Goal: Task Accomplishment & Management: Manage account settings

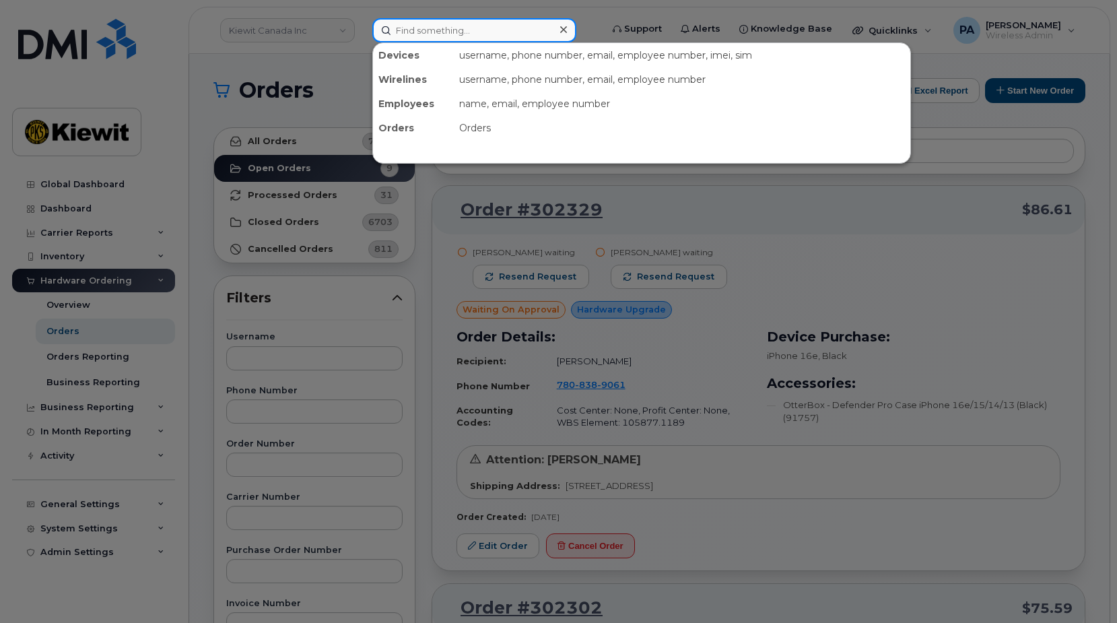
click at [430, 39] on input at bounding box center [474, 30] width 204 height 24
paste input "Tad Bungener"
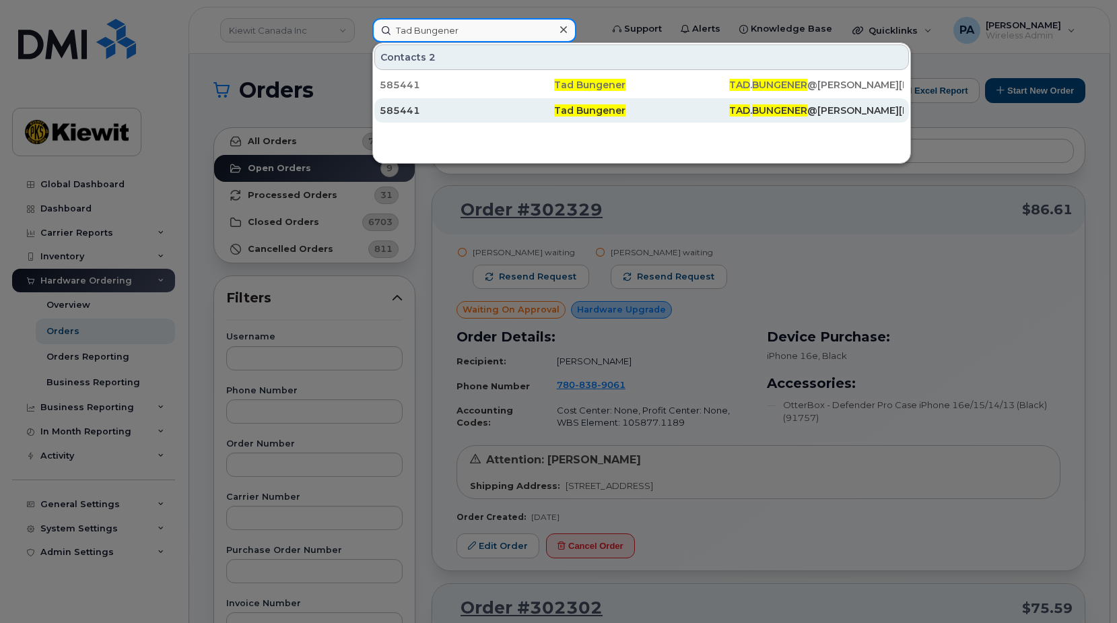
type input "Tad Bungener"
click at [403, 111] on div "585441" at bounding box center [467, 110] width 174 height 13
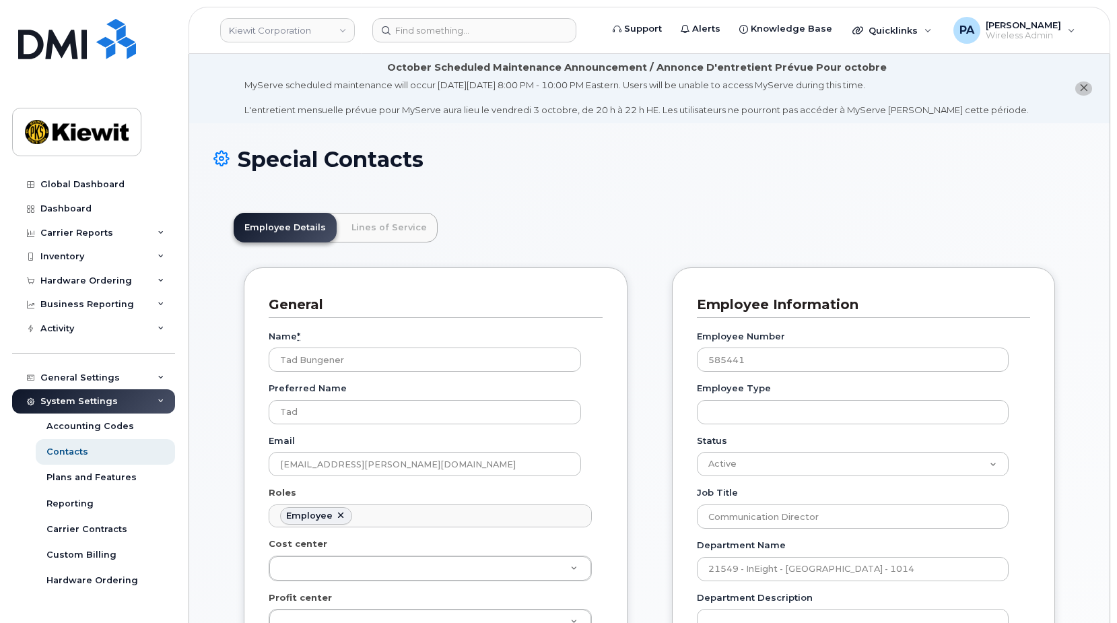
scroll to position [40, 0]
click at [380, 220] on link "Lines of Service" at bounding box center [389, 228] width 97 height 30
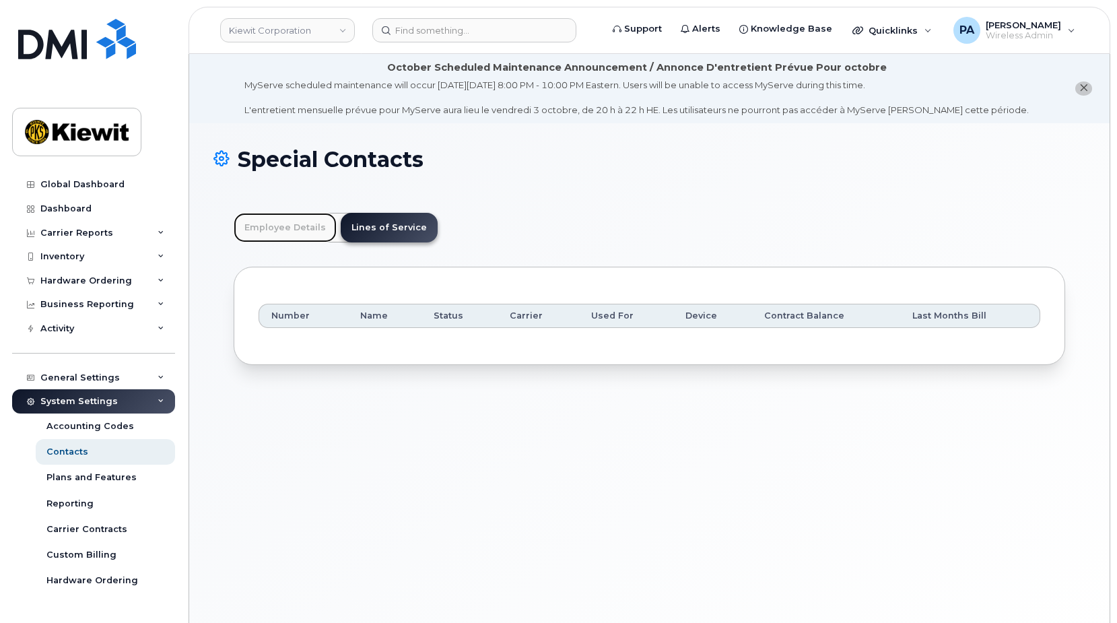
click at [288, 230] on link "Employee Details" at bounding box center [285, 228] width 103 height 30
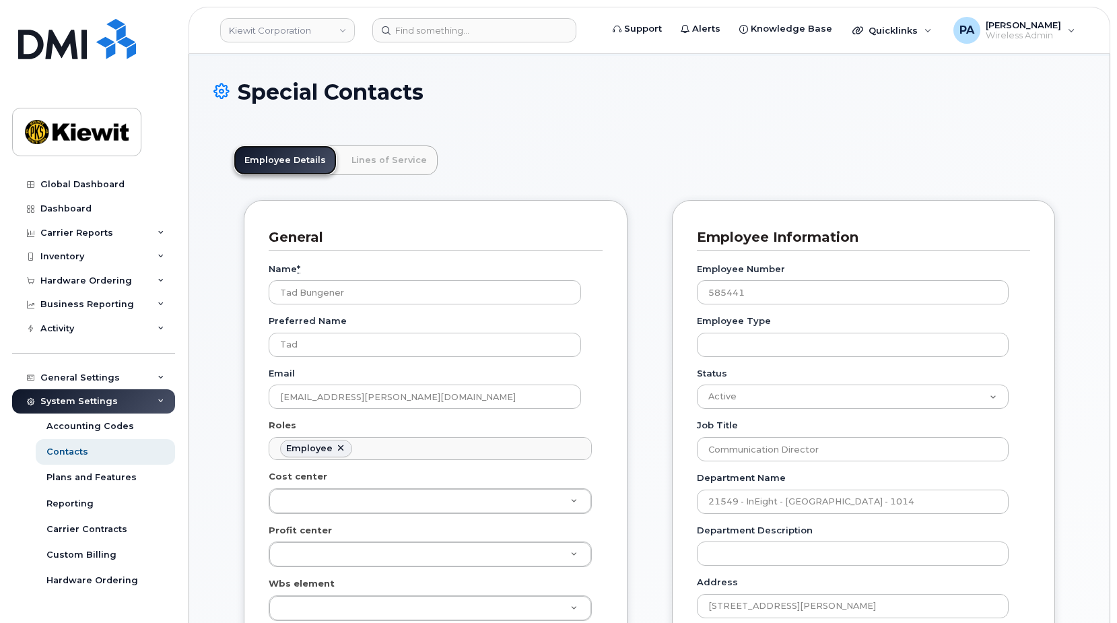
scroll to position [0, 0]
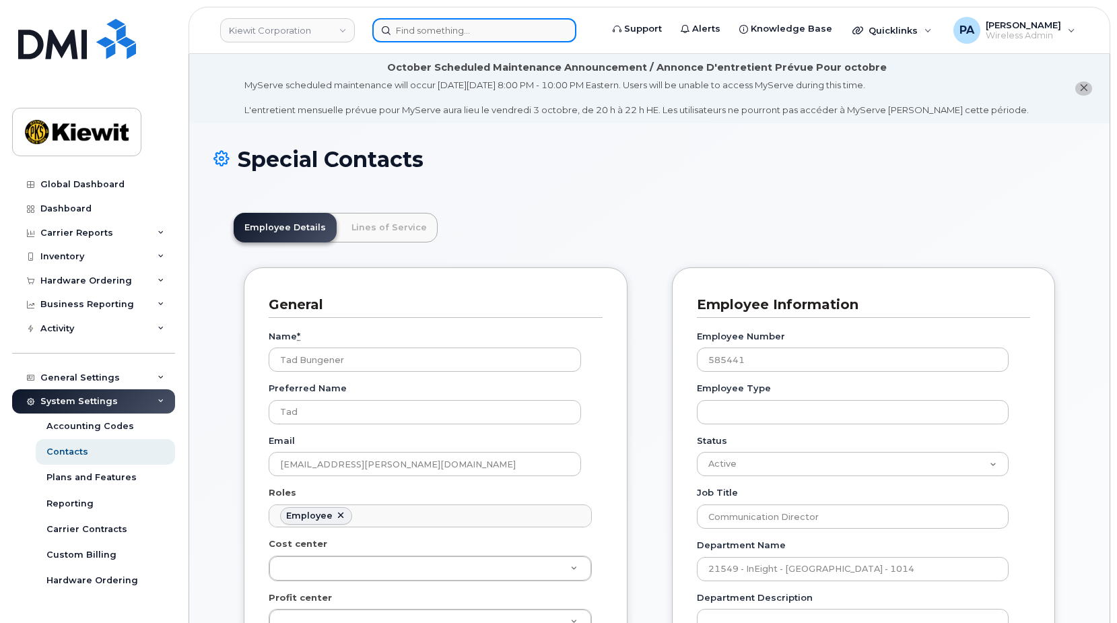
click at [406, 28] on input at bounding box center [474, 30] width 204 height 24
click at [414, 32] on input at bounding box center [474, 30] width 204 height 24
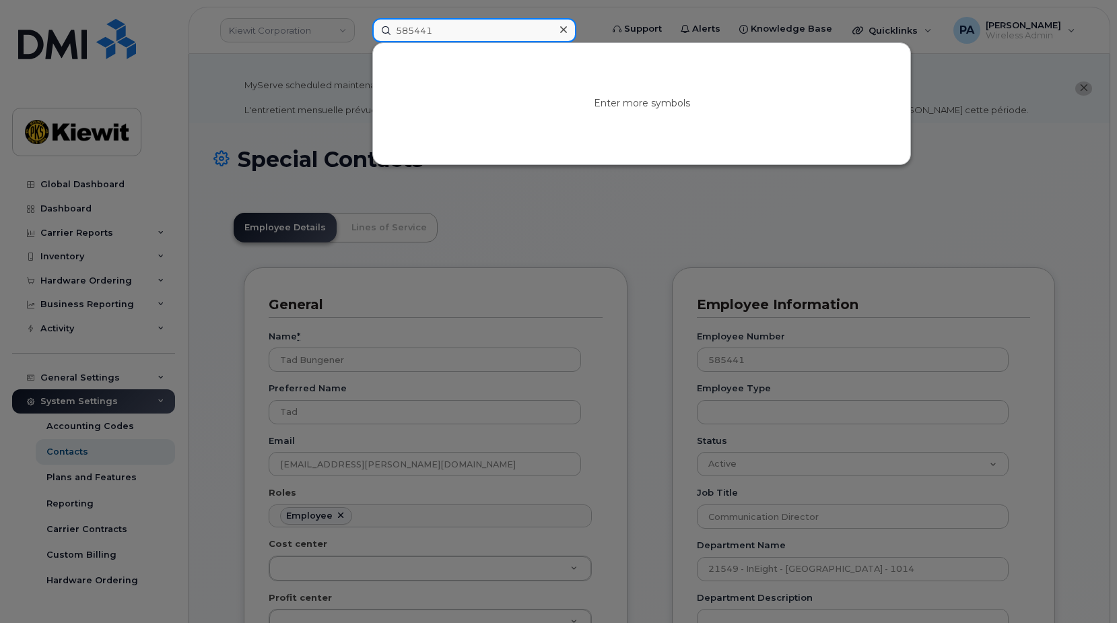
type input "585441"
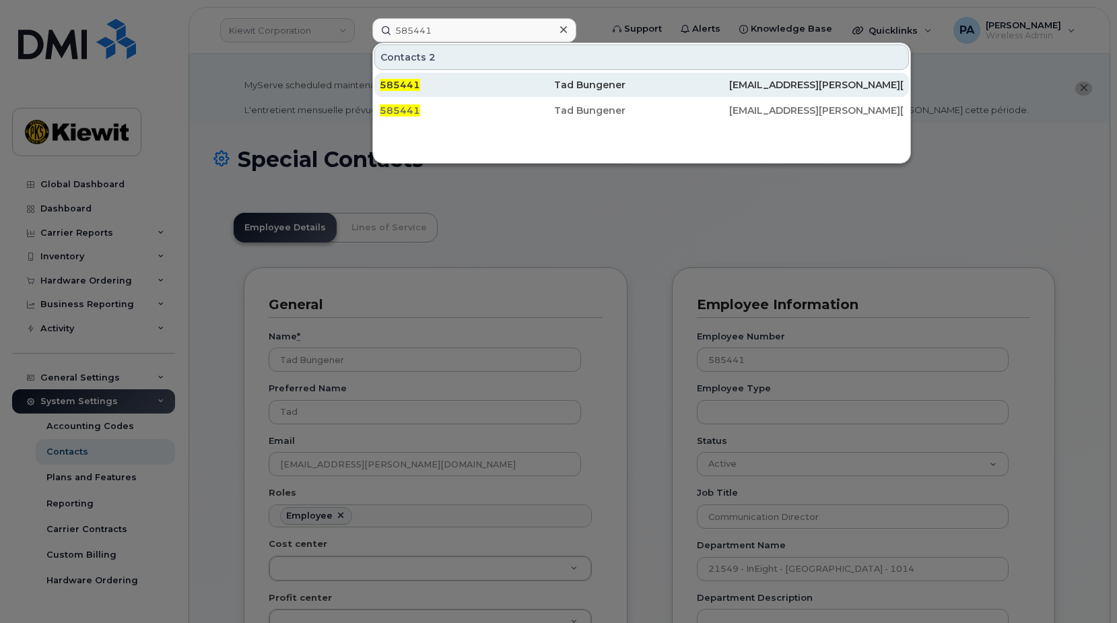
click at [401, 85] on span "585441" at bounding box center [400, 85] width 40 height 12
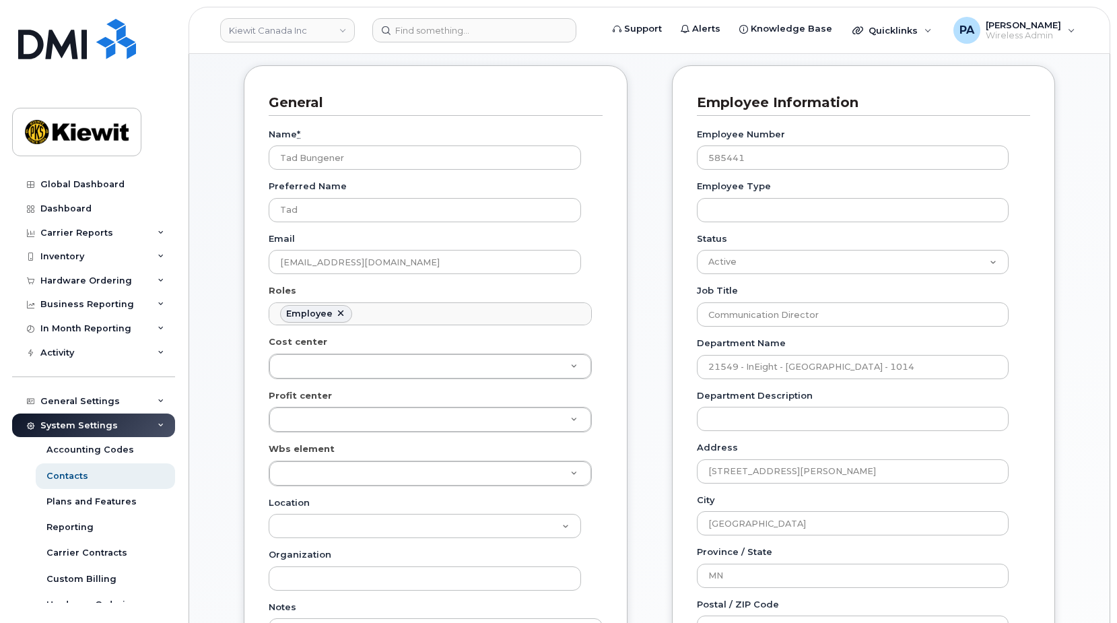
scroll to position [67, 0]
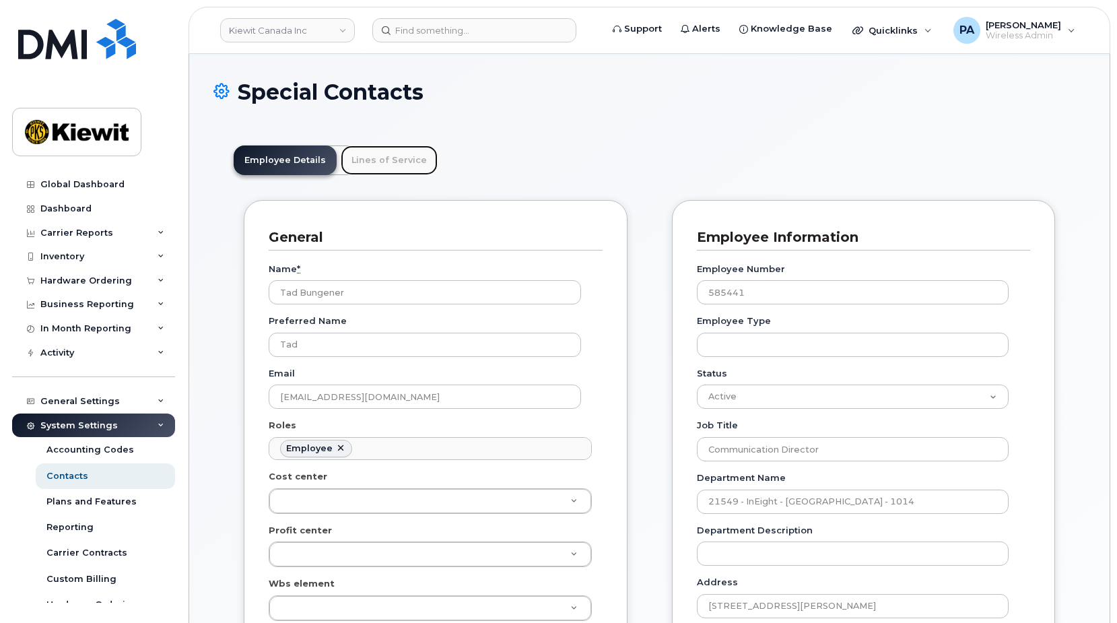
click at [382, 158] on link "Lines of Service" at bounding box center [389, 160] width 97 height 30
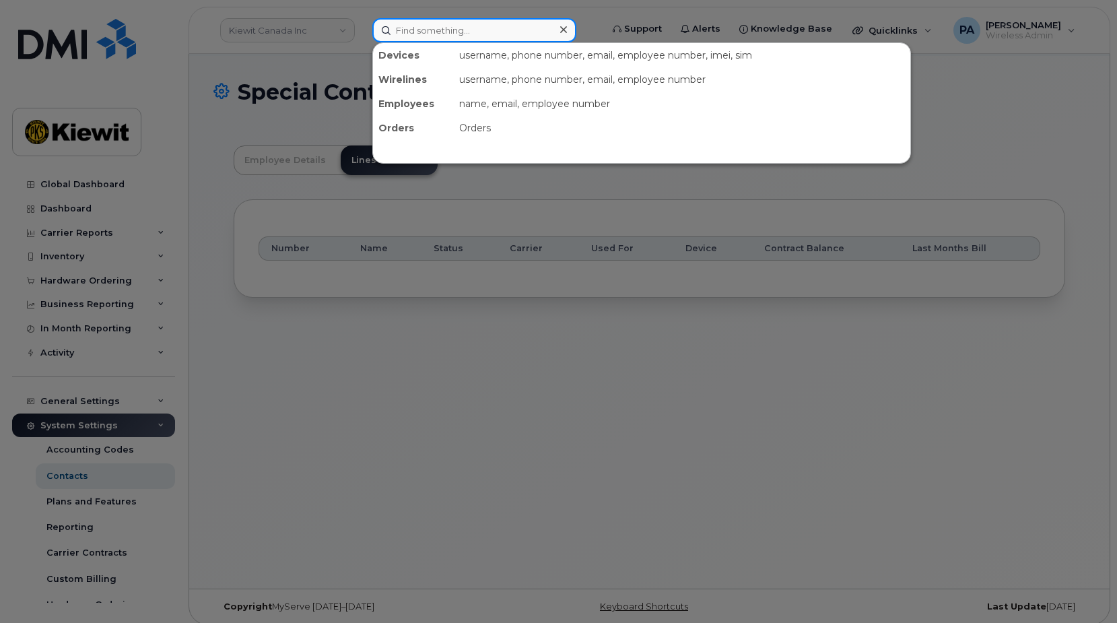
click at [490, 33] on input at bounding box center [474, 30] width 204 height 24
paste input "262-443-3014"
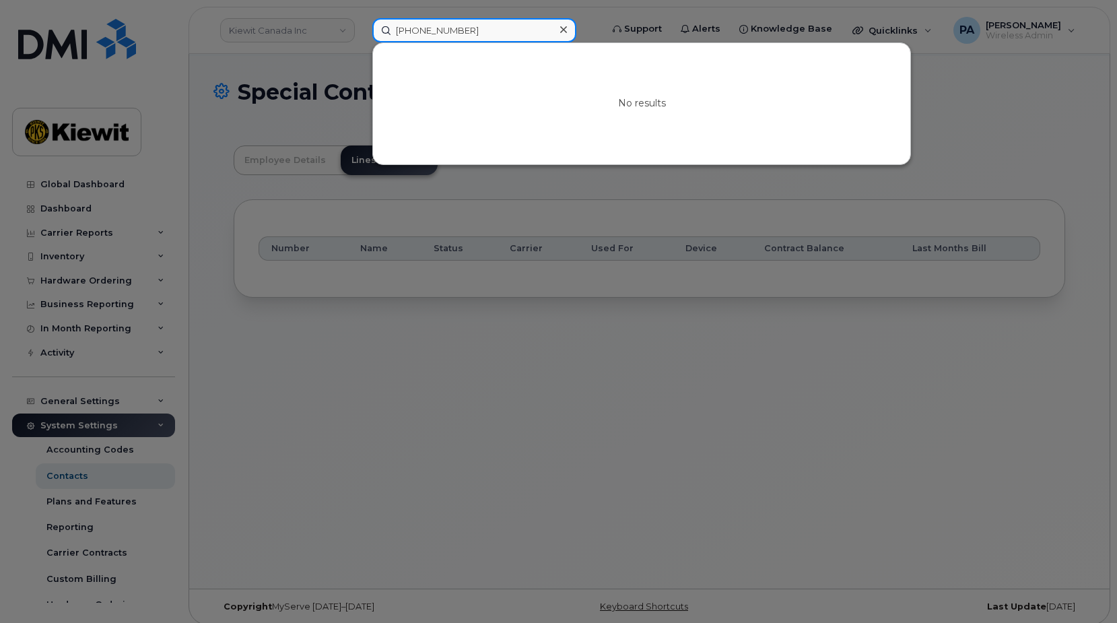
type input "262-443-3014"
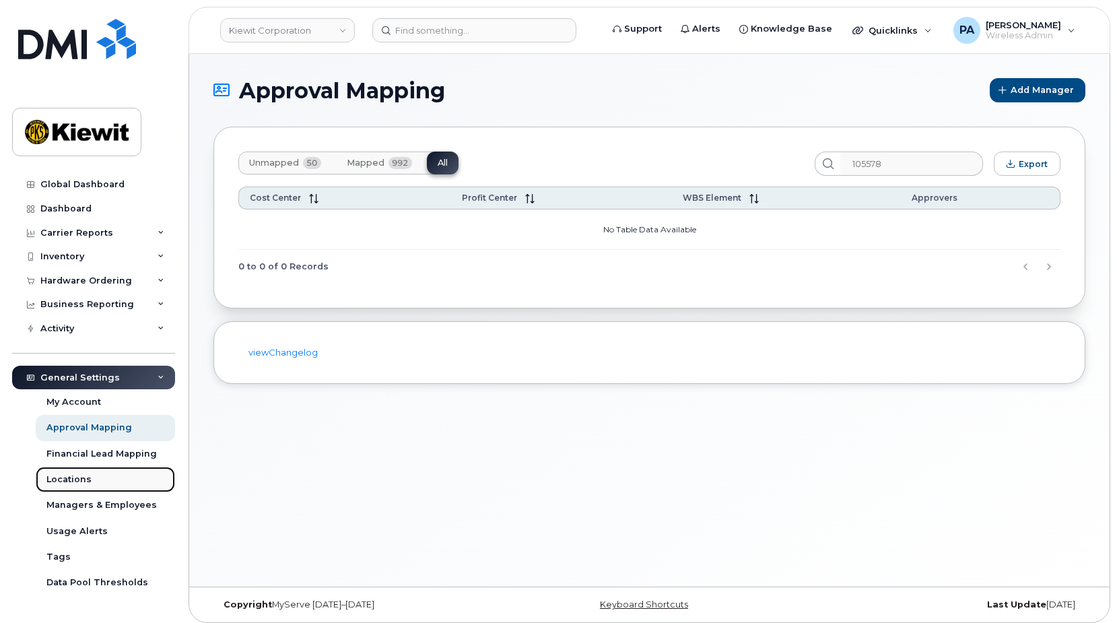
click at [67, 481] on div "Locations" at bounding box center [68, 479] width 45 height 12
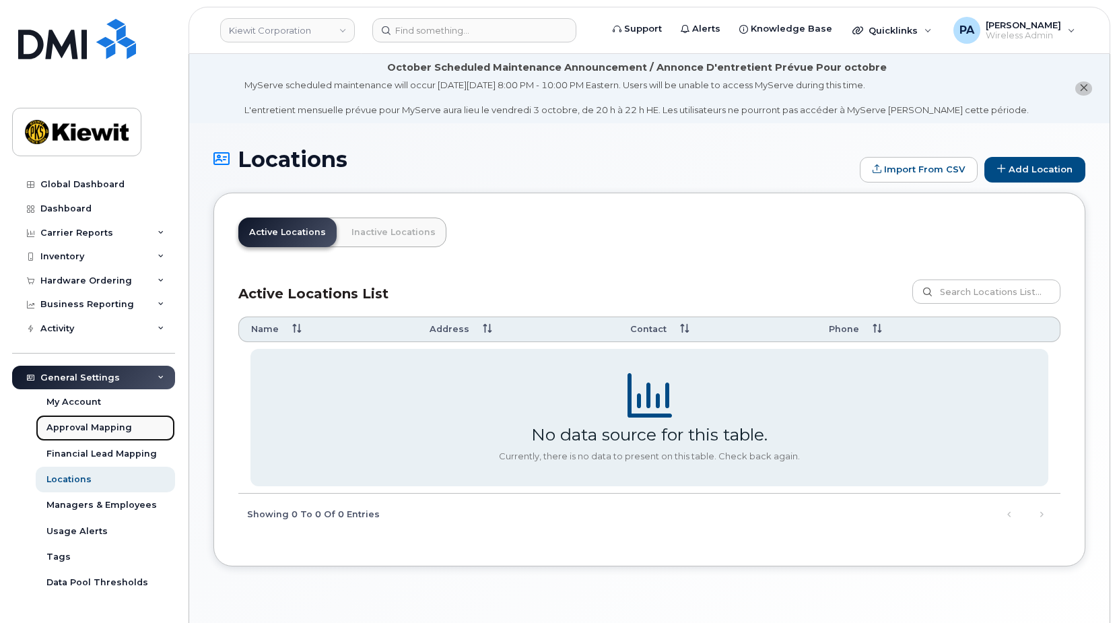
click at [79, 426] on div "Approval Mapping" at bounding box center [89, 428] width 86 height 12
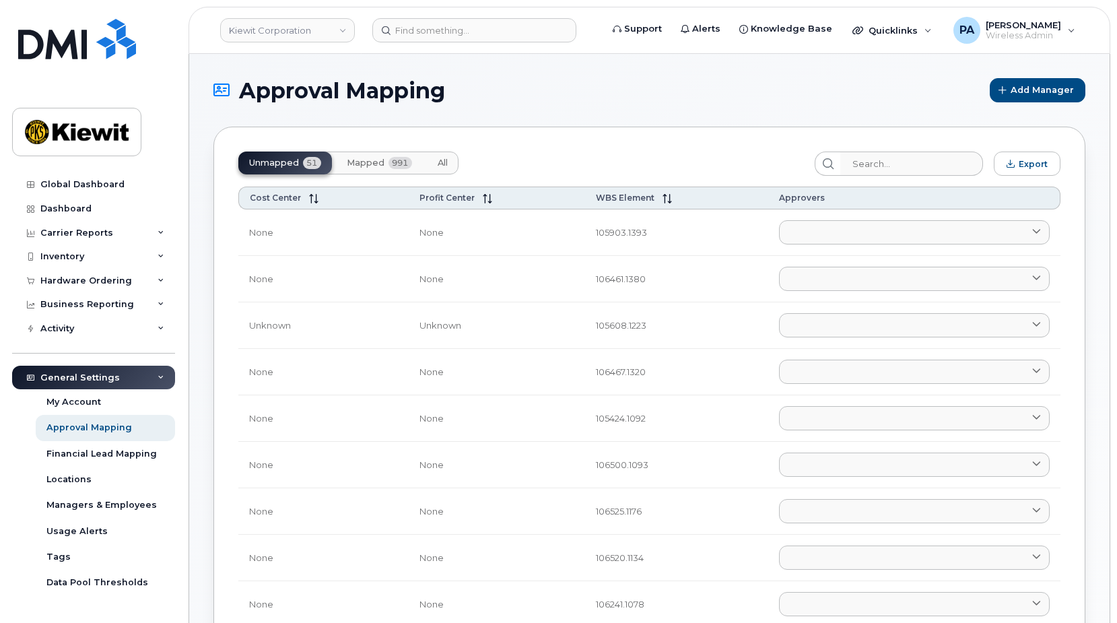
click at [437, 168] on button "All" at bounding box center [443, 163] width 32 height 23
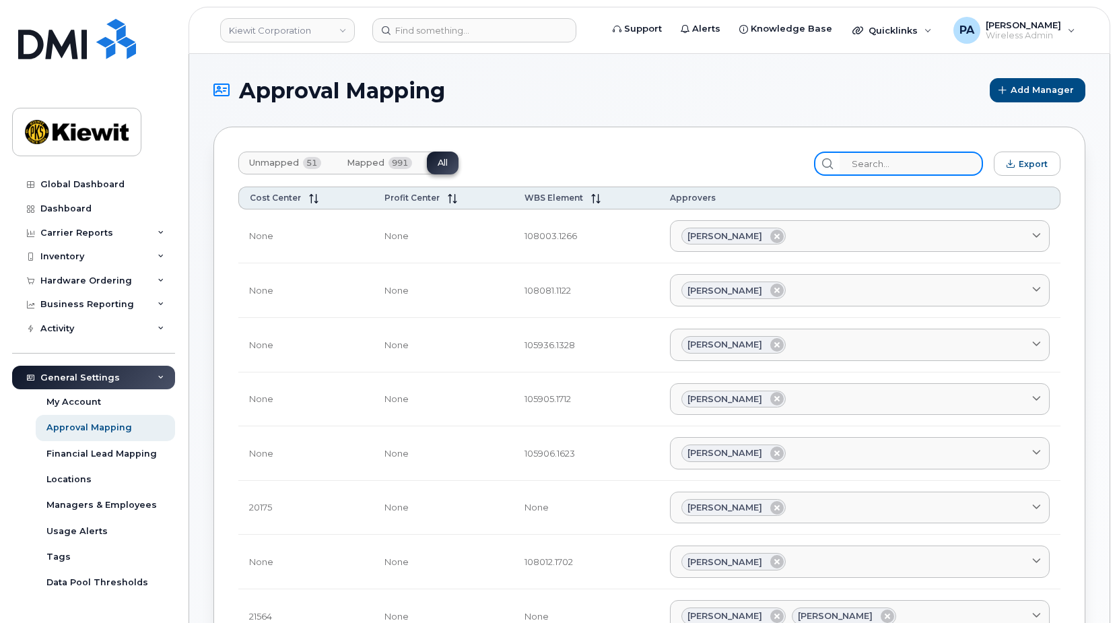
click at [904, 165] on input "search" at bounding box center [911, 164] width 143 height 24
click at [902, 164] on input "search" at bounding box center [911, 164] width 143 height 24
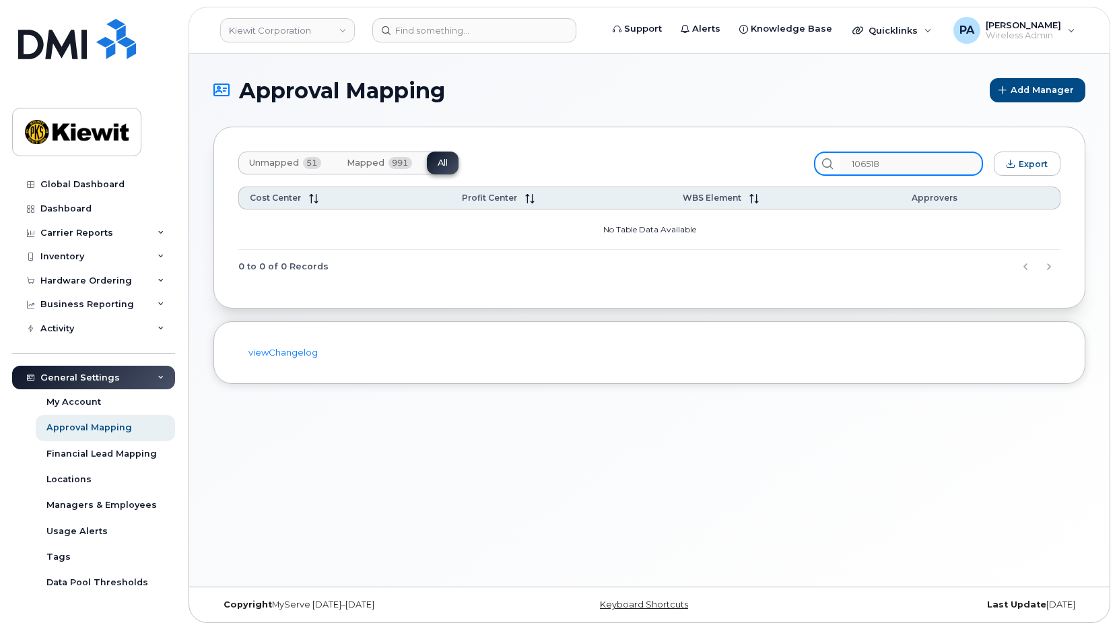
type input "106518"
drag, startPoint x: 914, startPoint y: 163, endPoint x: 803, endPoint y: 170, distance: 111.3
click at [803, 170] on div "Unmapped 51 Mapped 991 All 106518 Export" at bounding box center [649, 164] width 822 height 24
click at [101, 275] on div "Hardware Ordering" at bounding box center [86, 280] width 92 height 11
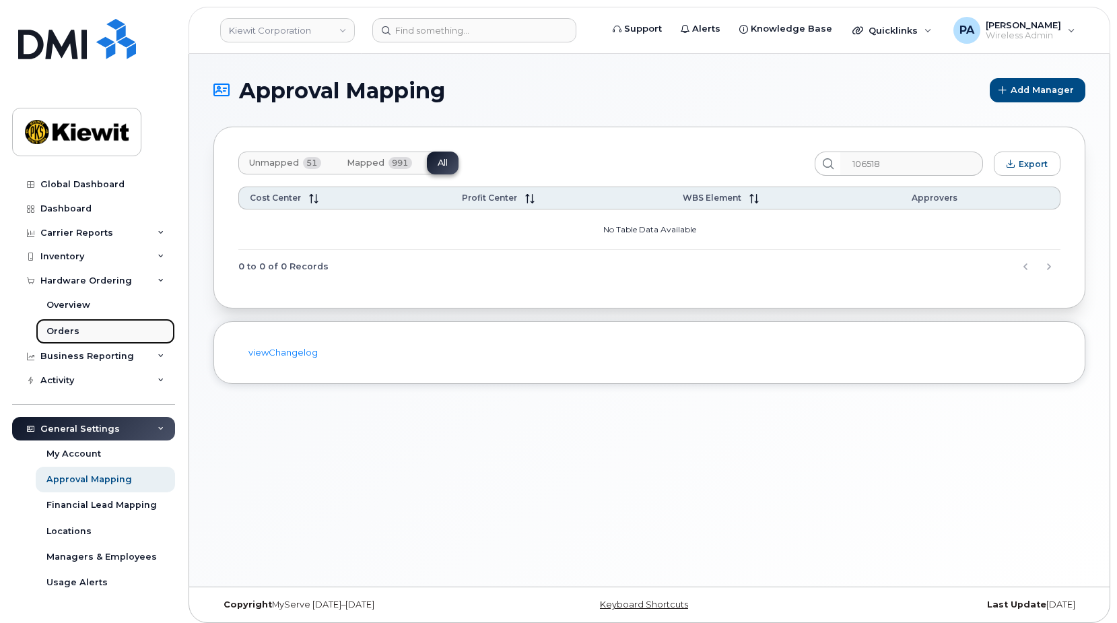
click at [77, 330] on link "Orders" at bounding box center [105, 331] width 139 height 26
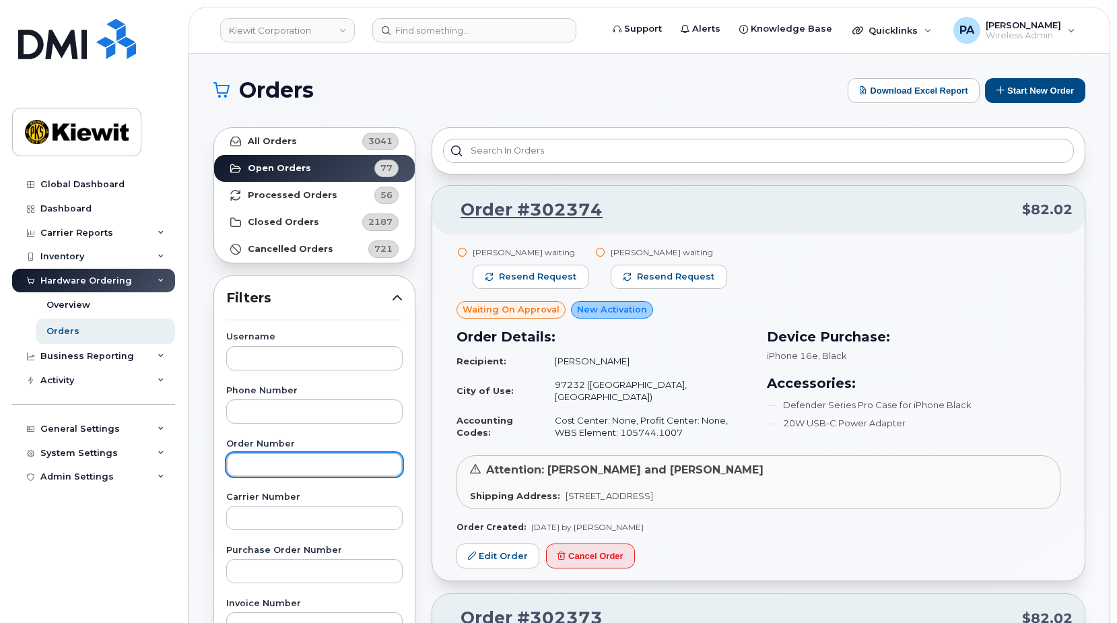
click at [276, 463] on input "text" at bounding box center [314, 464] width 176 height 24
type input "302325"
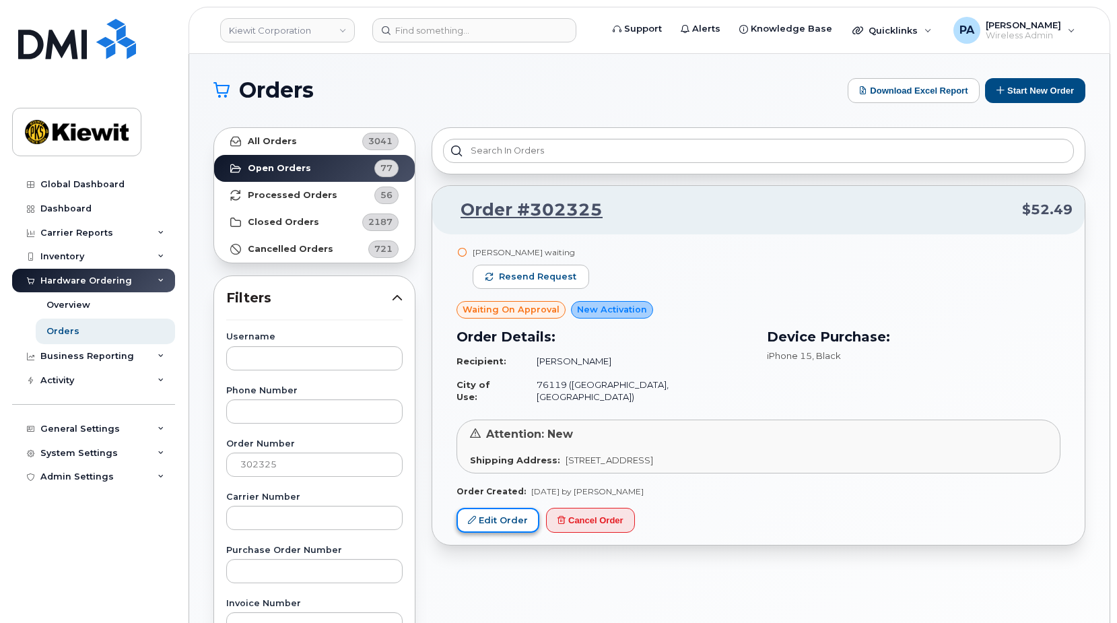
click at [502, 510] on link "Edit Order" at bounding box center [498, 520] width 83 height 25
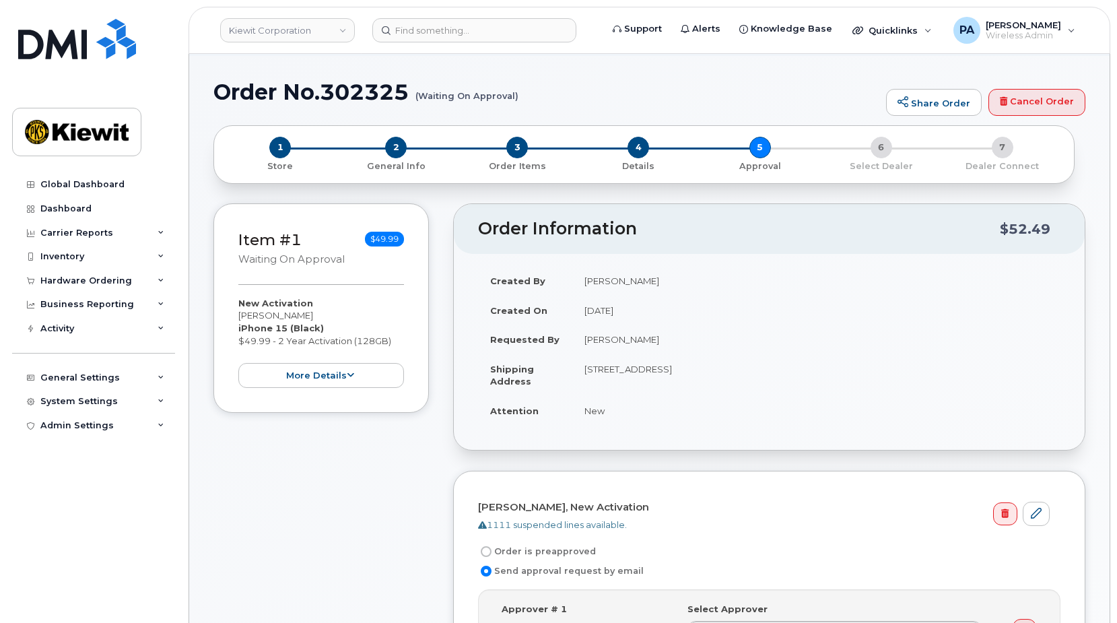
scroll to position [269, 0]
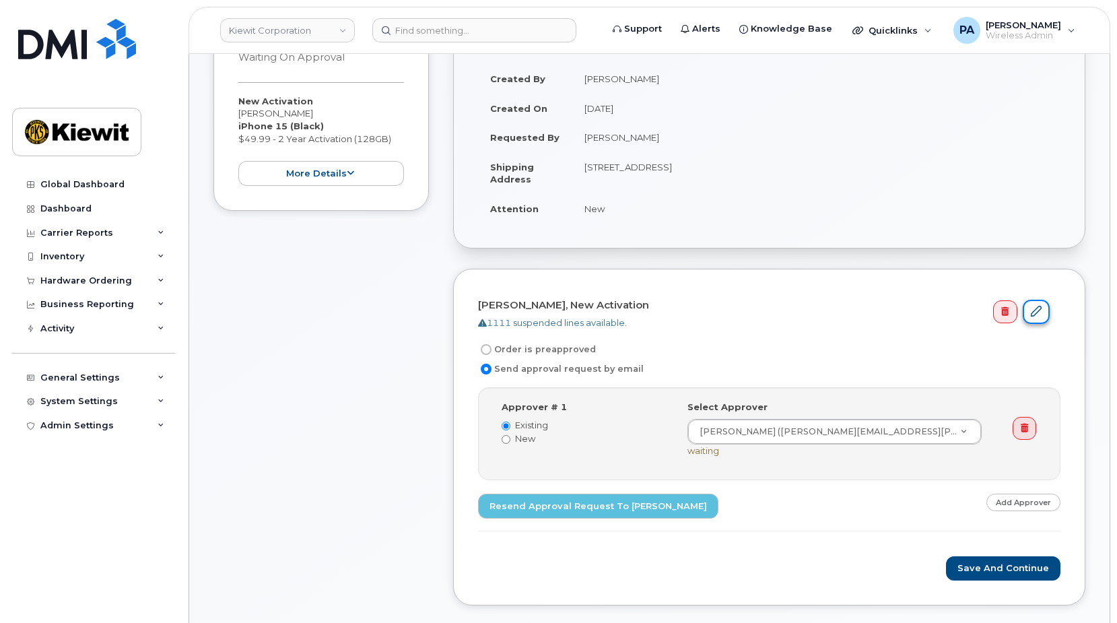
click at [1038, 319] on link at bounding box center [1036, 312] width 27 height 25
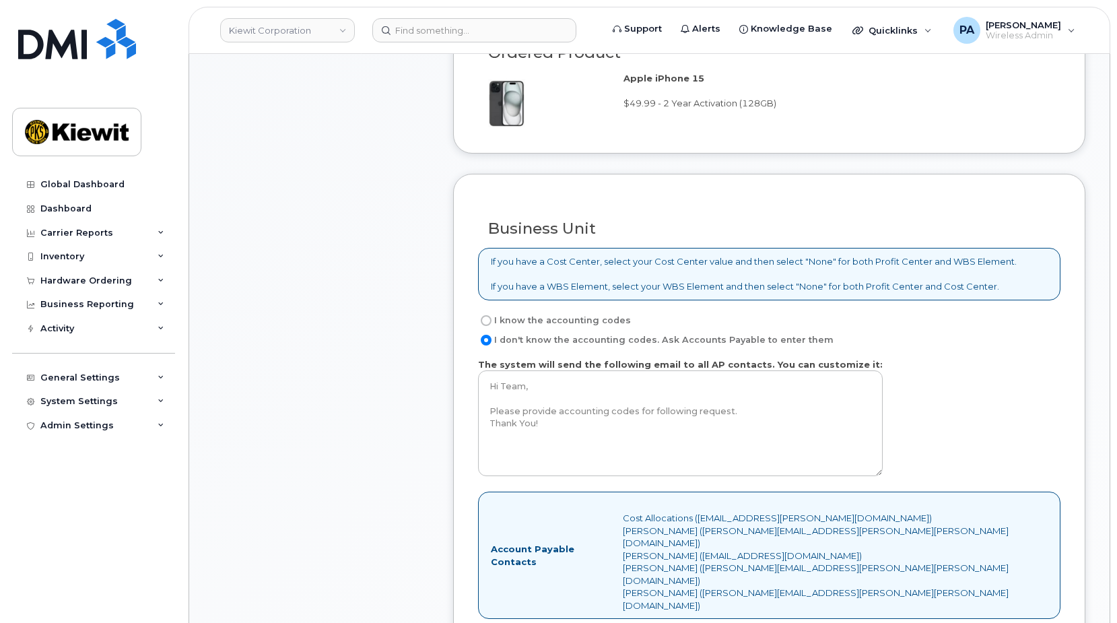
scroll to position [1010, 0]
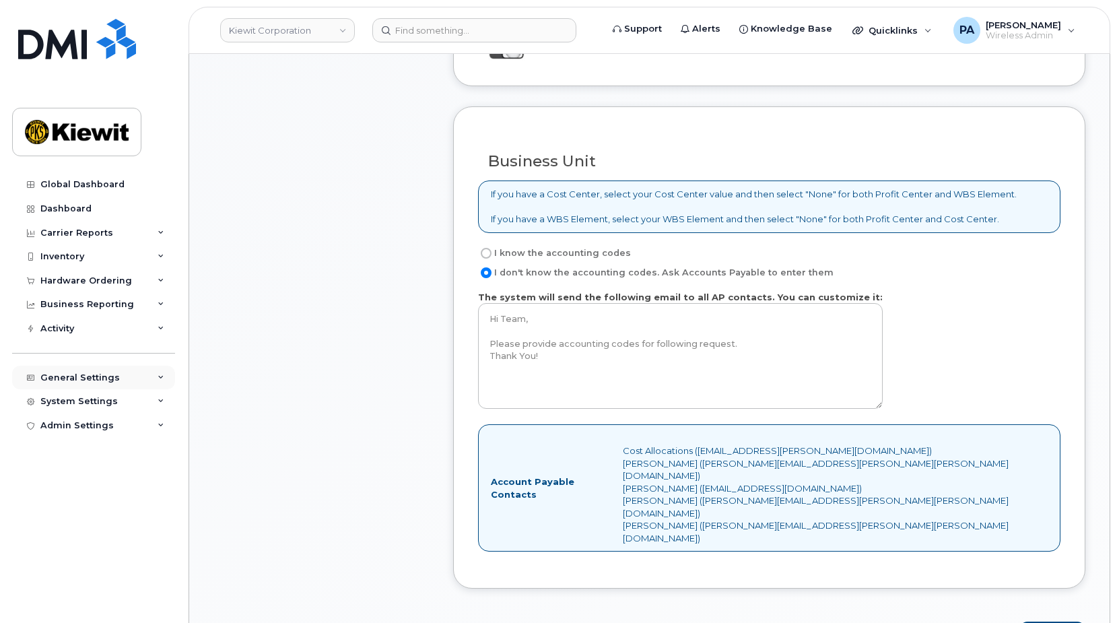
click at [81, 379] on div "General Settings" at bounding box center [79, 377] width 79 height 11
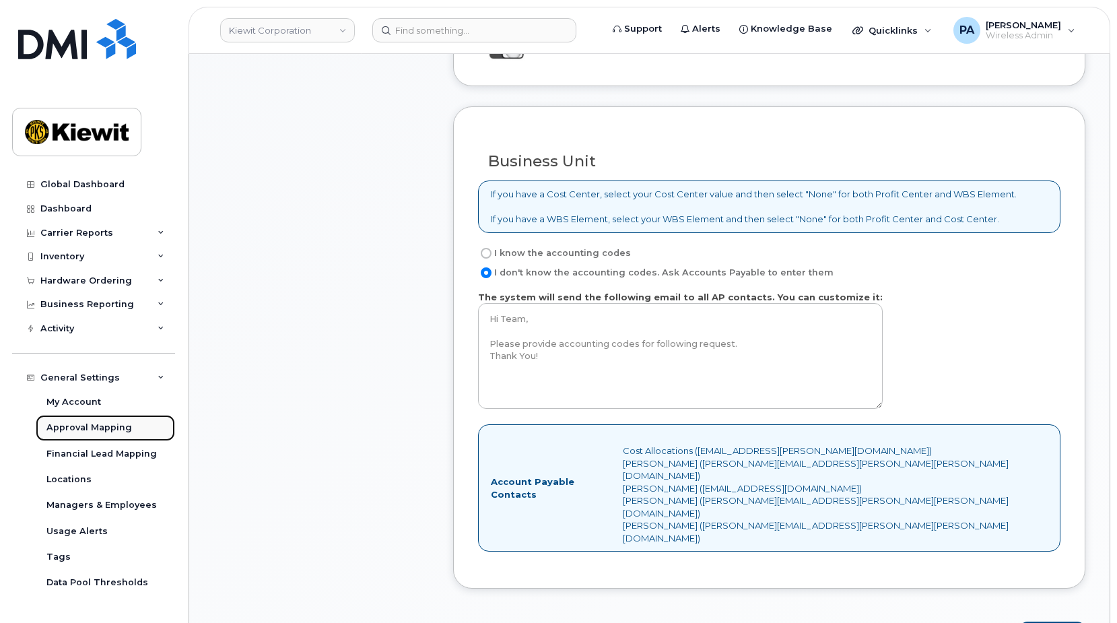
click at [73, 430] on div "Approval Mapping" at bounding box center [89, 428] width 86 height 12
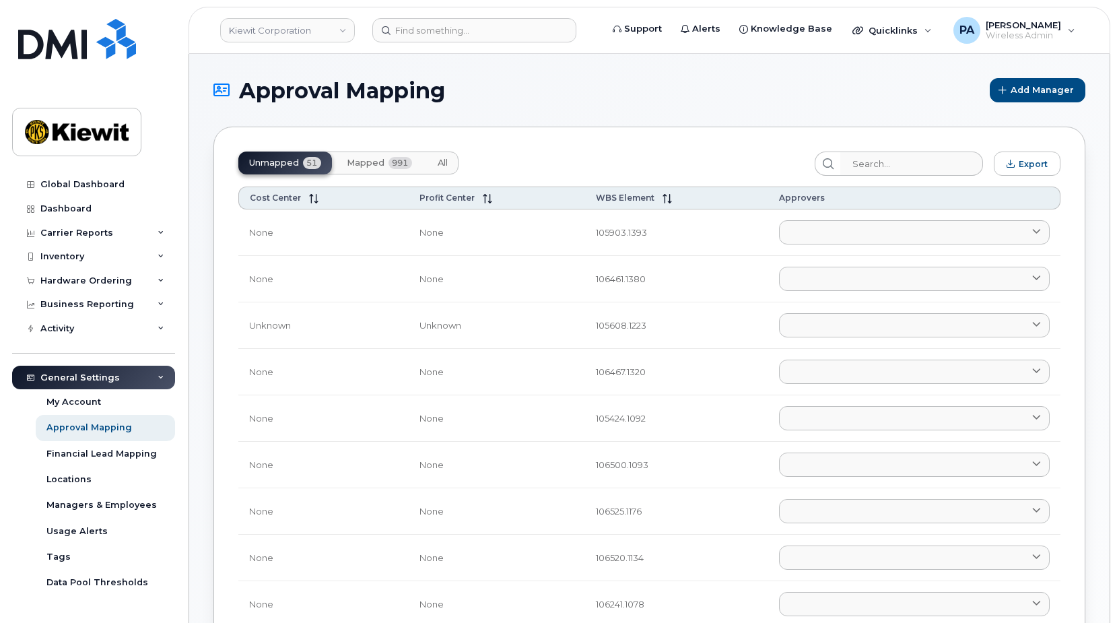
click at [434, 162] on button "All" at bounding box center [443, 163] width 32 height 23
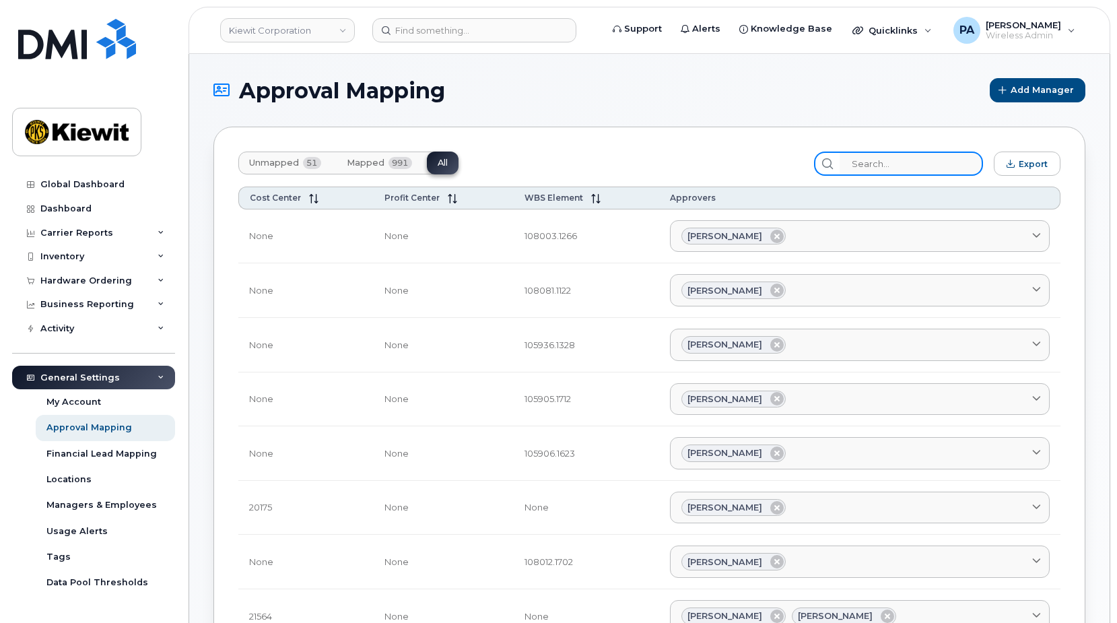
click at [898, 167] on input "search" at bounding box center [911, 164] width 143 height 24
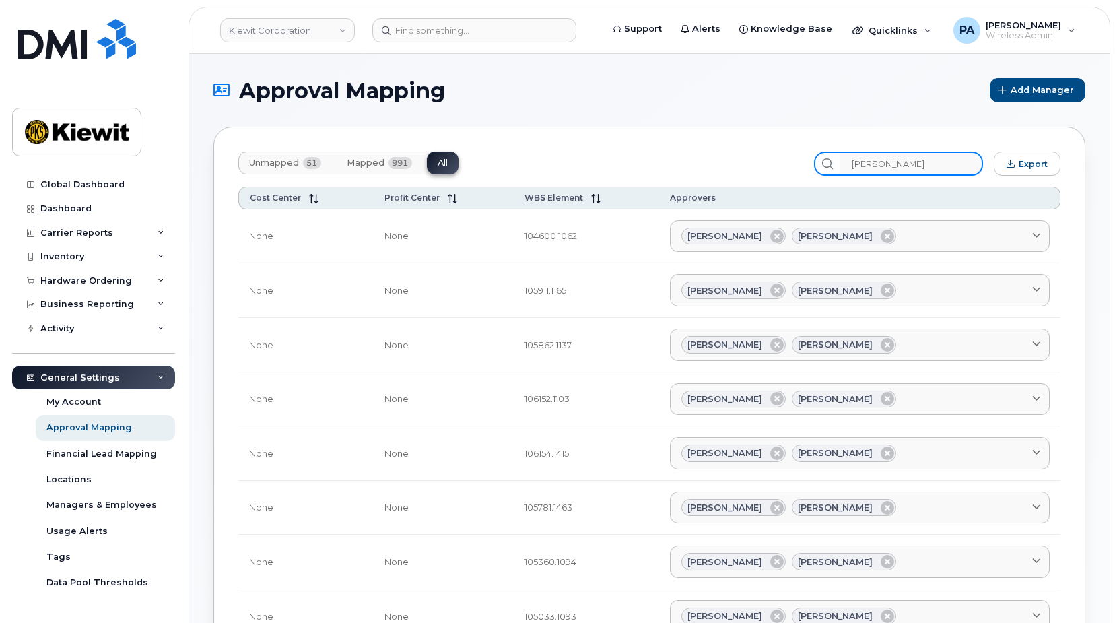
drag, startPoint x: 896, startPoint y: 162, endPoint x: 778, endPoint y: 160, distance: 117.2
click at [778, 160] on div "Unmapped 51 Mapped 991 All jacob Export" at bounding box center [649, 164] width 822 height 24
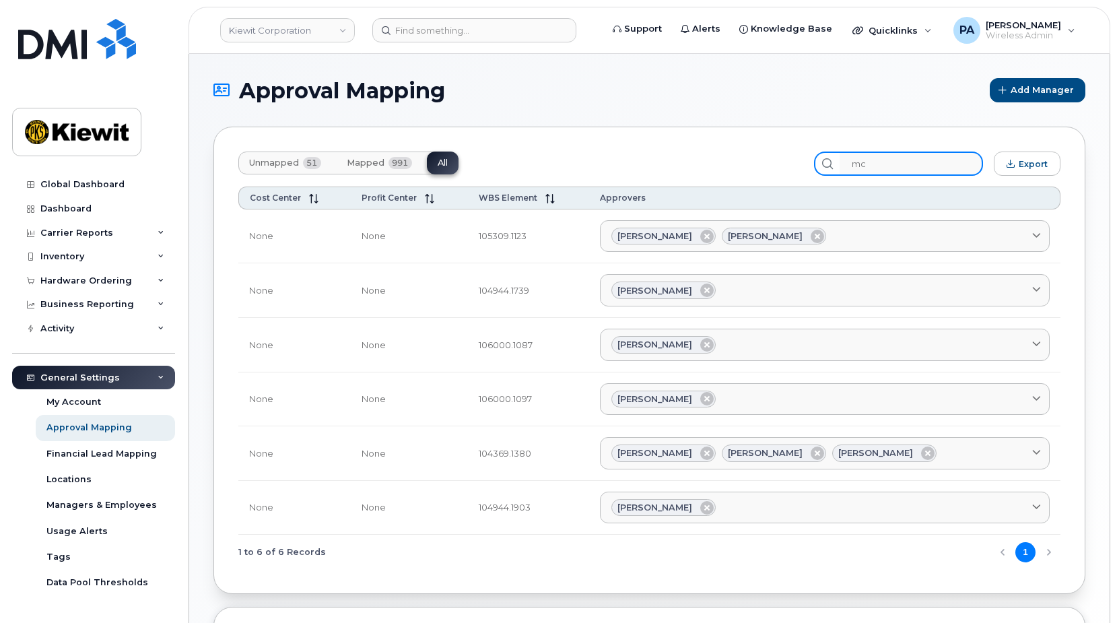
type input "m"
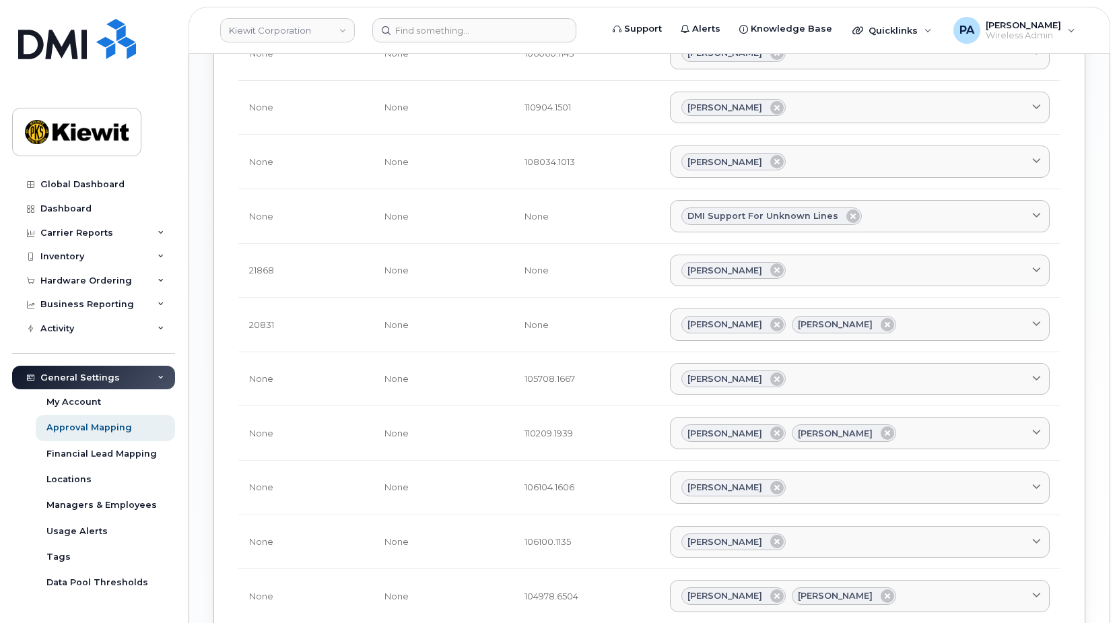
scroll to position [1164, 0]
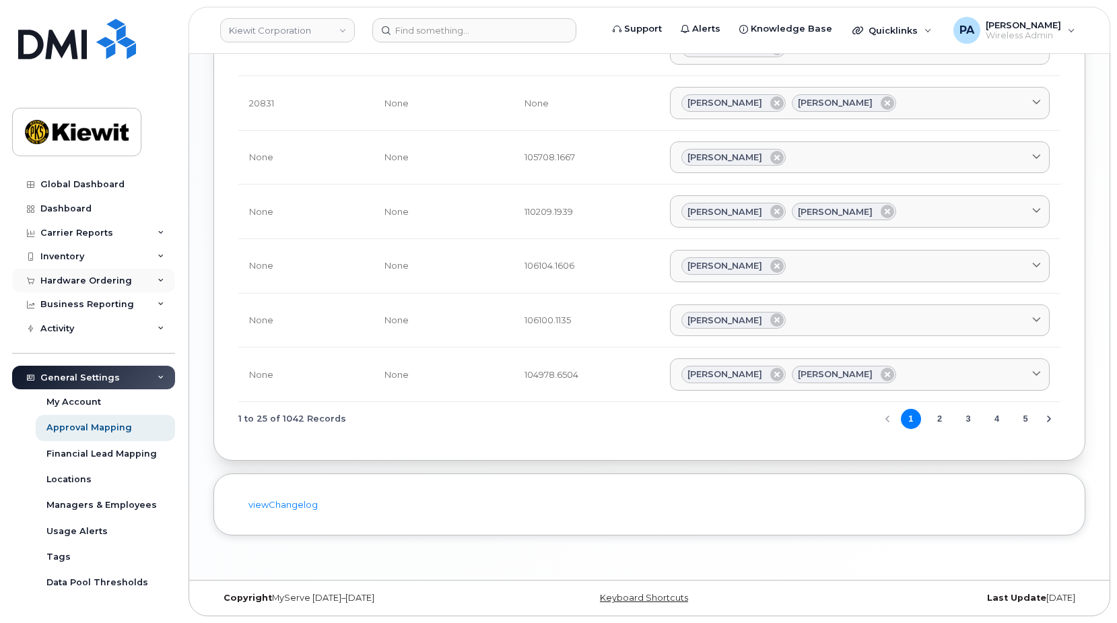
click at [163, 281] on div "Hardware Ordering" at bounding box center [93, 281] width 163 height 24
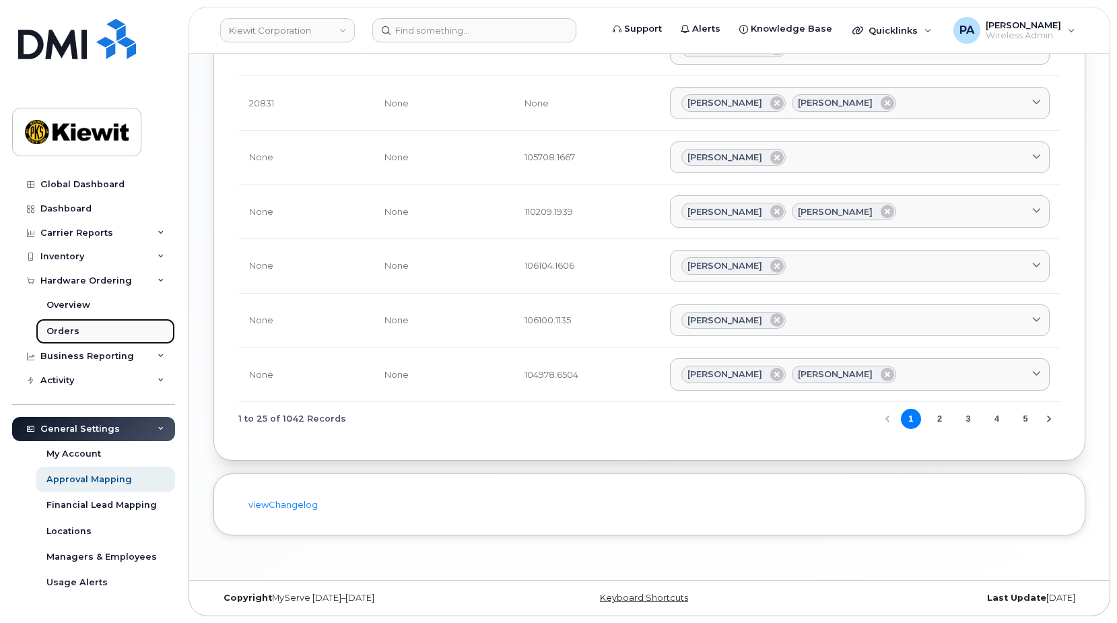
click at [60, 331] on div "Orders" at bounding box center [62, 331] width 33 height 12
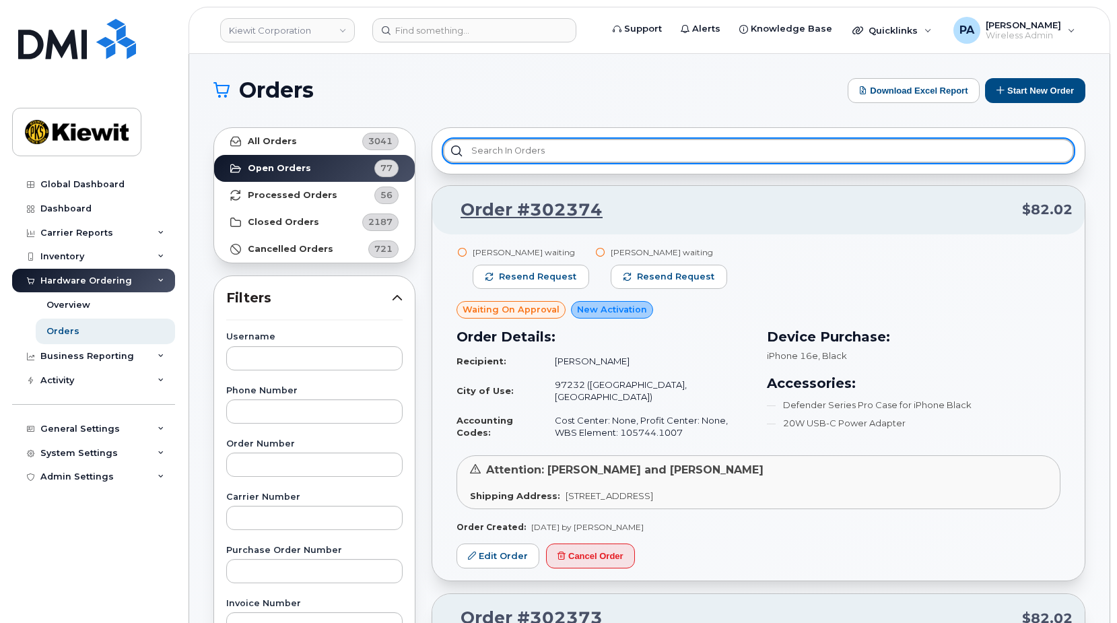
click at [536, 154] on input "text" at bounding box center [758, 151] width 631 height 24
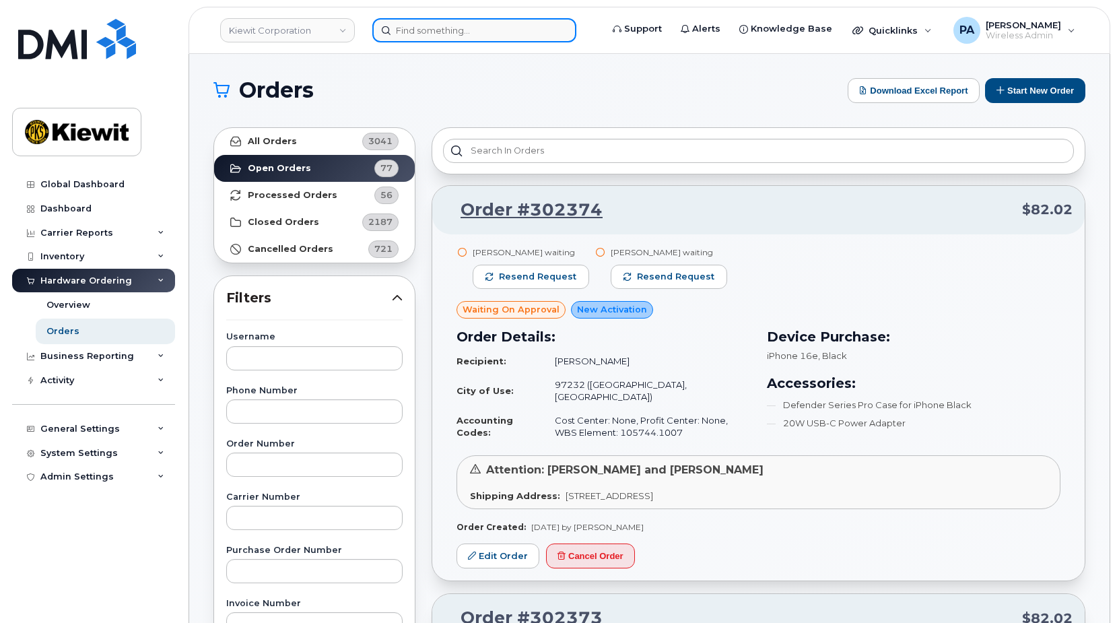
click at [430, 34] on input at bounding box center [474, 30] width 204 height 24
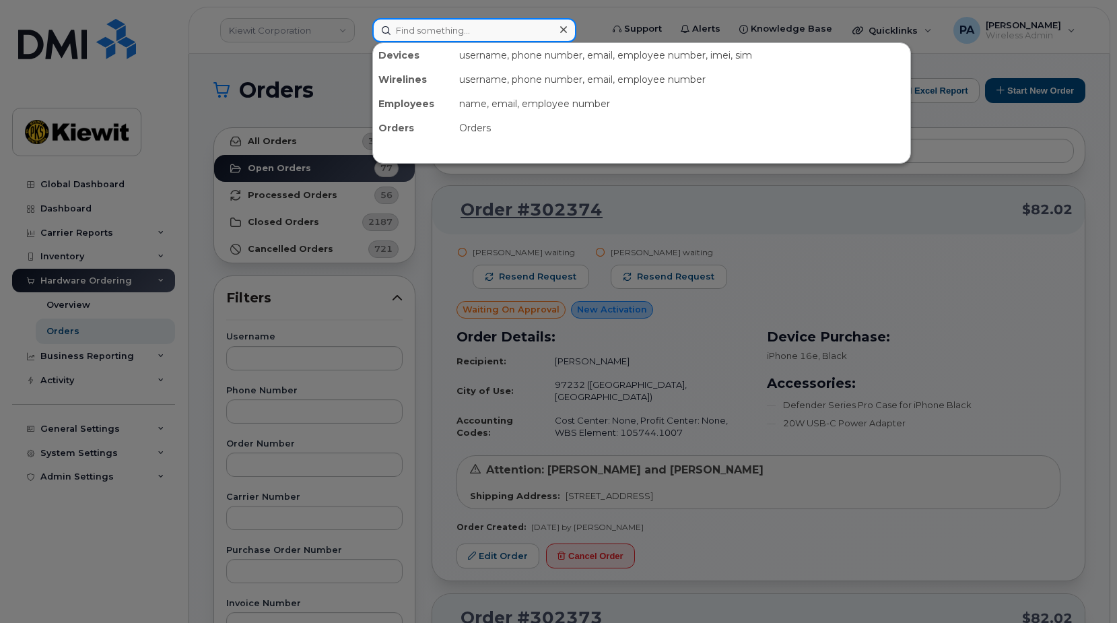
click at [413, 35] on input at bounding box center [474, 30] width 204 height 24
click at [963, 164] on div at bounding box center [558, 311] width 1117 height 623
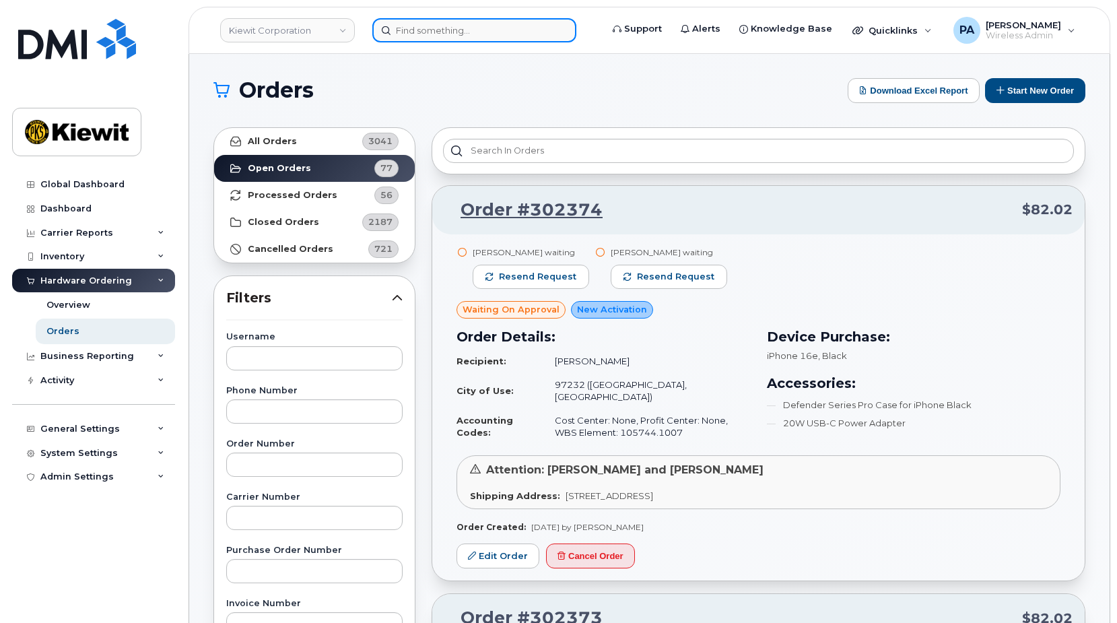
click at [471, 26] on input at bounding box center [474, 30] width 204 height 24
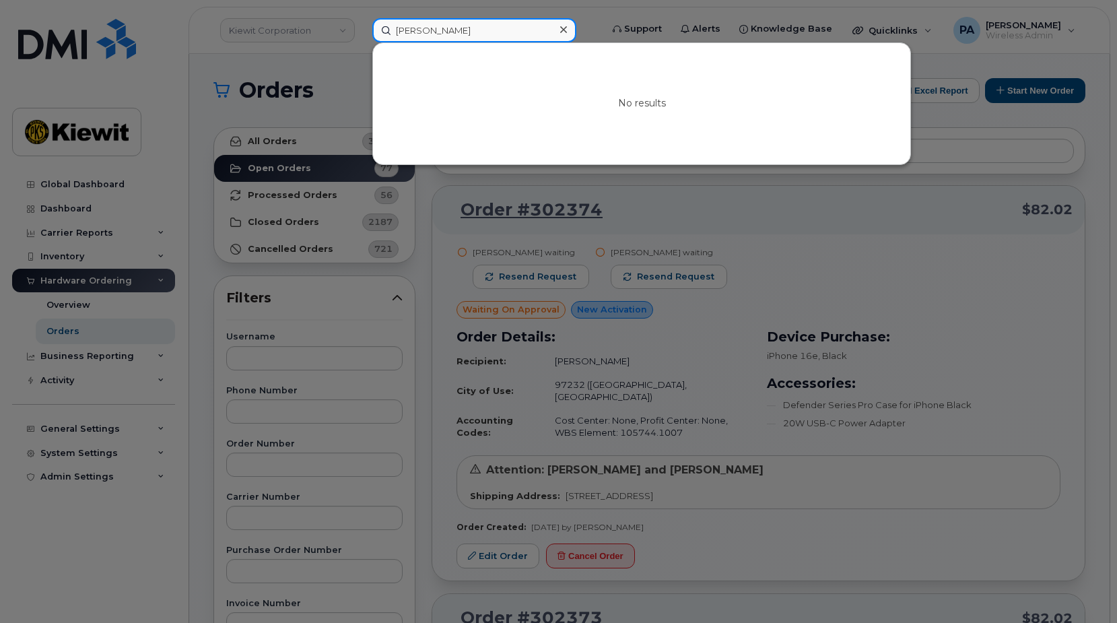
click at [423, 32] on input "ivonne sanchez" at bounding box center [474, 30] width 204 height 24
drag, startPoint x: 469, startPoint y: 27, endPoint x: 271, endPoint y: 26, distance: 198.0
click at [362, 26] on div "ivonne.sanchez No results" at bounding box center [483, 30] width 242 height 24
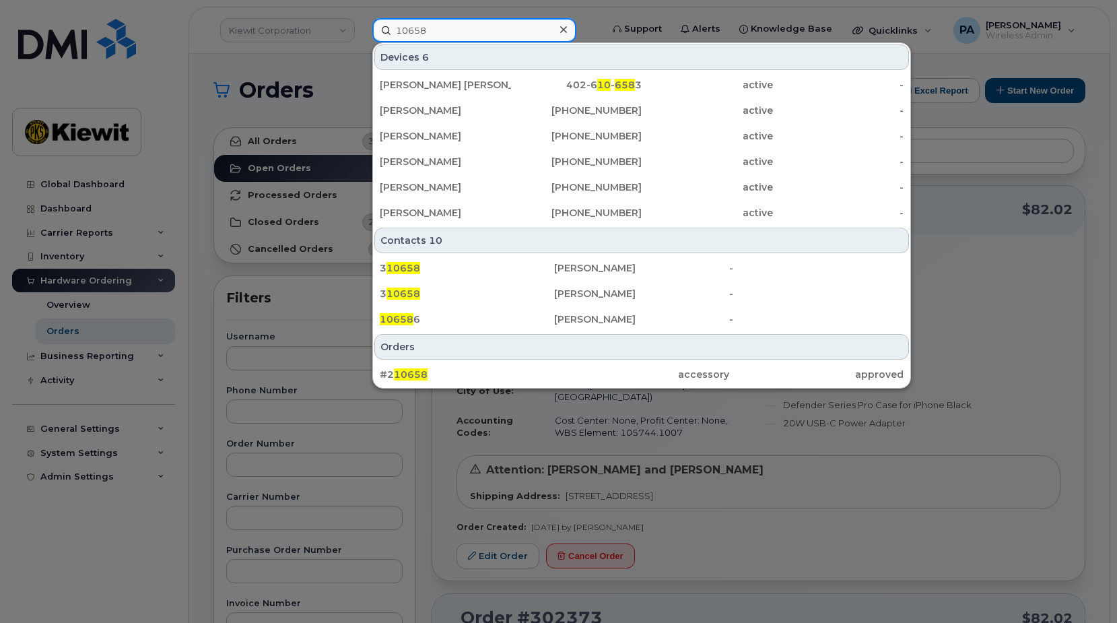
type input "10658"
click at [459, 31] on input "10658" at bounding box center [474, 30] width 204 height 24
drag, startPoint x: 414, startPoint y: 30, endPoint x: 186, endPoint y: 28, distance: 228.3
click at [362, 28] on div "10658 Devices 6 JUAN CARLOS PADILLA JR 402-6 10 - 658 3 active - Krystal Montgo…" at bounding box center [483, 30] width 242 height 24
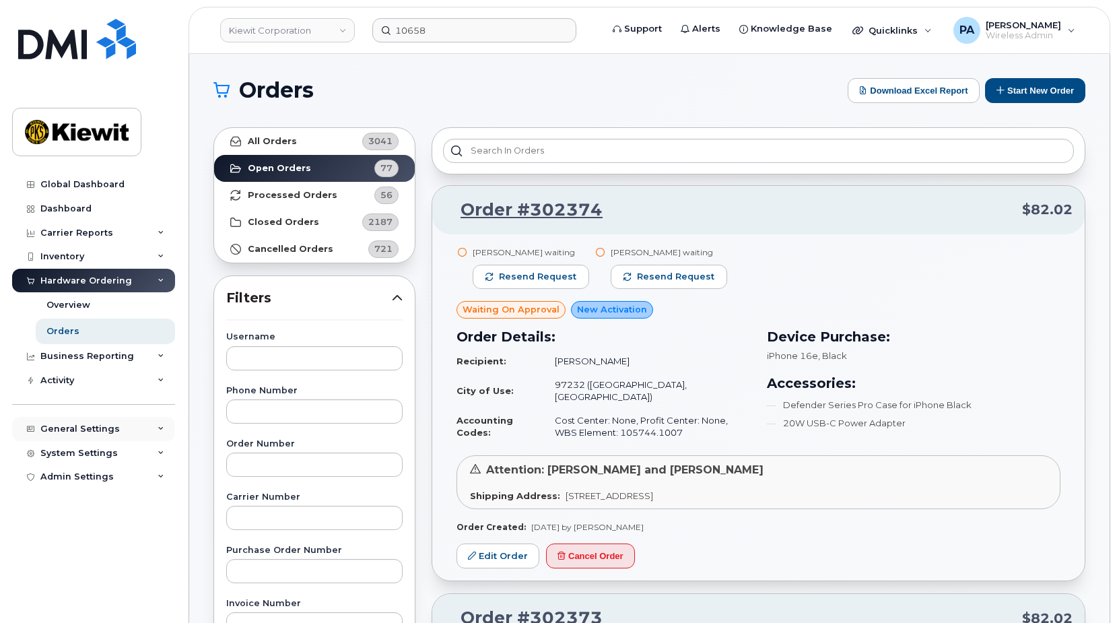
click at [97, 429] on div "General Settings" at bounding box center [79, 429] width 79 height 11
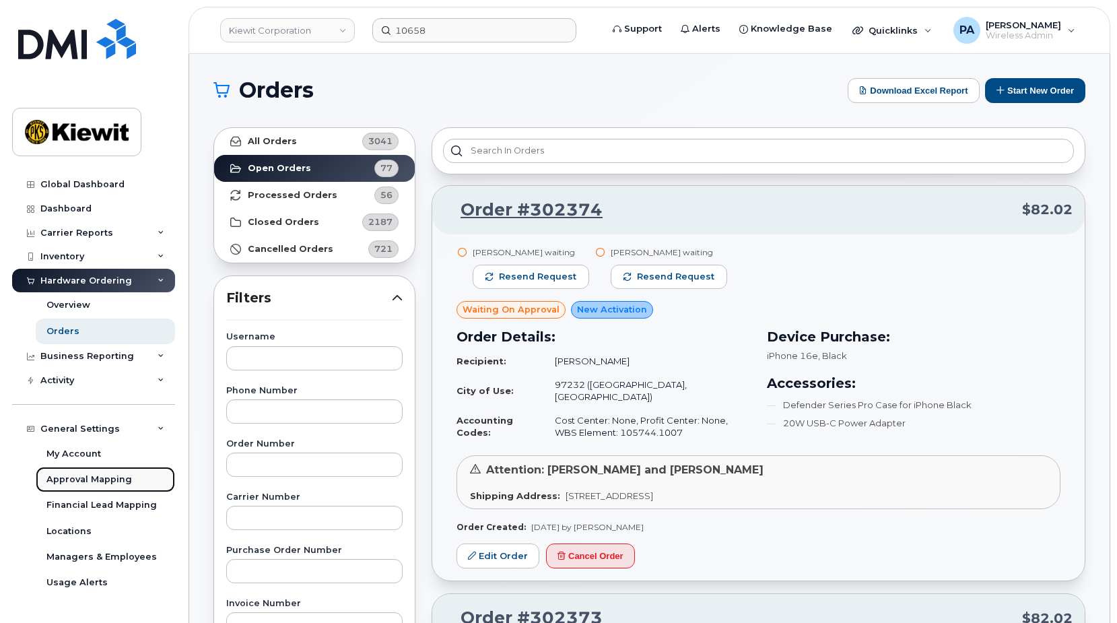
click at [98, 485] on div "Approval Mapping" at bounding box center [89, 479] width 86 height 12
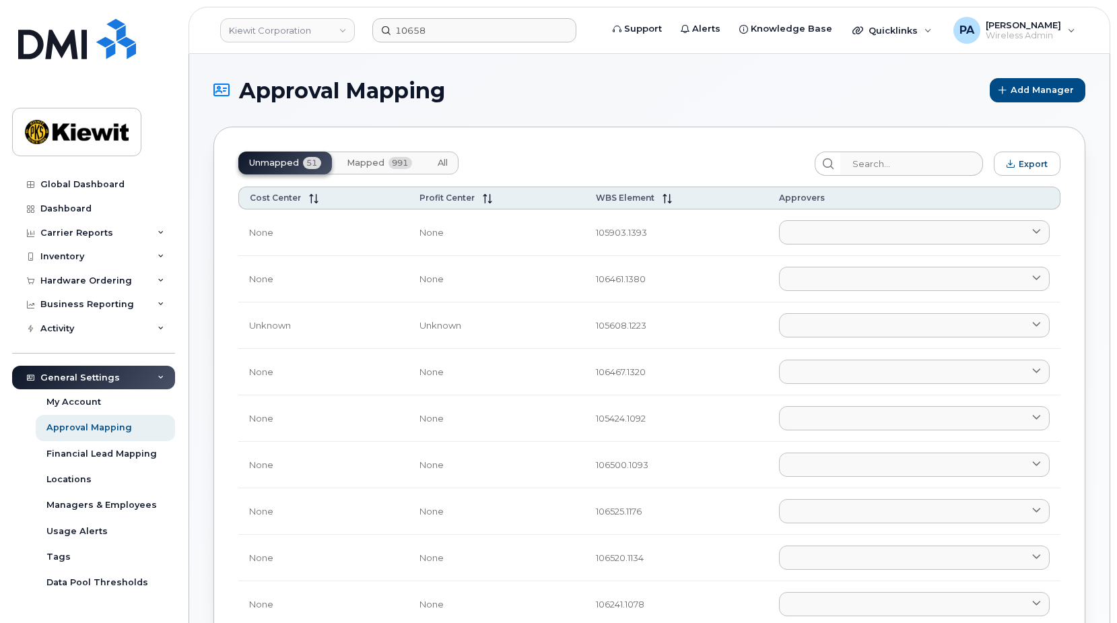
click at [444, 161] on span "All" at bounding box center [443, 163] width 10 height 11
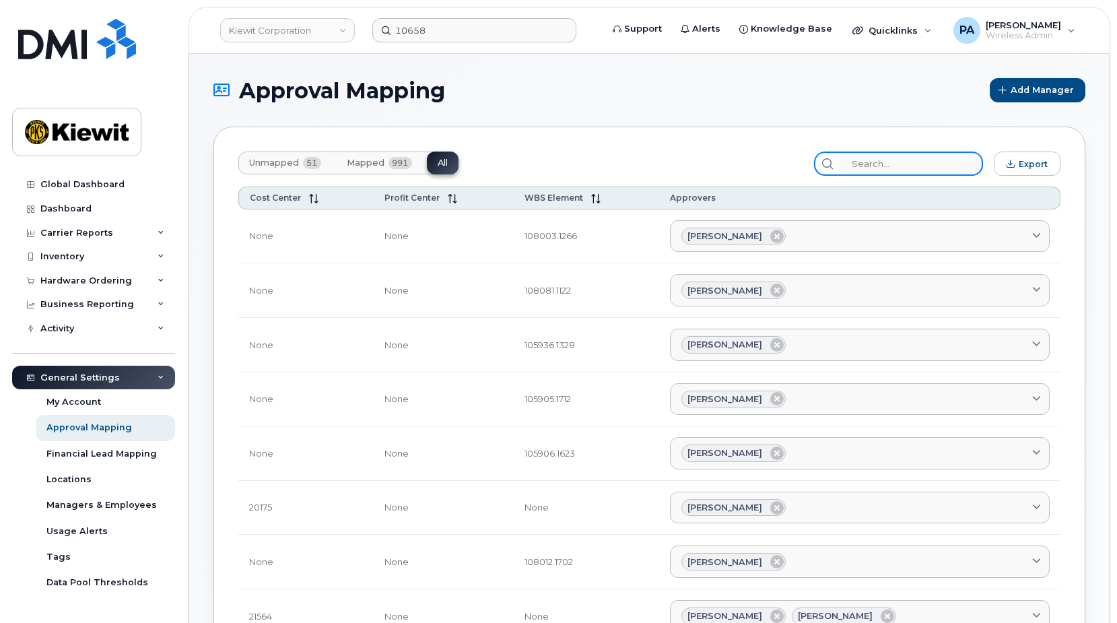
click at [903, 167] on input "search" at bounding box center [911, 164] width 143 height 24
type input "106415"
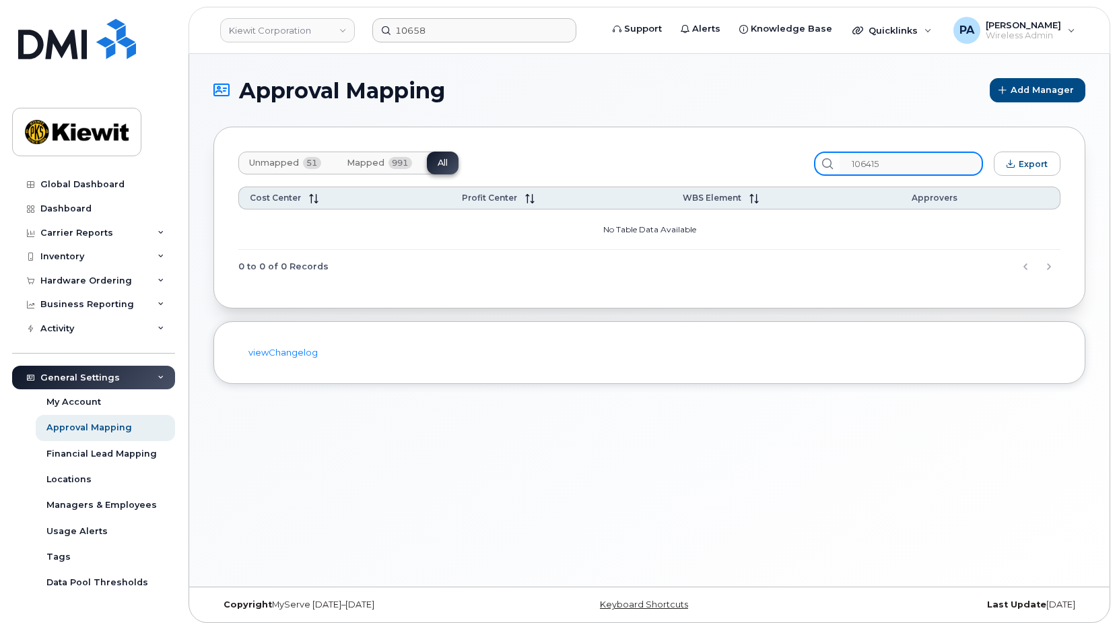
drag, startPoint x: 815, startPoint y: 156, endPoint x: 718, endPoint y: 160, distance: 97.1
click at [718, 160] on div "Unmapped 51 Mapped 991 All 106415 Export" at bounding box center [649, 164] width 822 height 24
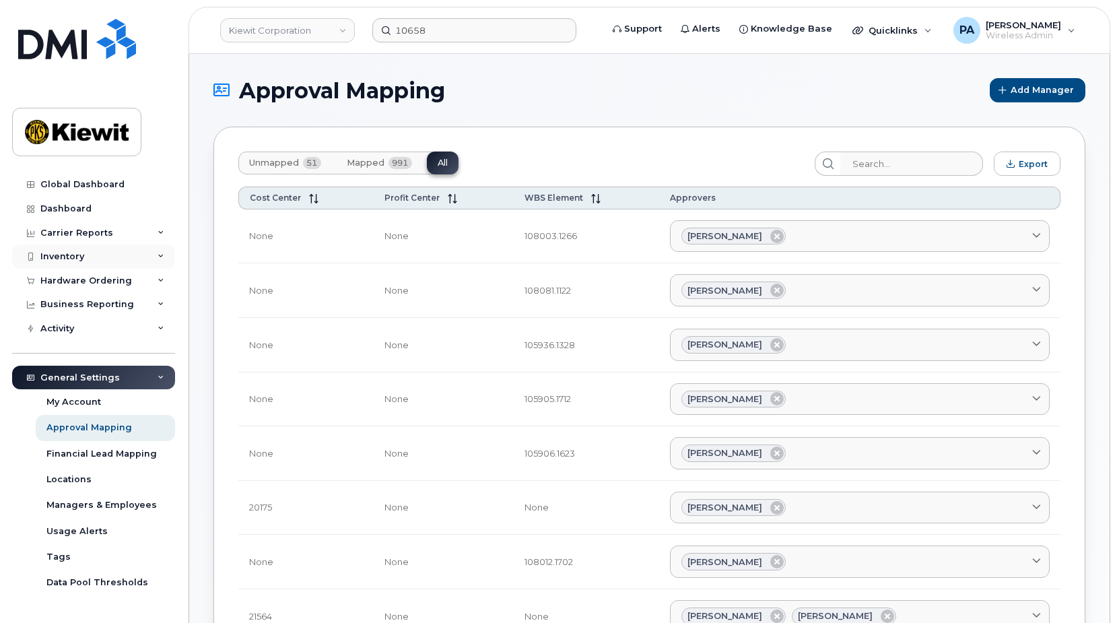
click at [90, 267] on div "Inventory" at bounding box center [93, 256] width 163 height 24
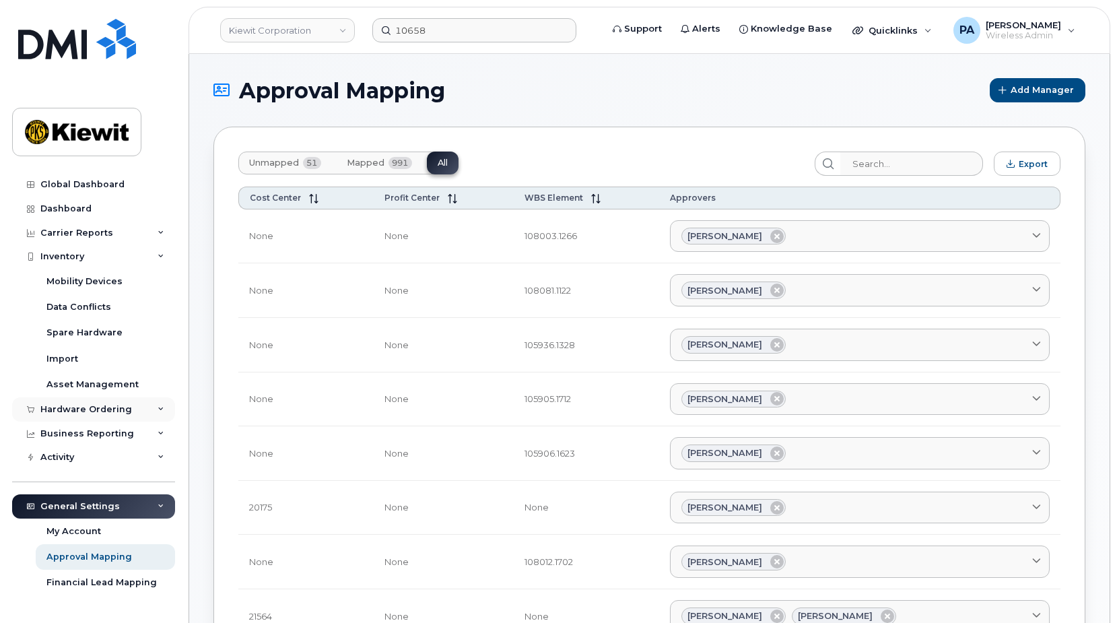
click at [74, 407] on div "Hardware Ordering" at bounding box center [86, 409] width 92 height 11
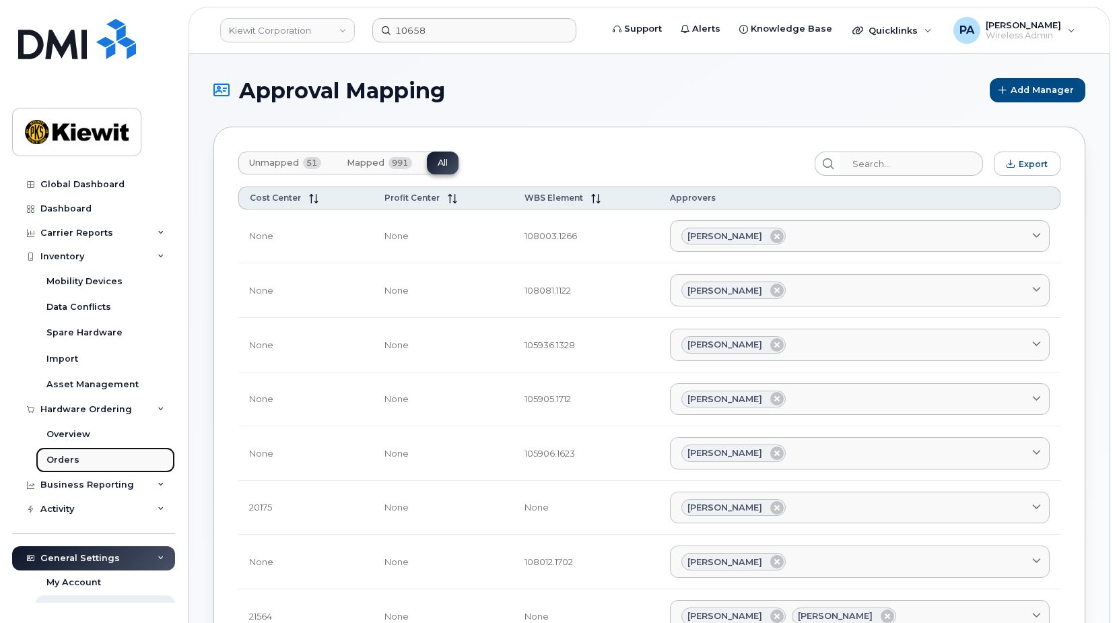
click at [57, 456] on div "Orders" at bounding box center [62, 460] width 33 height 12
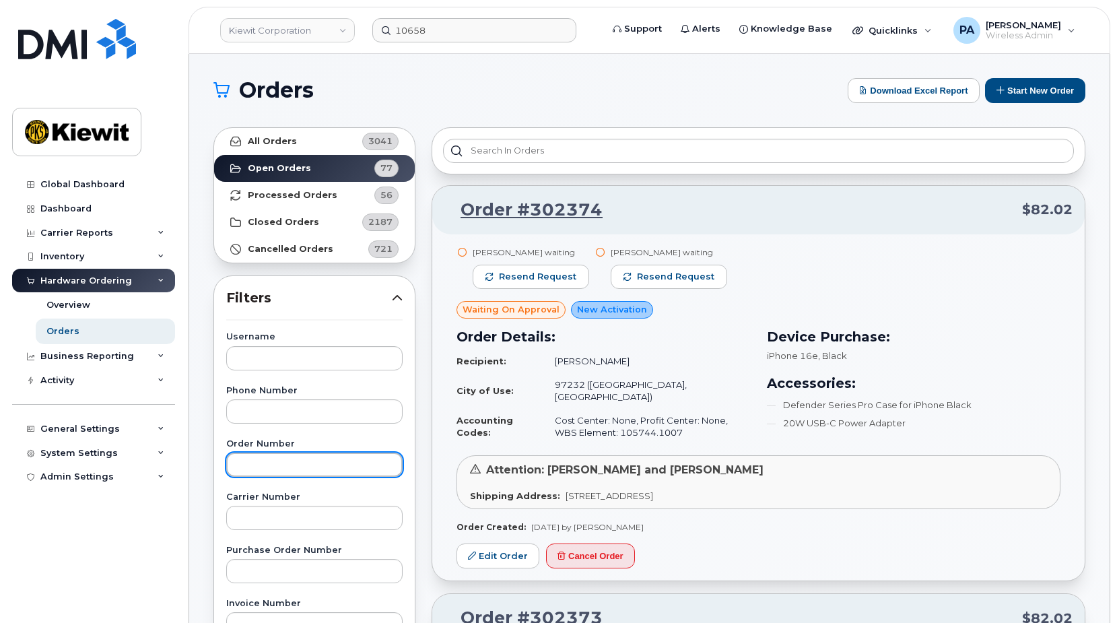
click at [351, 465] on input "text" at bounding box center [314, 464] width 176 height 24
type input "302334"
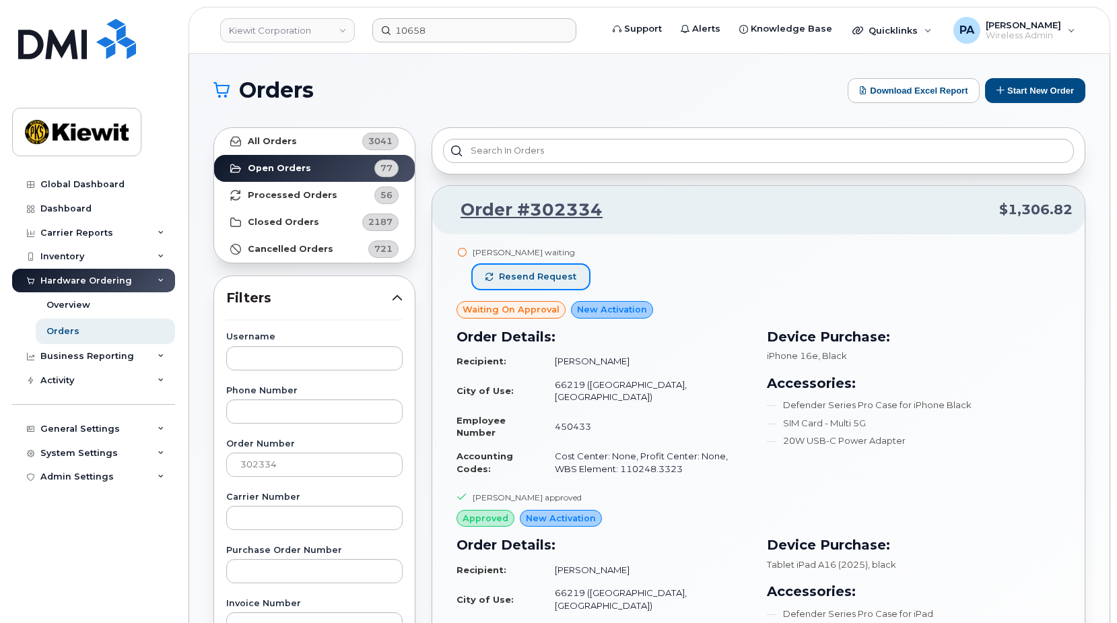
click at [528, 267] on button "Resend request" at bounding box center [531, 277] width 116 height 24
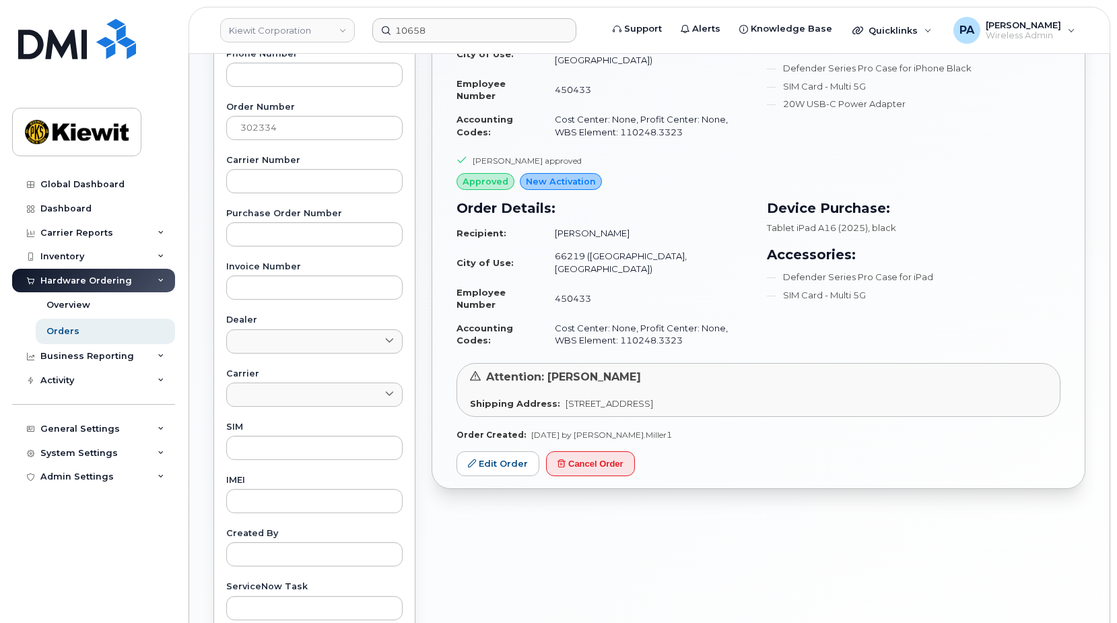
scroll to position [404, 0]
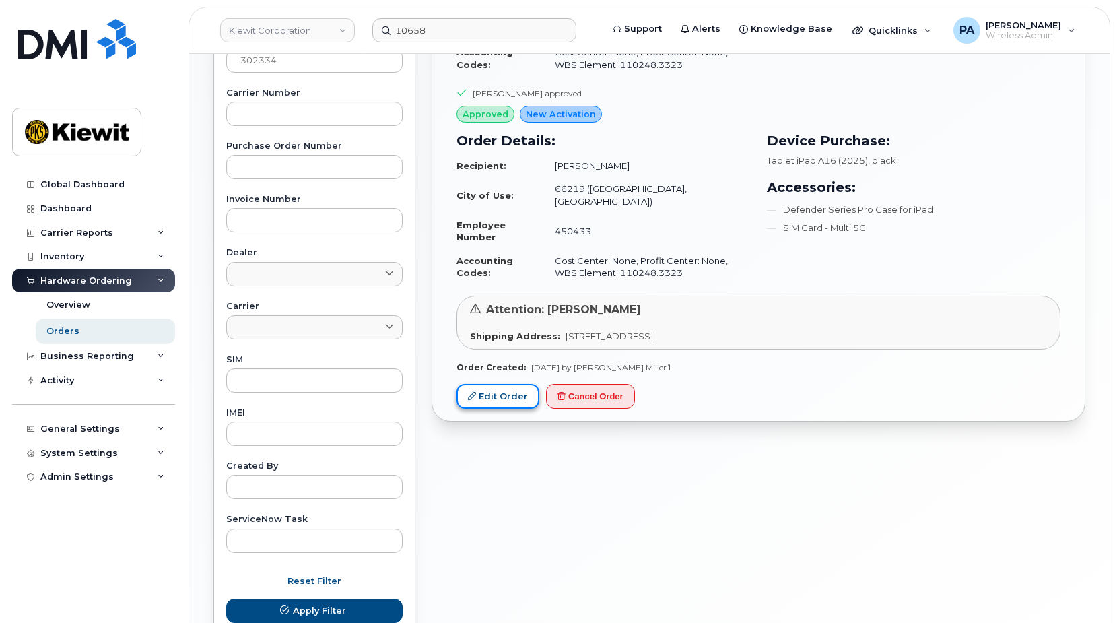
click at [514, 384] on link "Edit Order" at bounding box center [498, 396] width 83 height 25
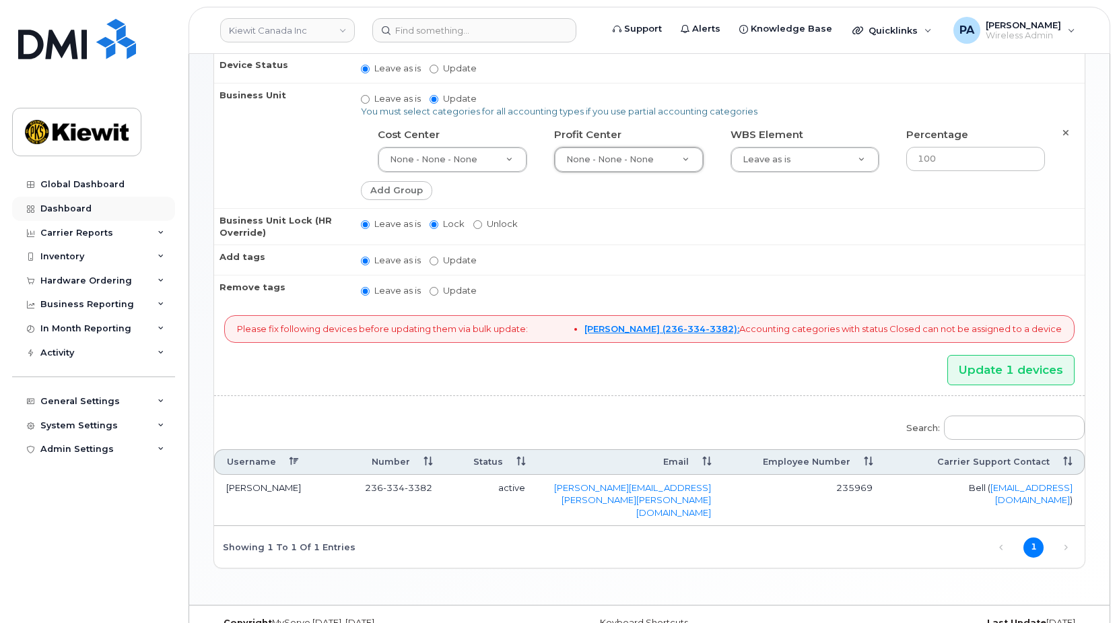
scroll to position [298, 0]
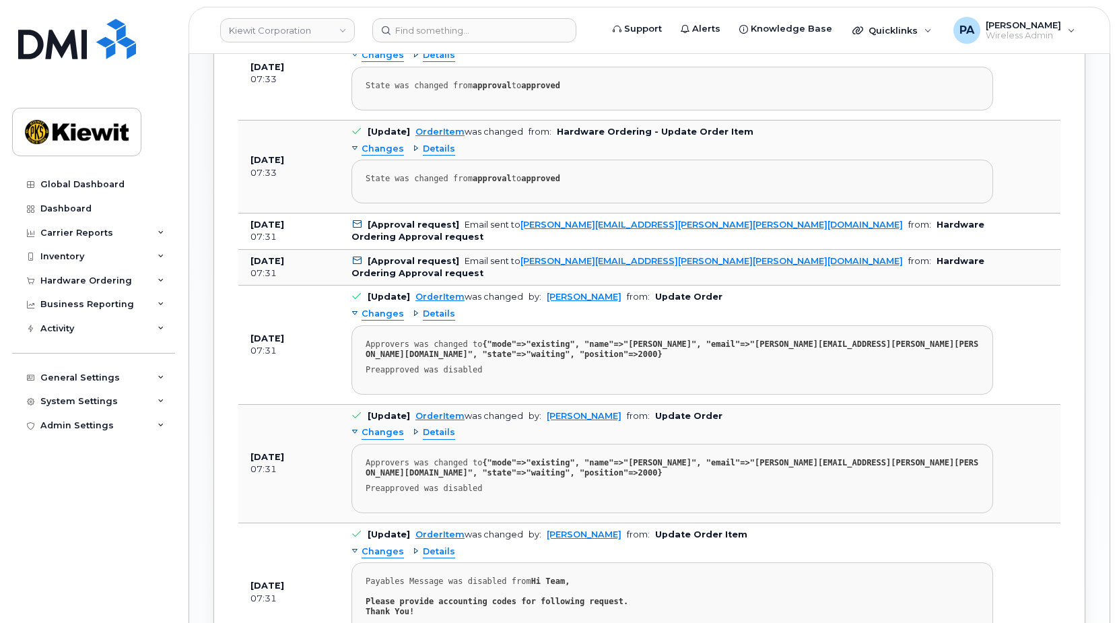
scroll to position [1549, 0]
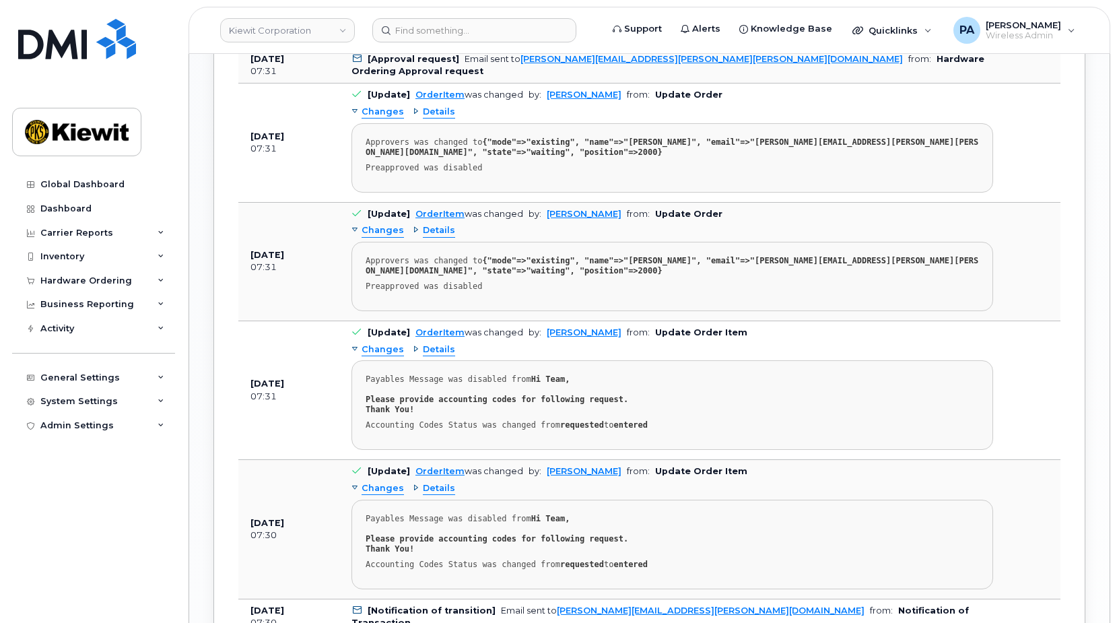
click at [386, 486] on span "Changes" at bounding box center [383, 488] width 42 height 13
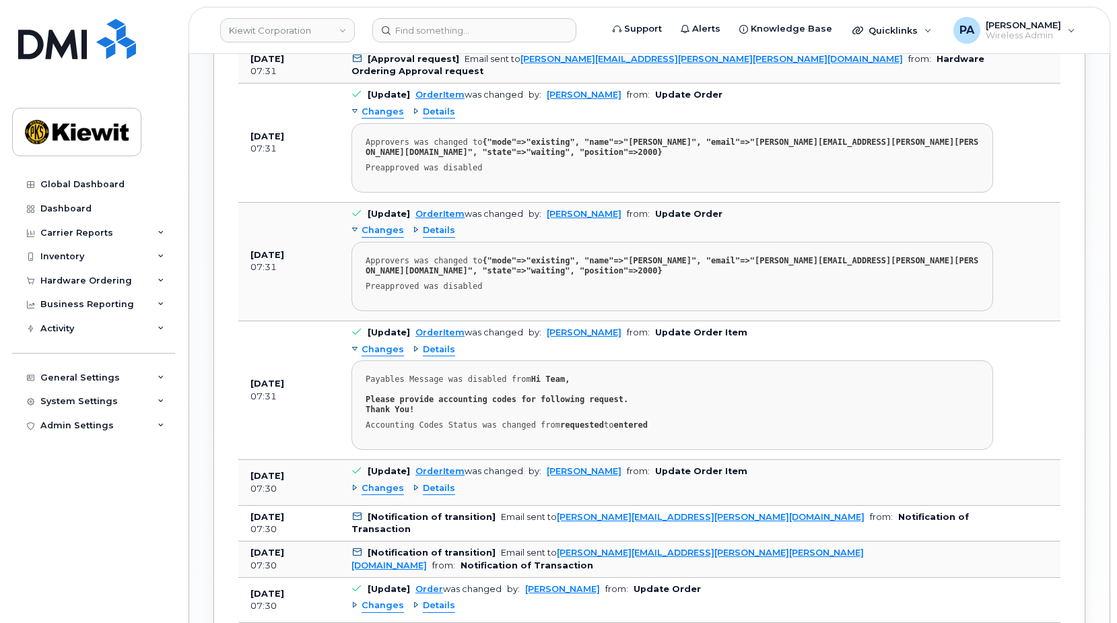
click at [386, 486] on span "Changes" at bounding box center [383, 488] width 42 height 13
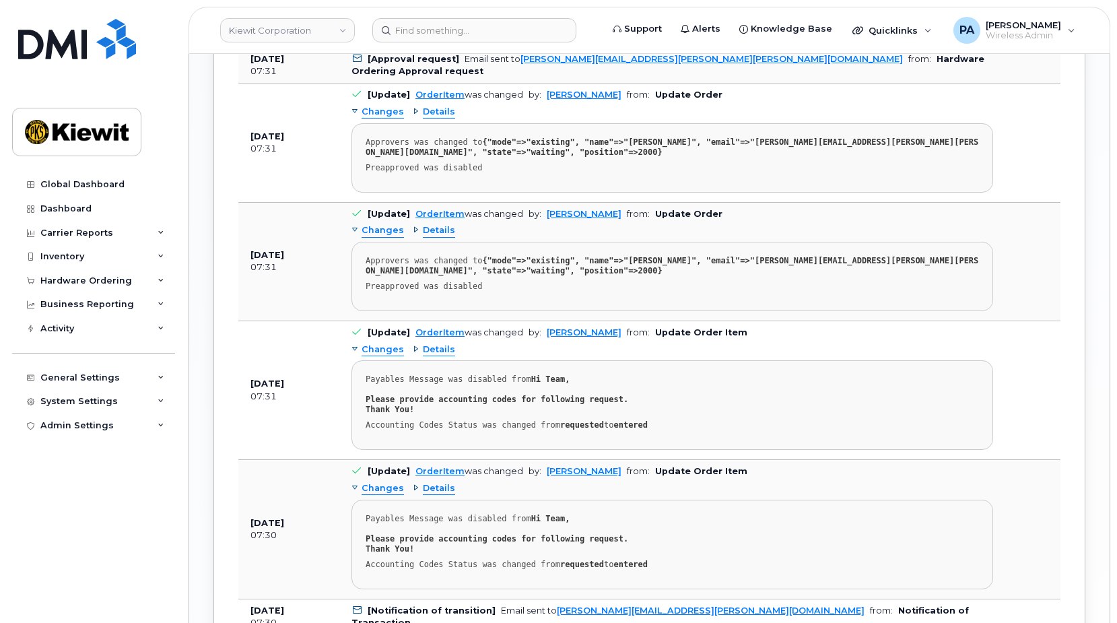
click at [429, 349] on span "Details" at bounding box center [439, 349] width 32 height 13
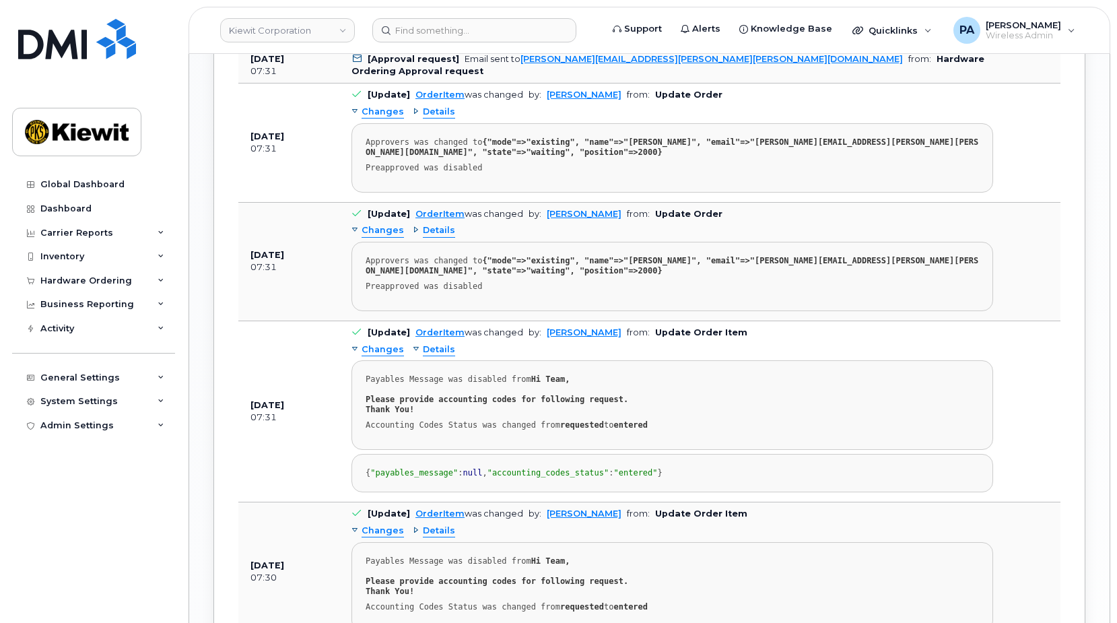
click at [429, 350] on span "Details" at bounding box center [439, 349] width 32 height 13
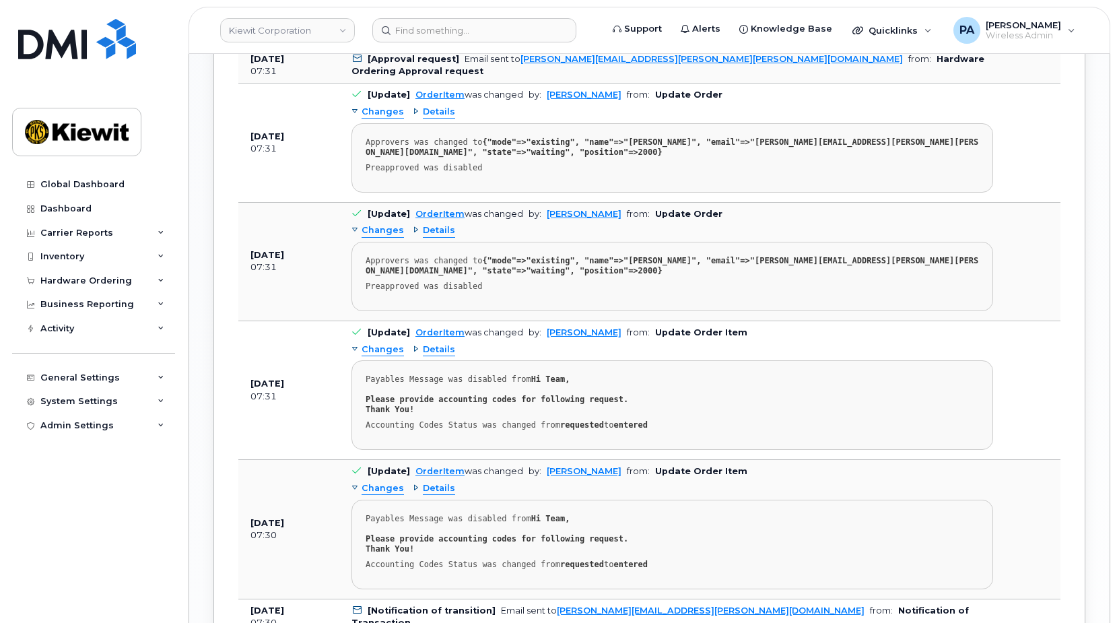
click at [396, 350] on span "Changes" at bounding box center [383, 349] width 42 height 13
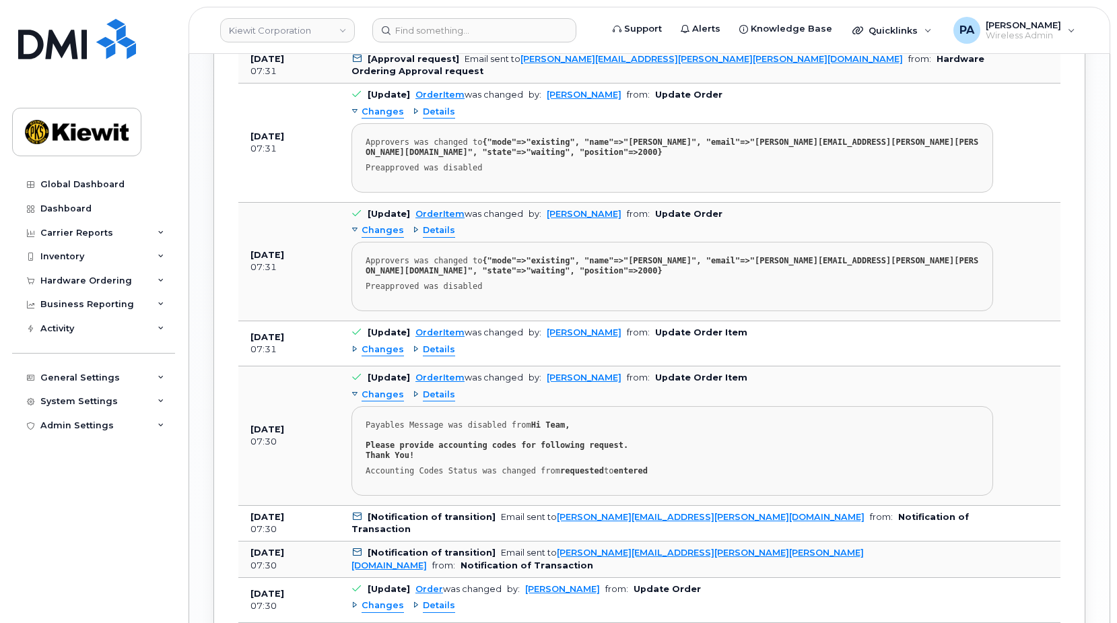
click at [396, 350] on span "Changes" at bounding box center [383, 349] width 42 height 13
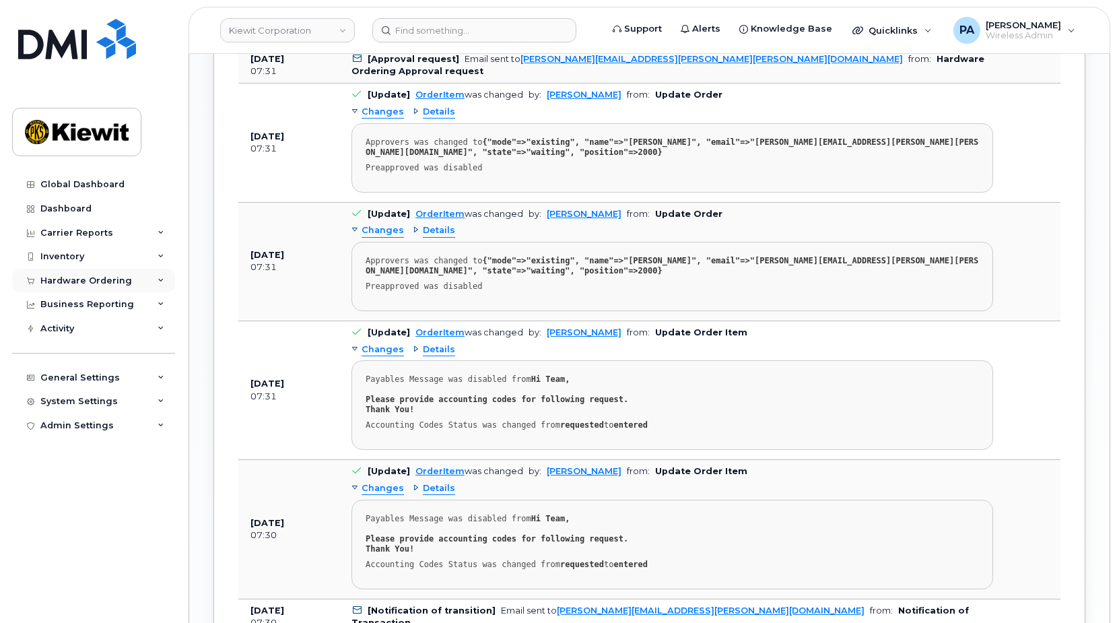
click at [99, 283] on div "Hardware Ordering" at bounding box center [86, 280] width 92 height 11
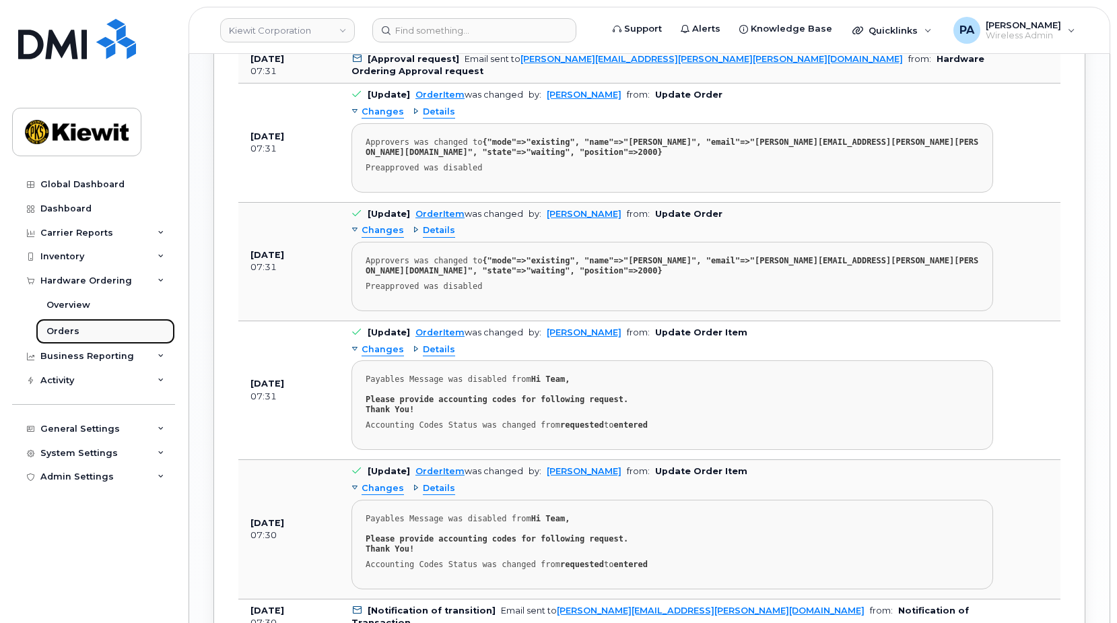
click at [75, 330] on div "Orders" at bounding box center [62, 331] width 33 height 12
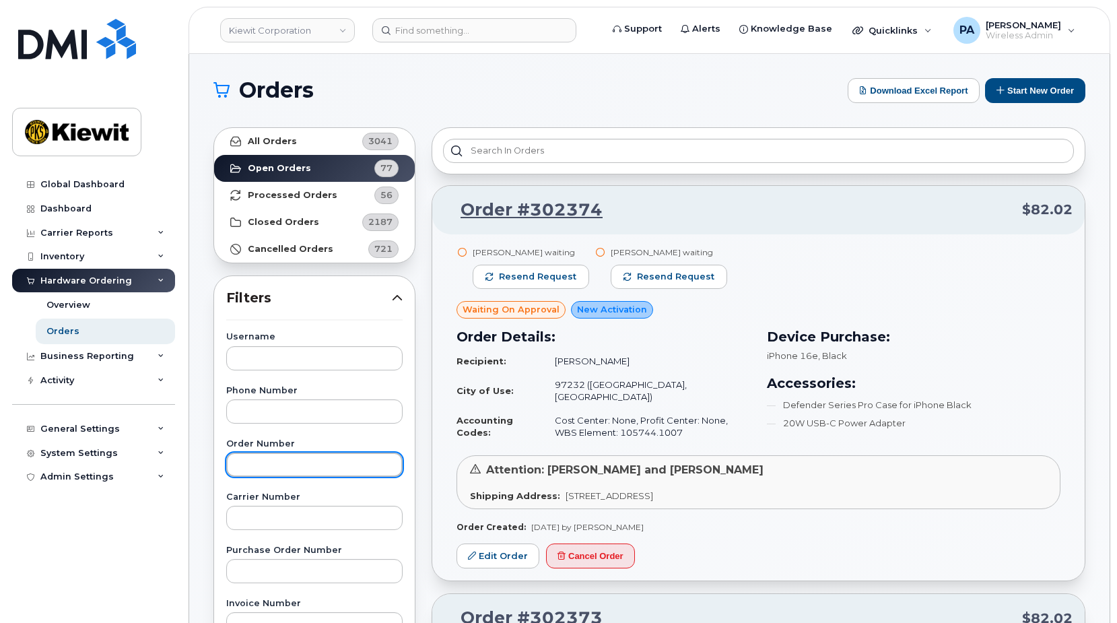
click at [287, 467] on input "text" at bounding box center [314, 464] width 176 height 24
type input "302280"
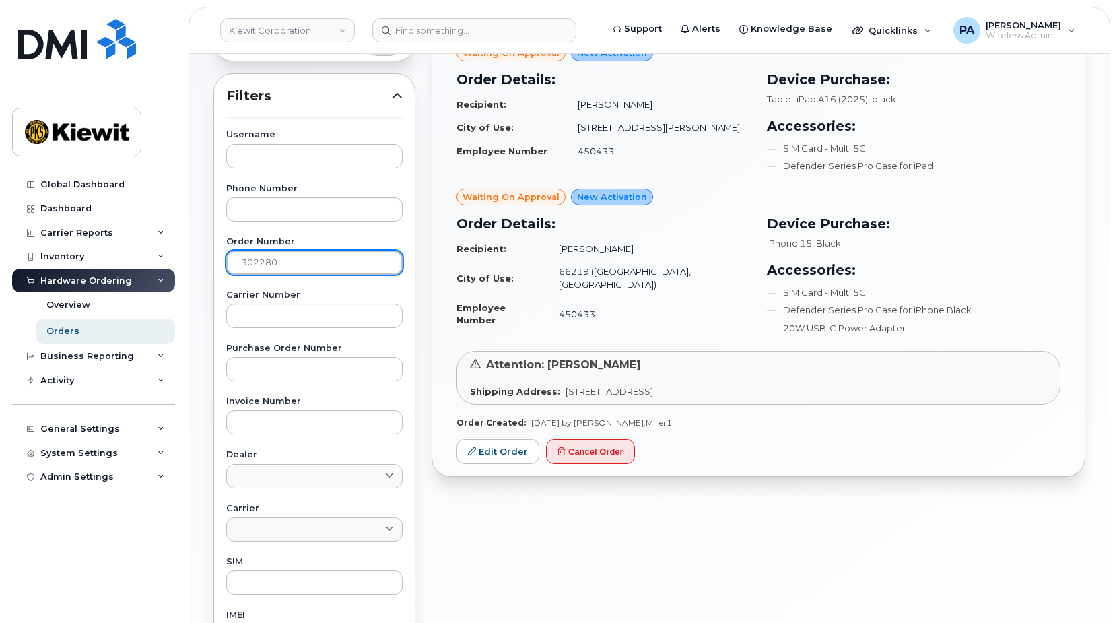
scroll to position [67, 0]
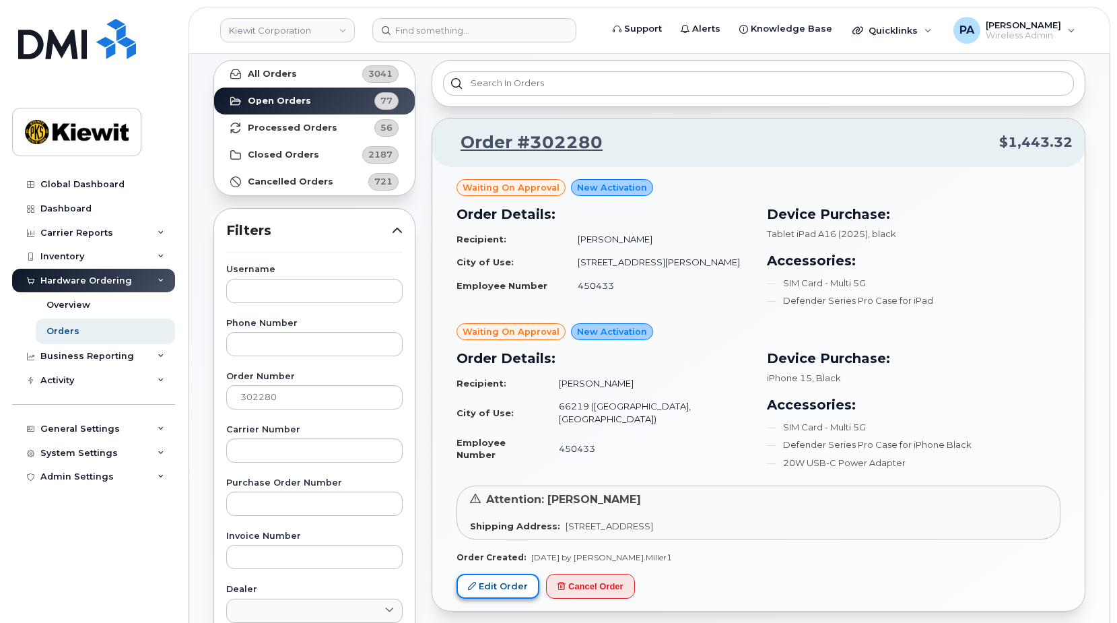
click at [516, 586] on link "Edit Order" at bounding box center [498, 586] width 83 height 25
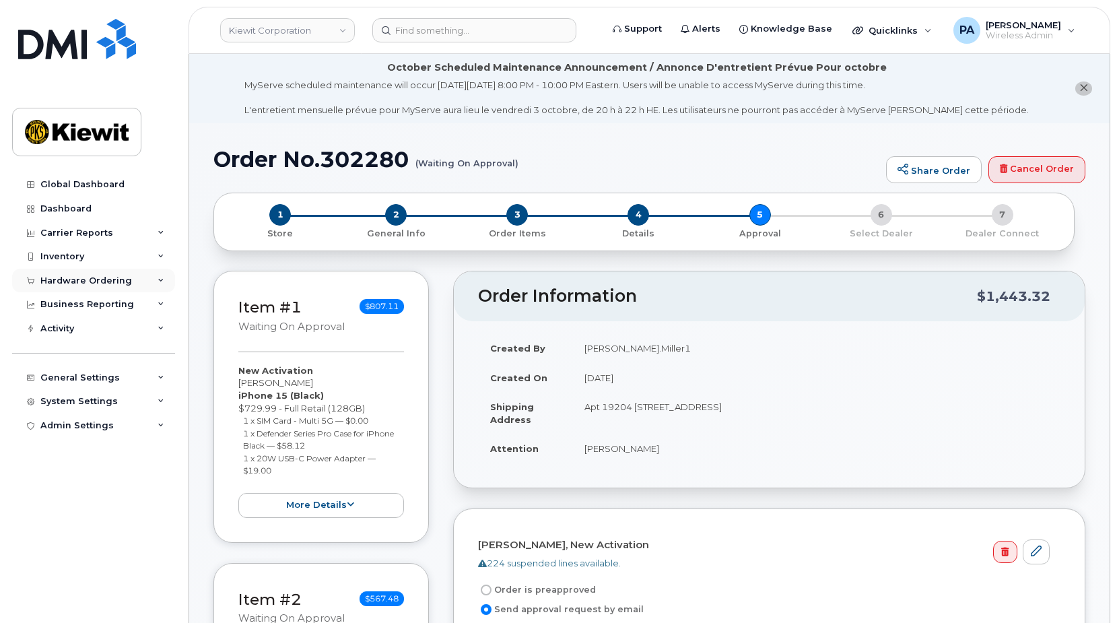
click at [100, 286] on div "Hardware Ordering" at bounding box center [93, 281] width 163 height 24
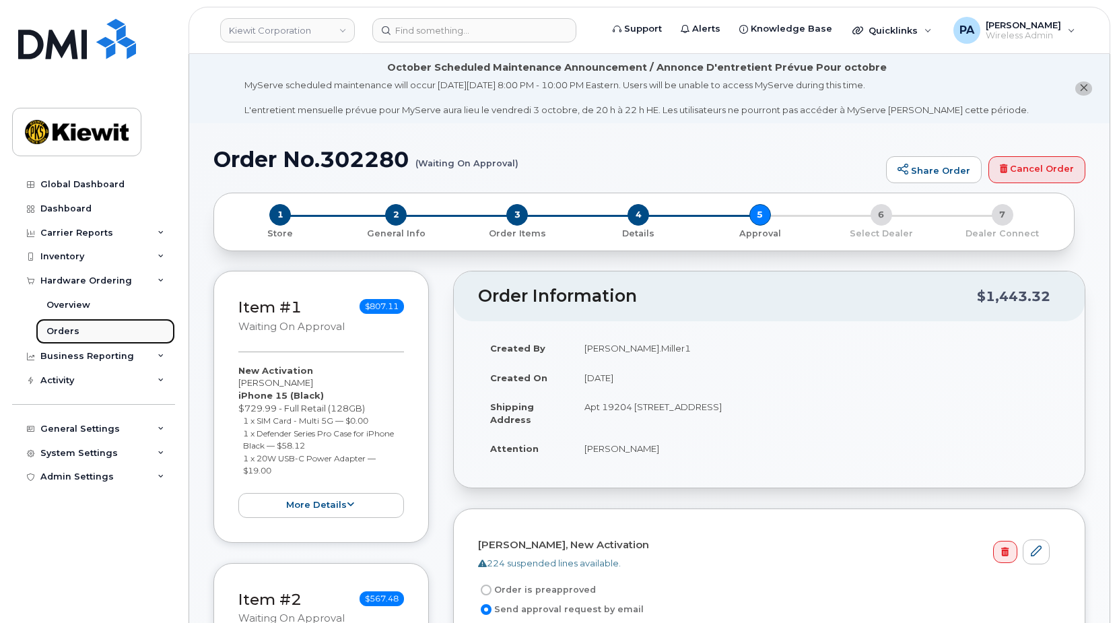
click at [74, 332] on div "Orders" at bounding box center [62, 331] width 33 height 12
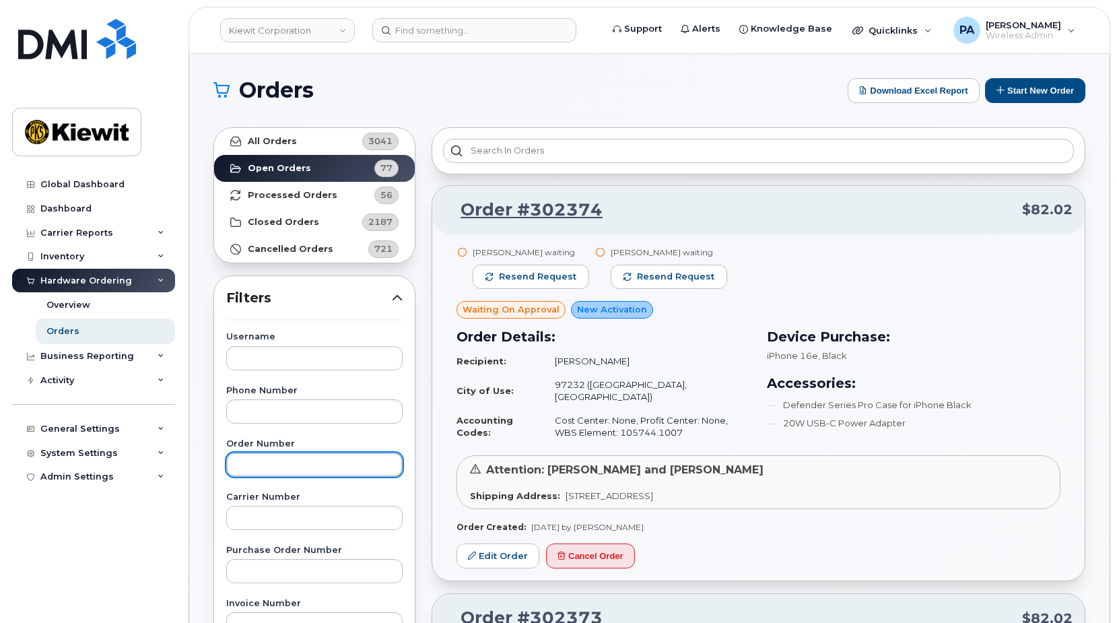
click at [288, 461] on input "text" at bounding box center [314, 464] width 176 height 24
type input "302334"
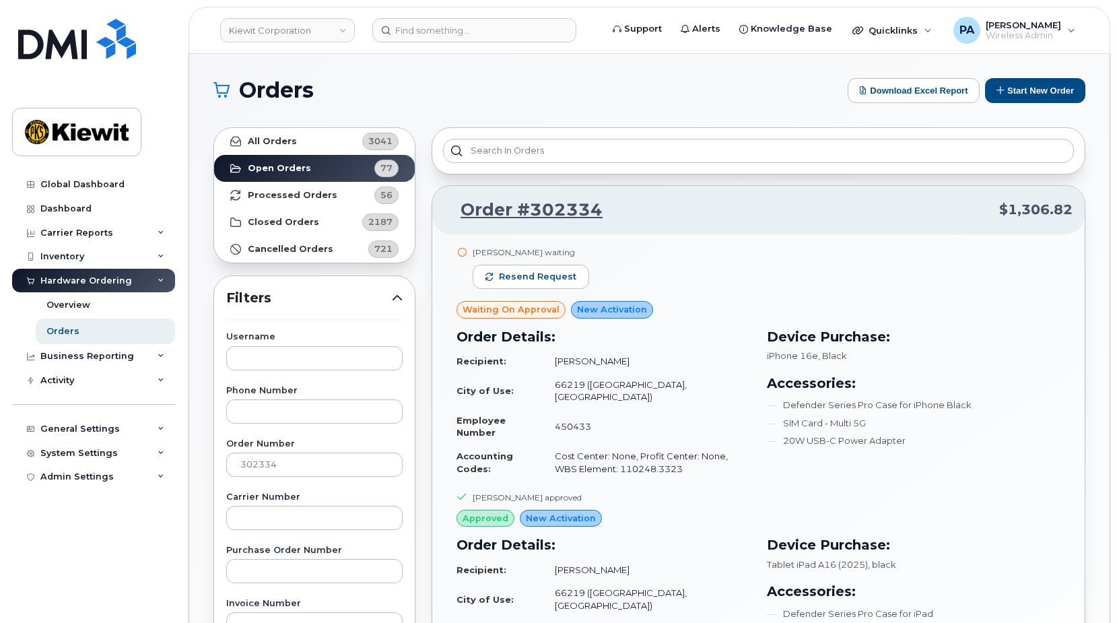
scroll to position [202, 0]
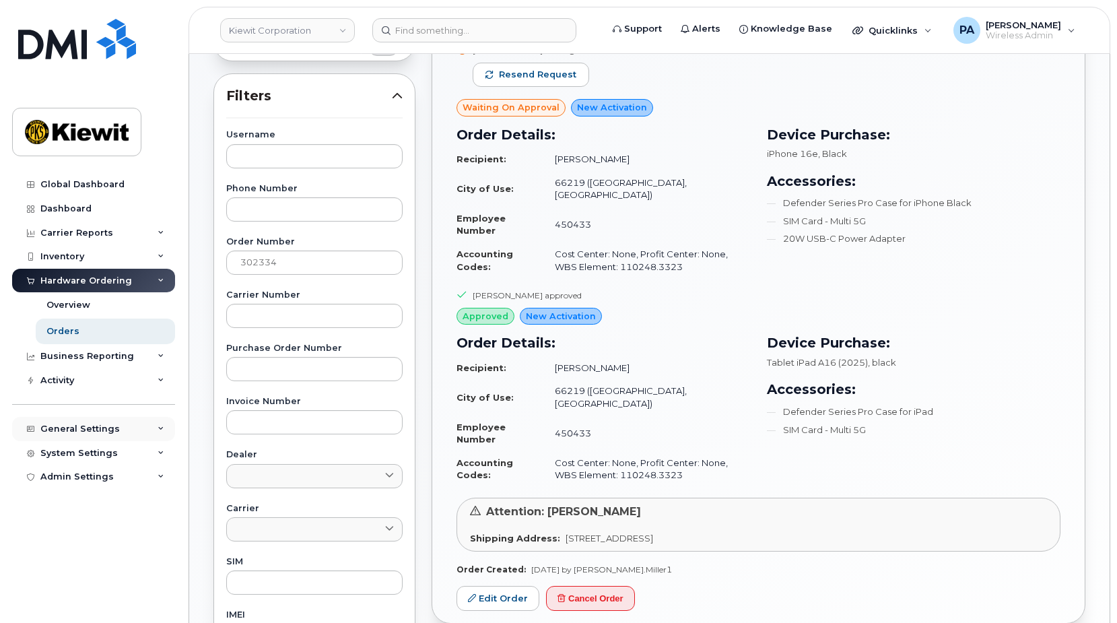
click at [97, 430] on div "General Settings" at bounding box center [79, 429] width 79 height 11
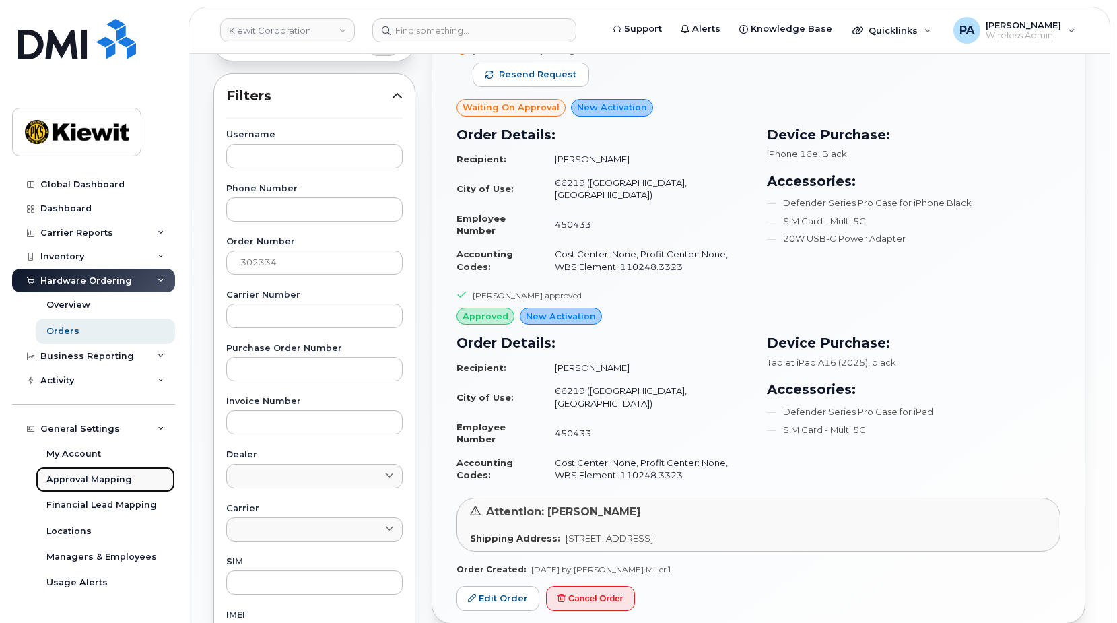
click at [94, 481] on div "Approval Mapping" at bounding box center [89, 479] width 86 height 12
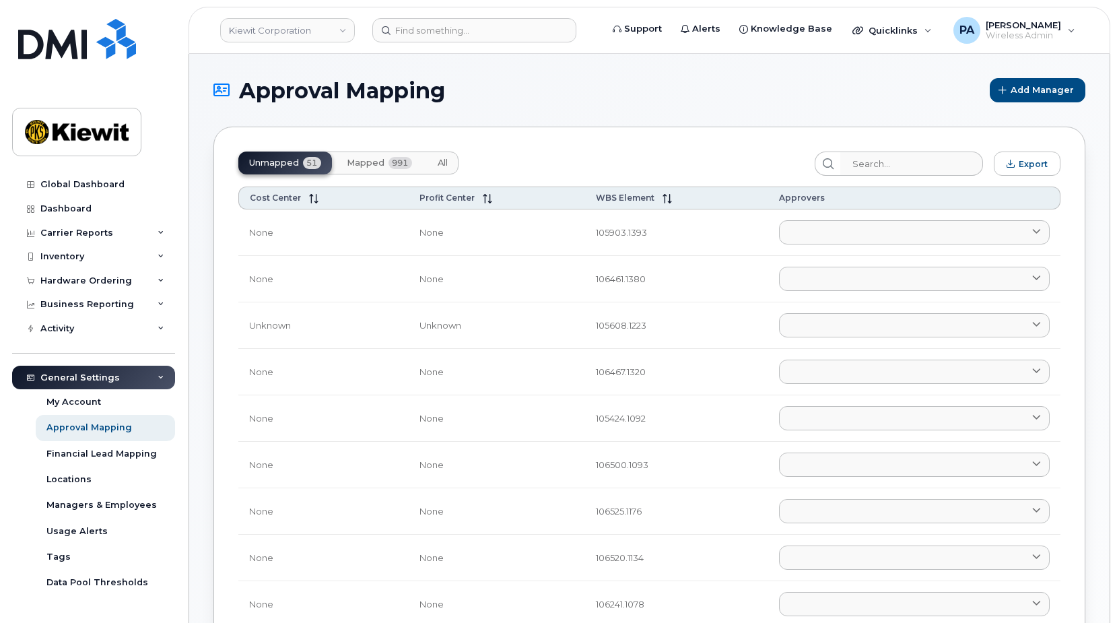
click at [446, 162] on span "All" at bounding box center [443, 163] width 10 height 11
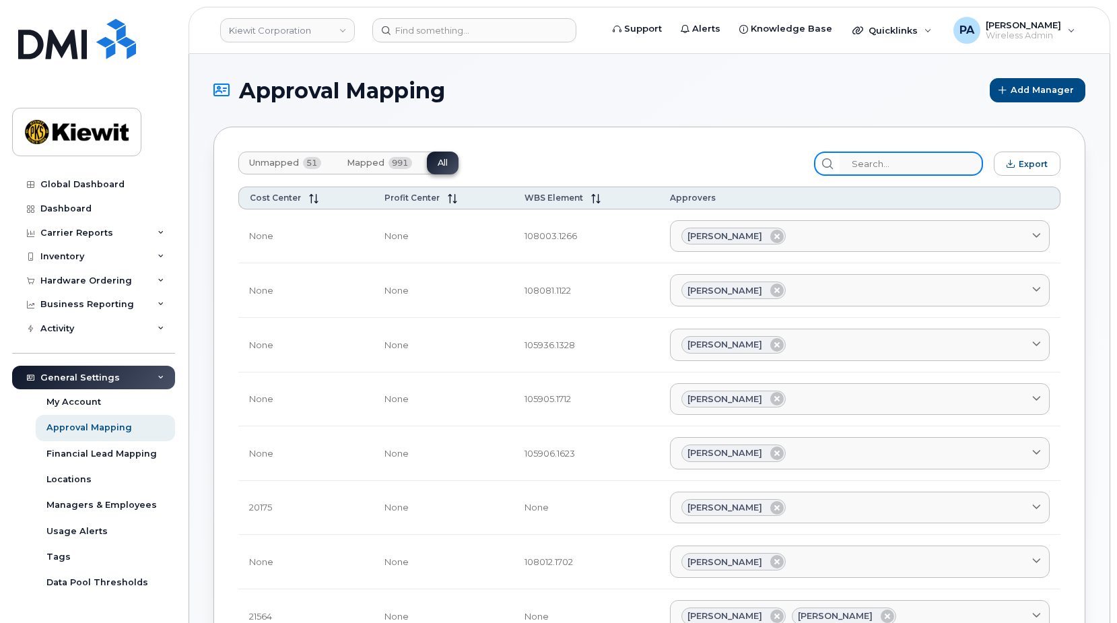
click at [919, 160] on input "search" at bounding box center [911, 164] width 143 height 24
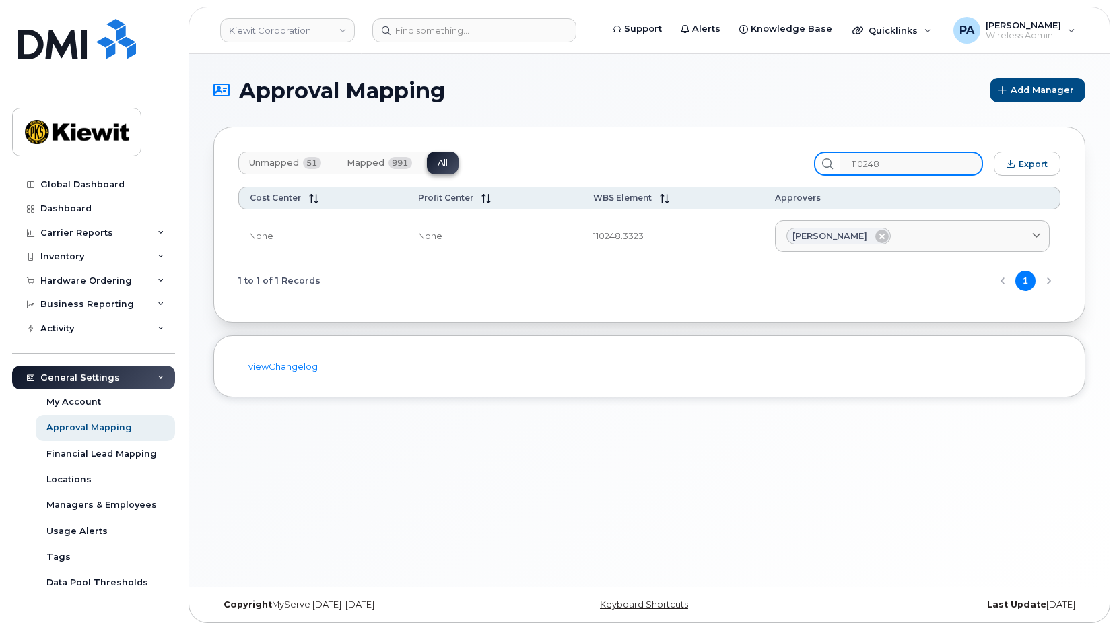
type input "110248"
click at [88, 274] on div "Hardware Ordering" at bounding box center [93, 281] width 163 height 24
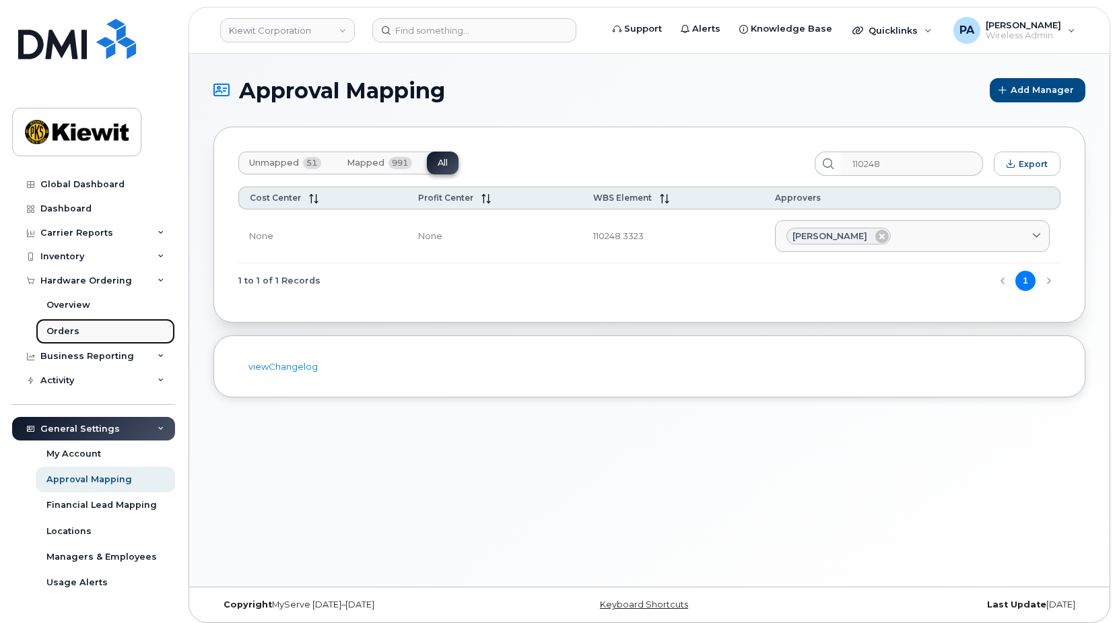
click at [75, 332] on div "Orders" at bounding box center [62, 331] width 33 height 12
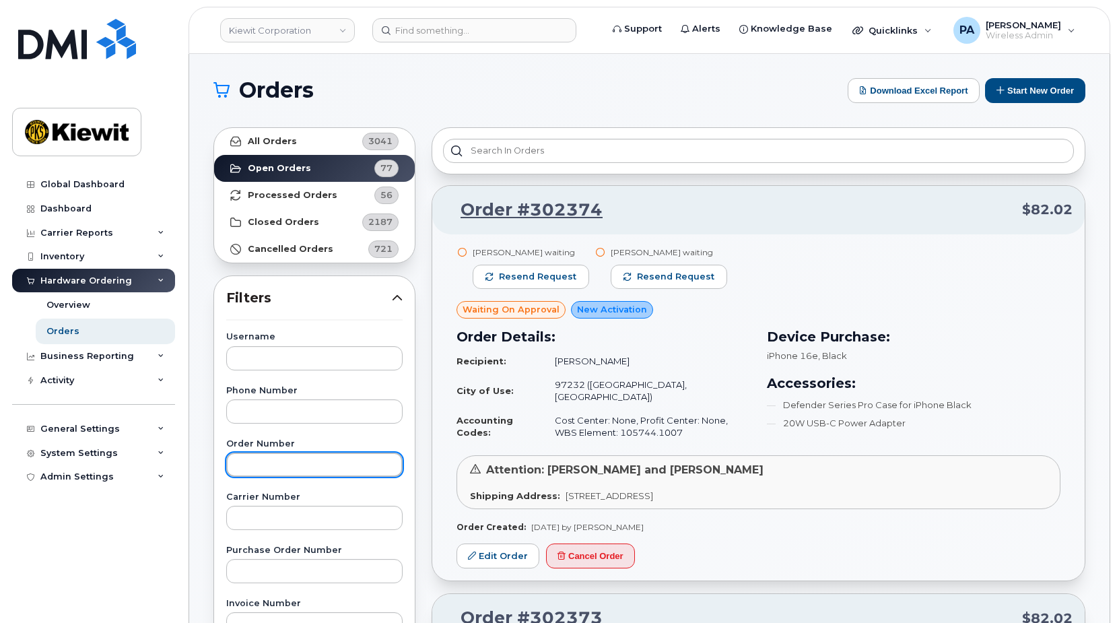
click at [286, 468] on input "text" at bounding box center [314, 464] width 176 height 24
type input "2"
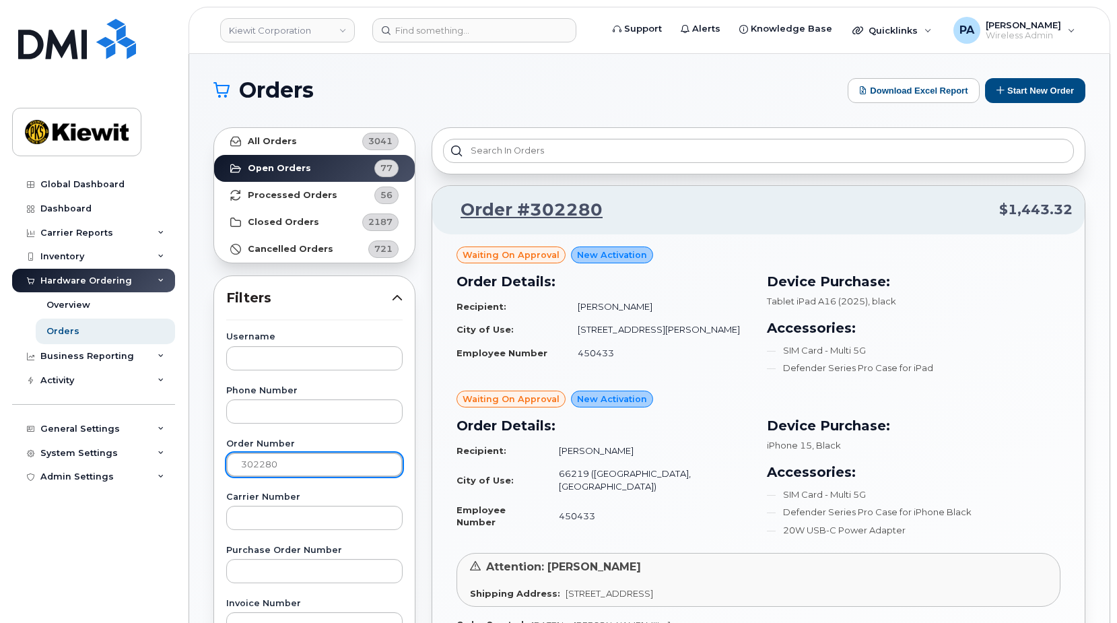
scroll to position [202, 0]
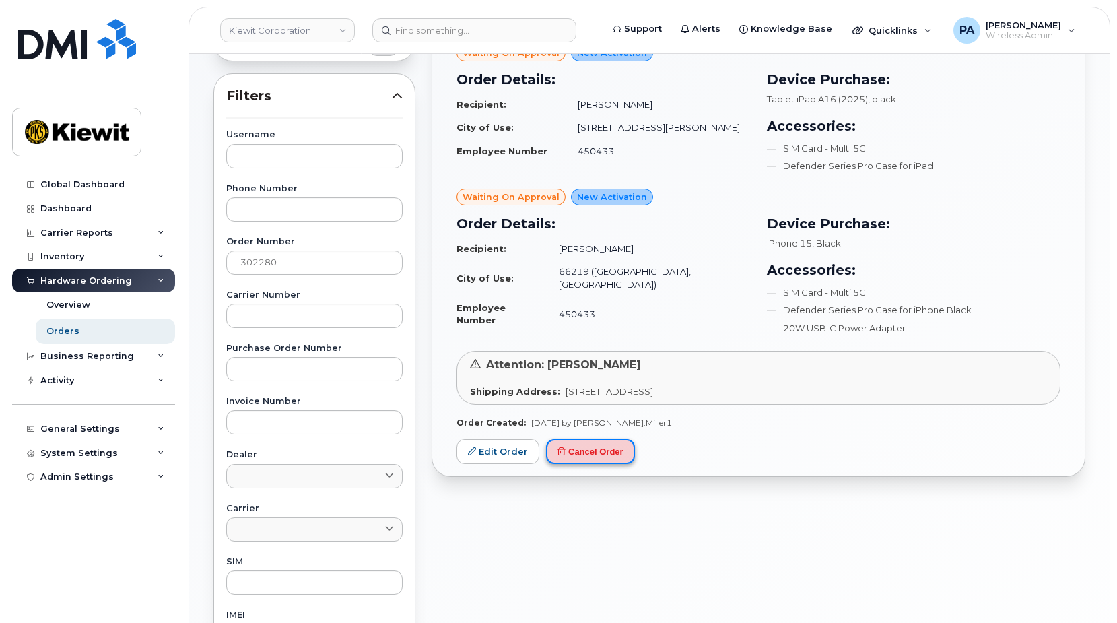
click at [600, 455] on button "Cancel Order" at bounding box center [590, 451] width 89 height 25
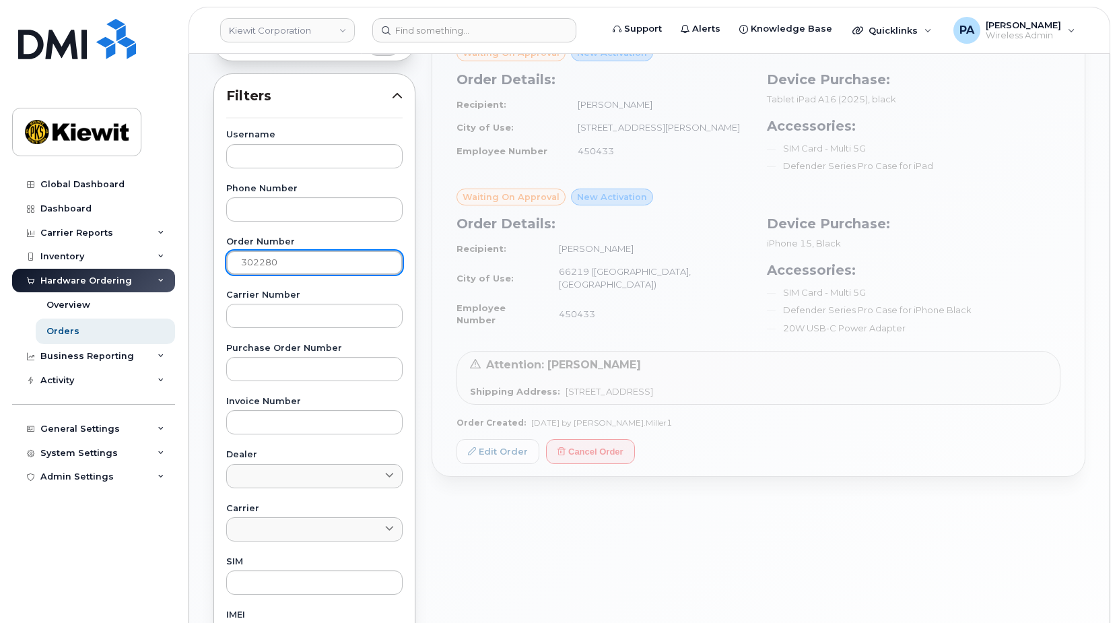
drag, startPoint x: 294, startPoint y: 267, endPoint x: 141, endPoint y: 272, distance: 153.6
click at [189, 272] on div "Kiewit Corporation Support Alerts Knowledge Base Quicklinks Suspend / Cancel De…" at bounding box center [649, 366] width 920 height 1028
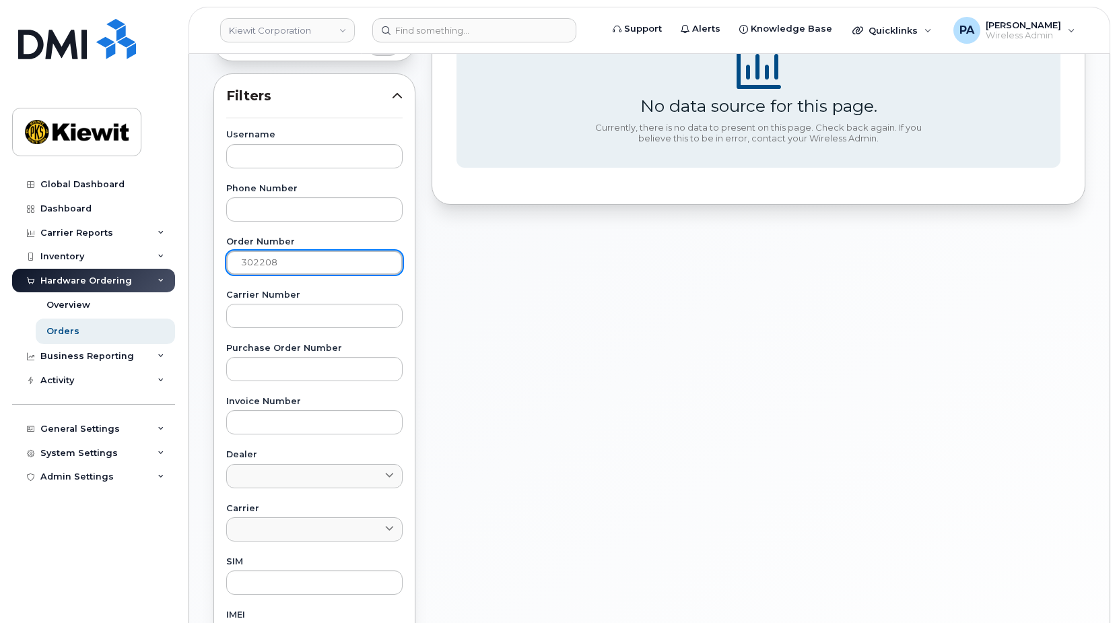
scroll to position [0, 0]
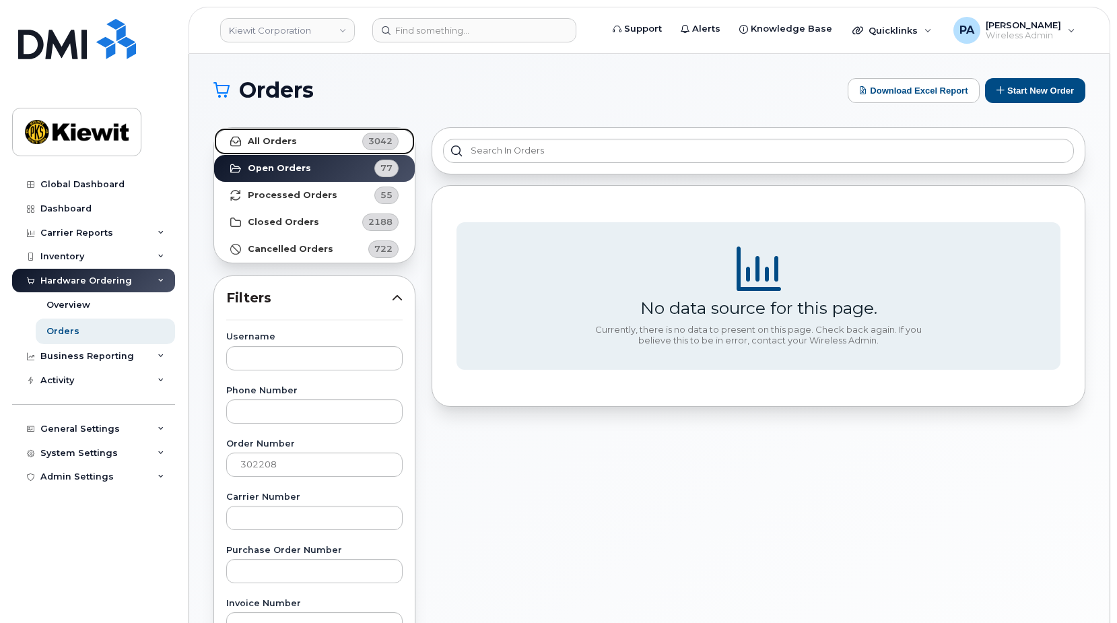
click at [343, 142] on link "All Orders 3042" at bounding box center [314, 141] width 201 height 27
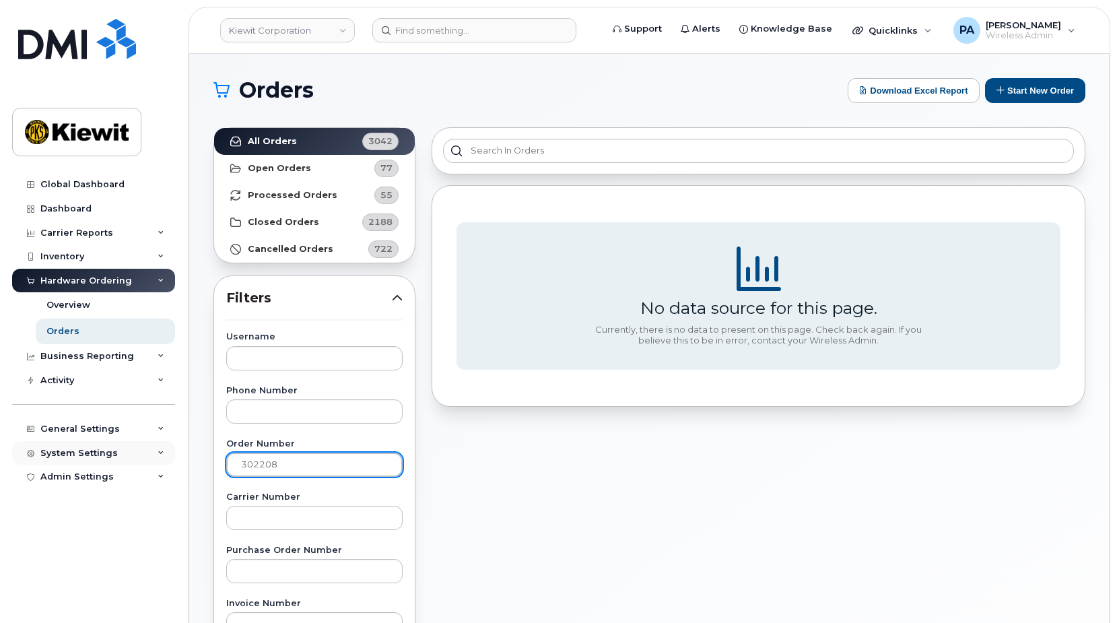
drag, startPoint x: 304, startPoint y: 465, endPoint x: 152, endPoint y: 459, distance: 153.0
click at [189, 459] on div "Kiewit Corporation Support Alerts Knowledge Base Quicklinks Suspend / Cancel De…" at bounding box center [649, 568] width 920 height 1028
type input "302349"
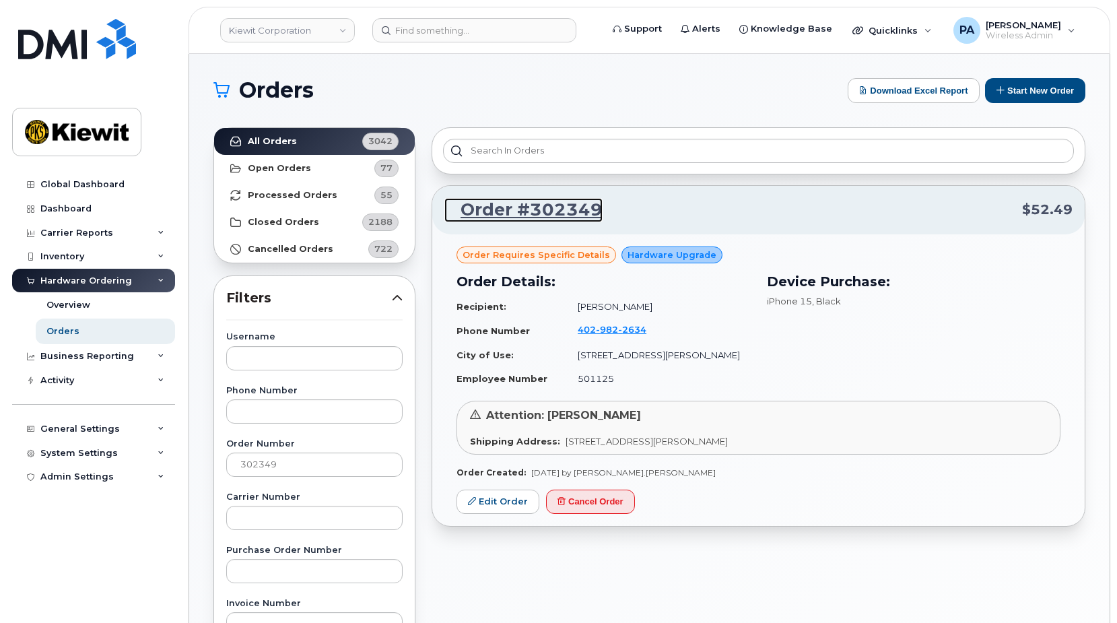
click at [518, 202] on link "Order #302349" at bounding box center [523, 210] width 158 height 24
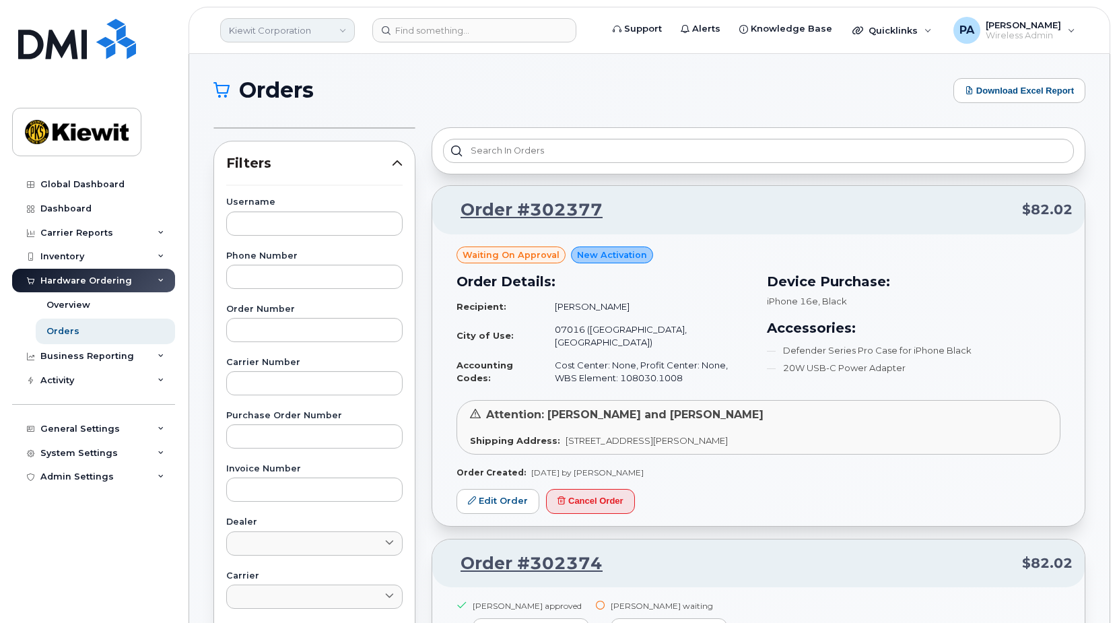
click at [299, 22] on link "Kiewit Corporation" at bounding box center [287, 30] width 135 height 24
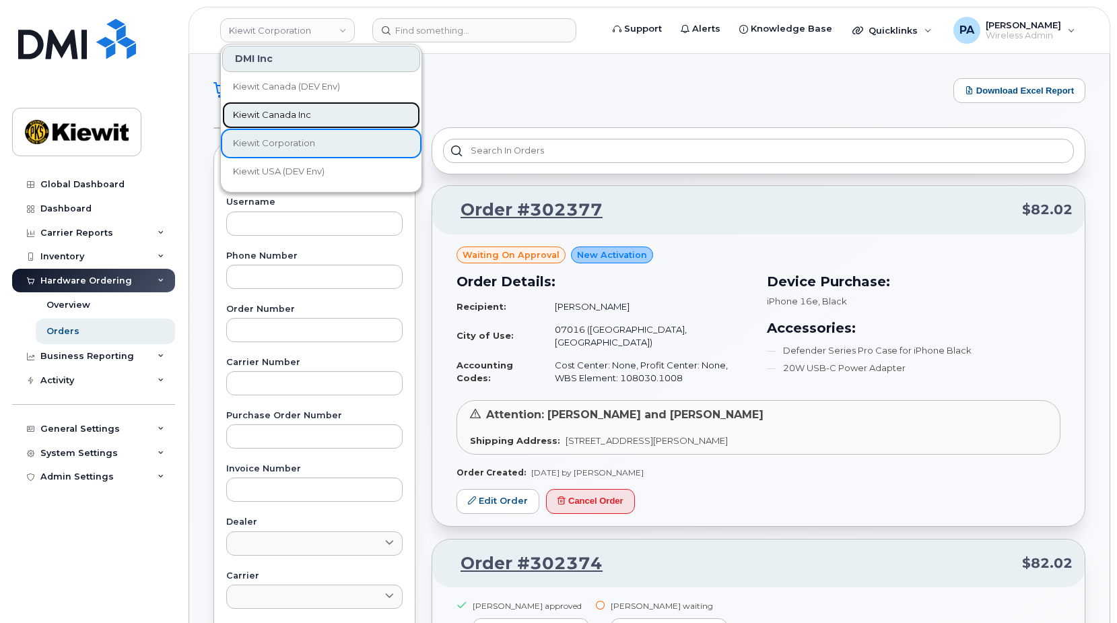
click at [286, 120] on span "Kiewit Canada Inc" at bounding box center [272, 114] width 78 height 13
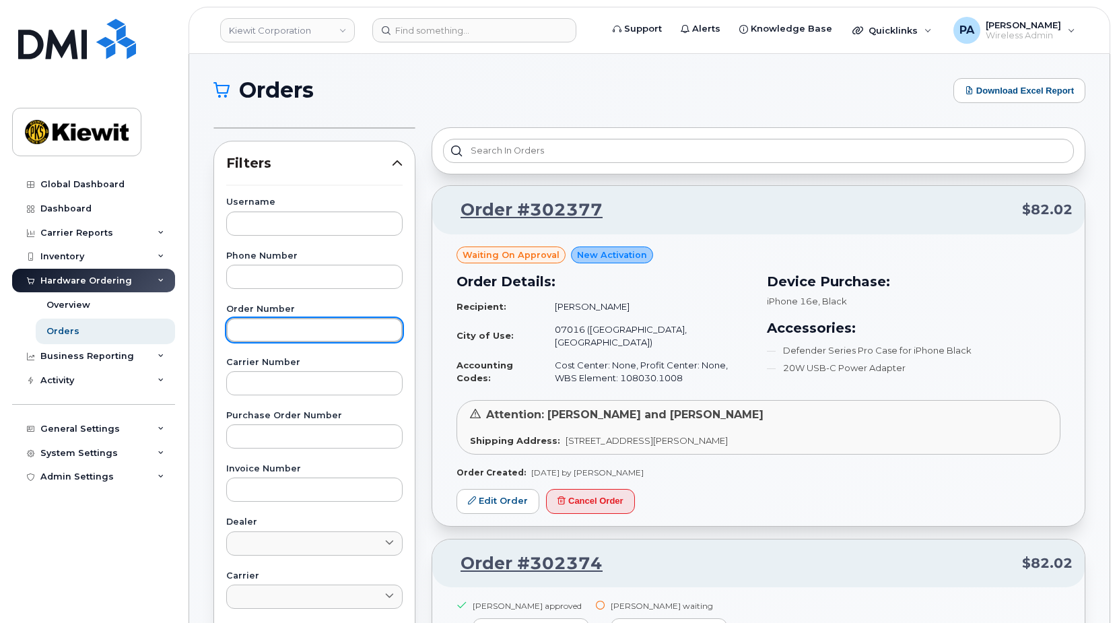
click at [264, 331] on input "text" at bounding box center [314, 330] width 176 height 24
type input "3"
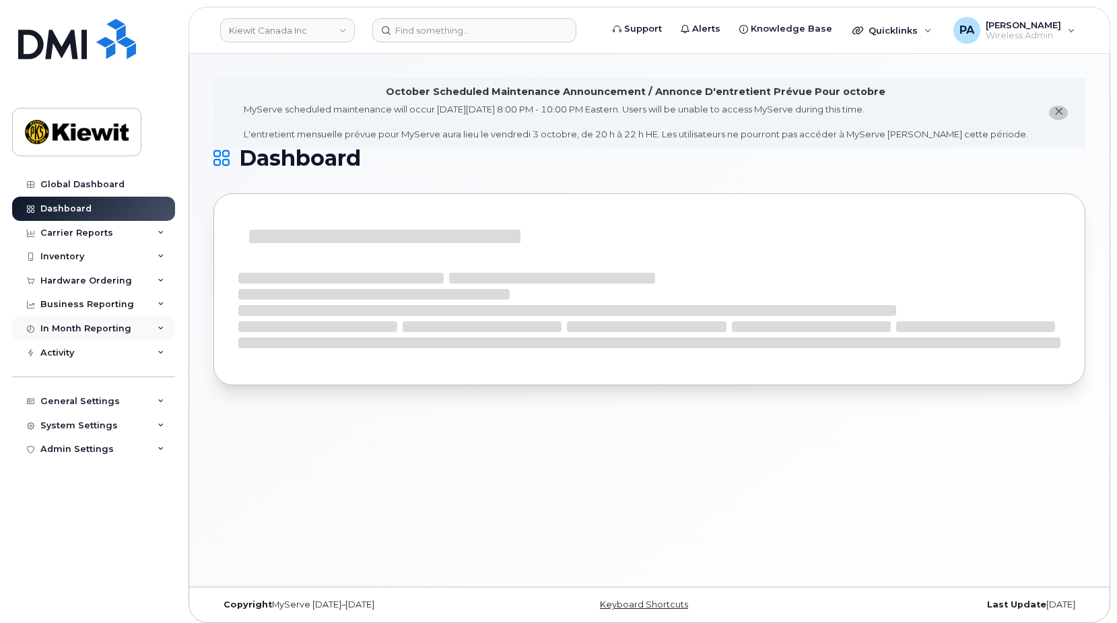
click at [94, 331] on div "In Month Reporting" at bounding box center [85, 328] width 91 height 11
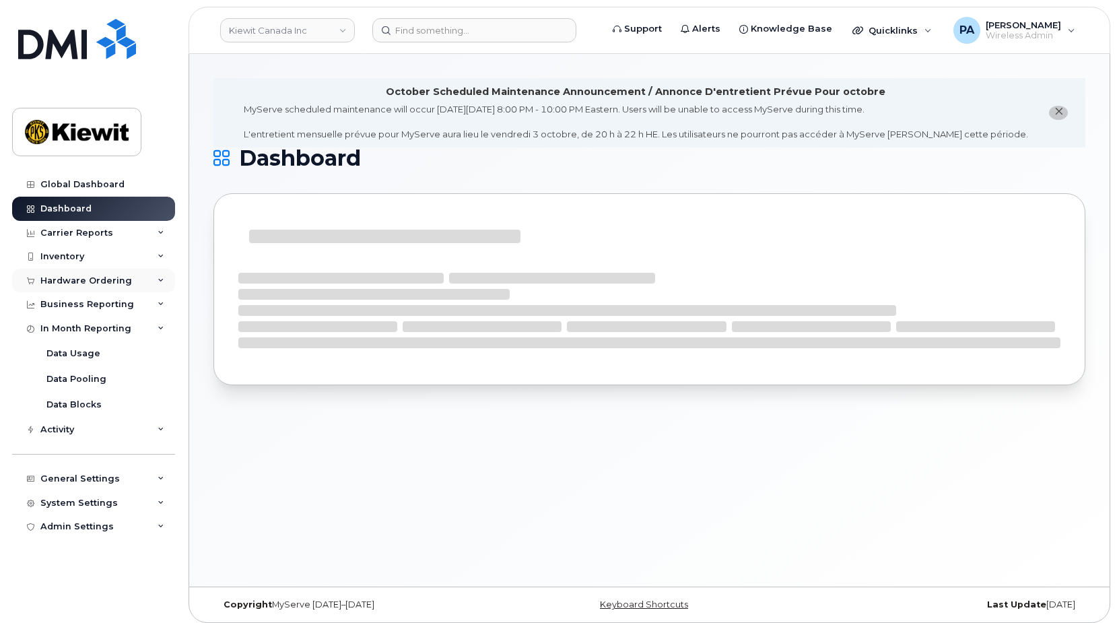
click at [98, 279] on div "Hardware Ordering" at bounding box center [86, 280] width 92 height 11
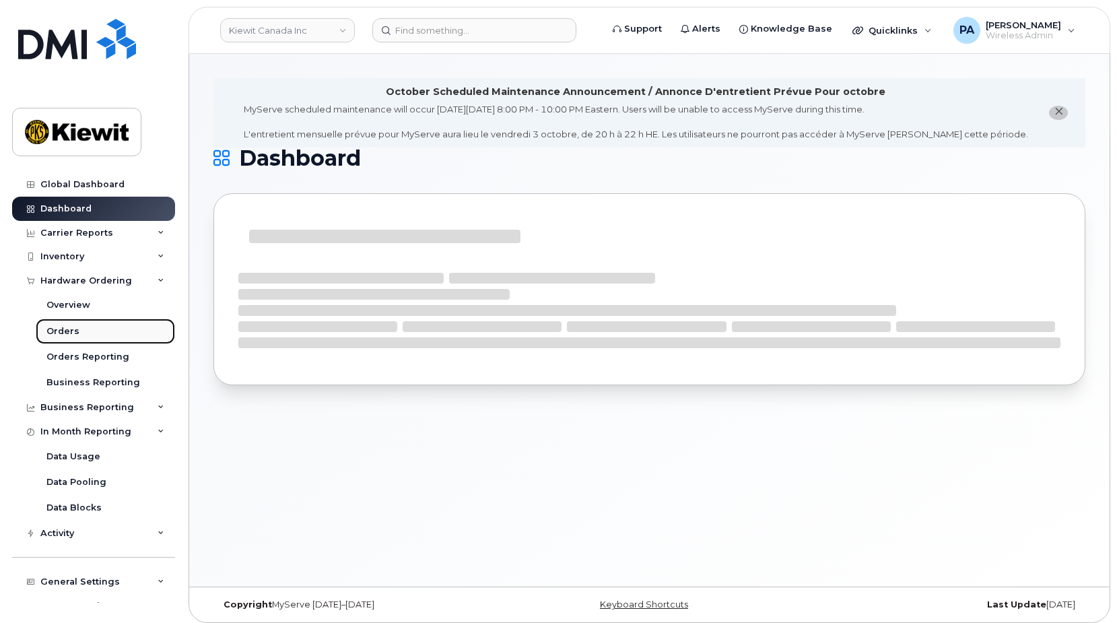
click at [74, 329] on div "Orders" at bounding box center [62, 331] width 33 height 12
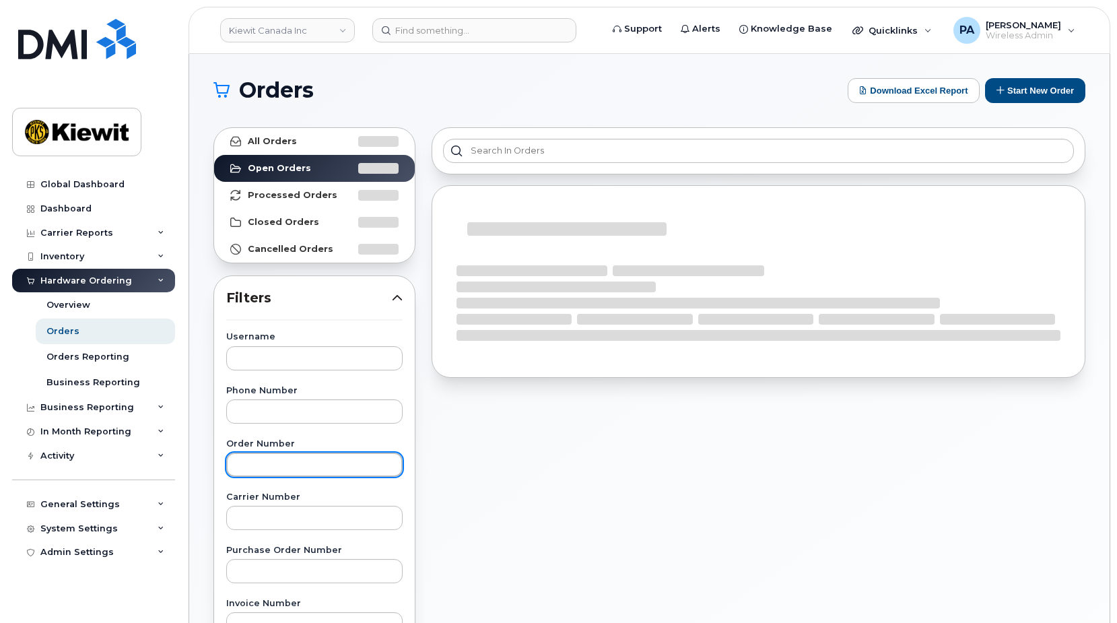
click at [267, 461] on input "text" at bounding box center [314, 464] width 176 height 24
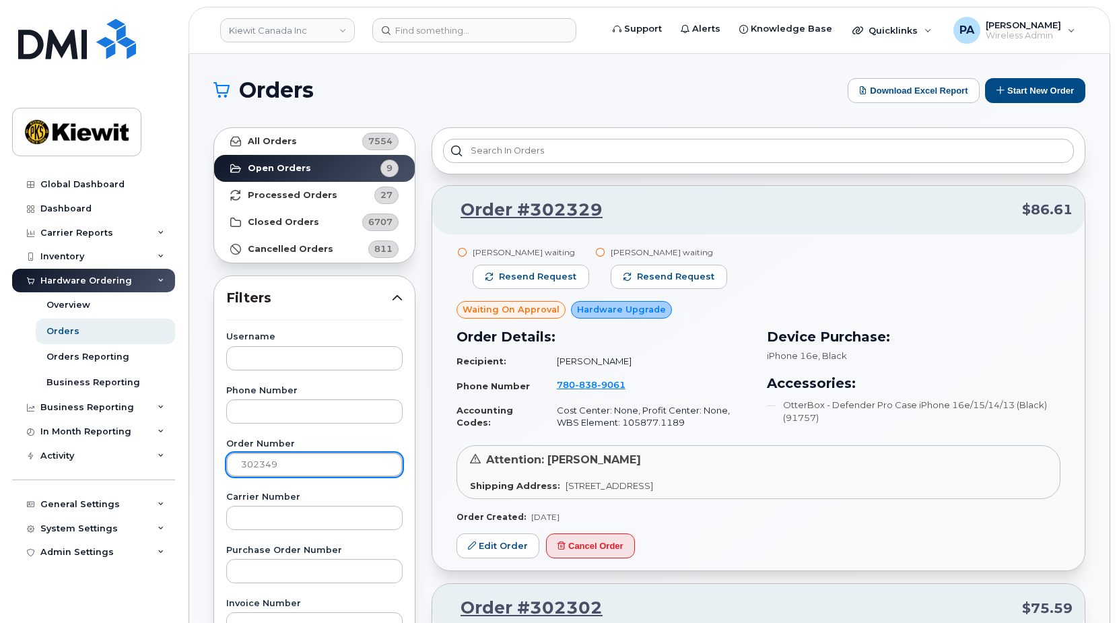
type input "302349"
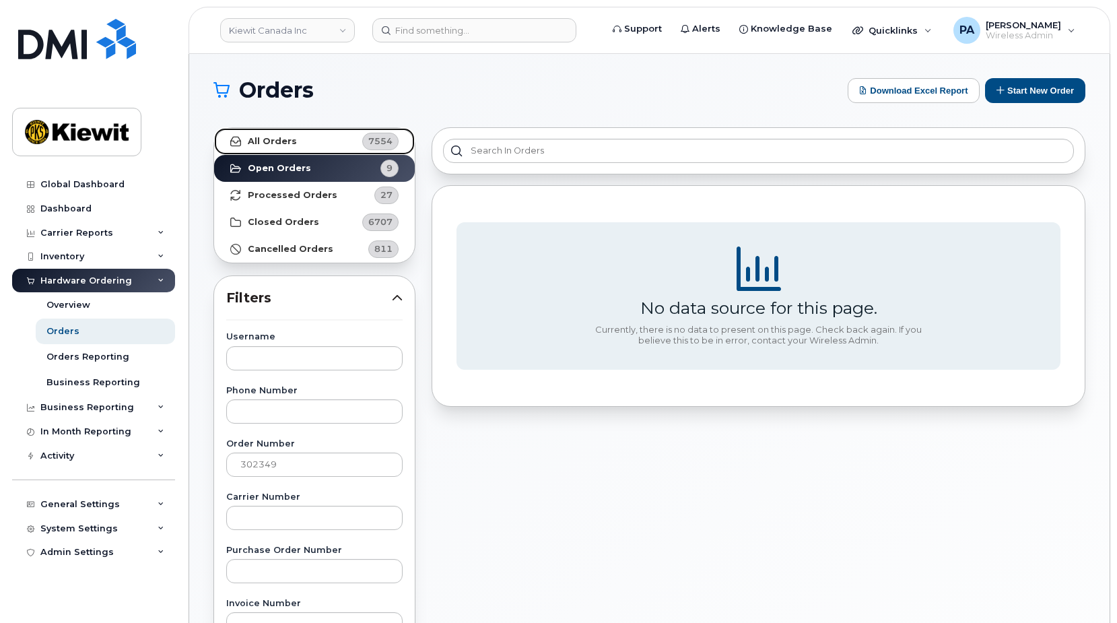
click at [350, 152] on link "All Orders 7554" at bounding box center [314, 141] width 201 height 27
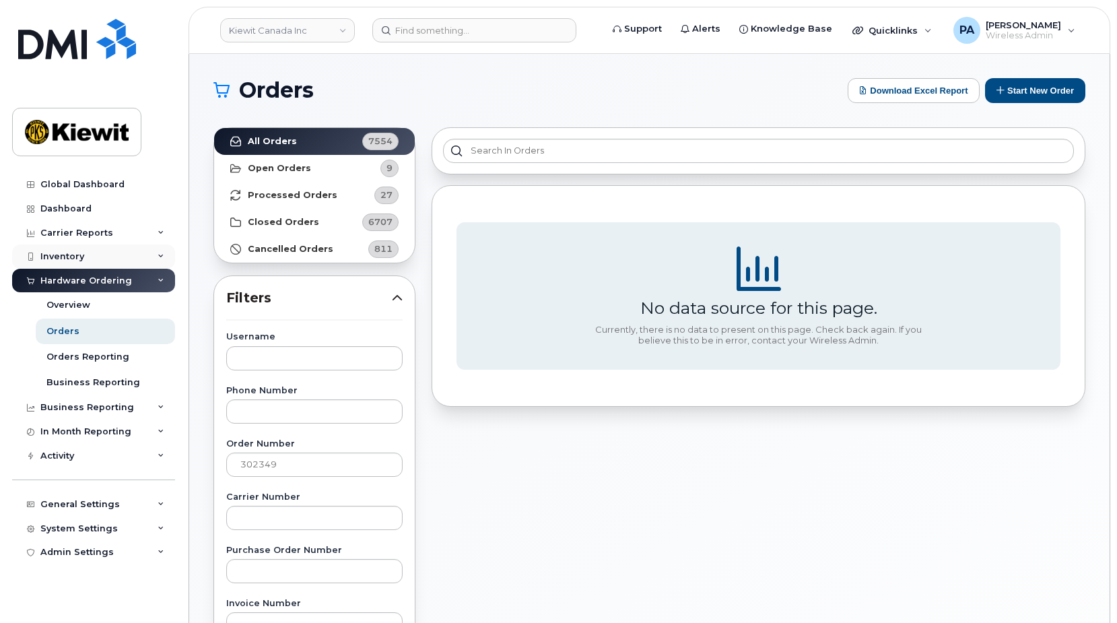
click at [70, 256] on div "Inventory" at bounding box center [62, 256] width 44 height 11
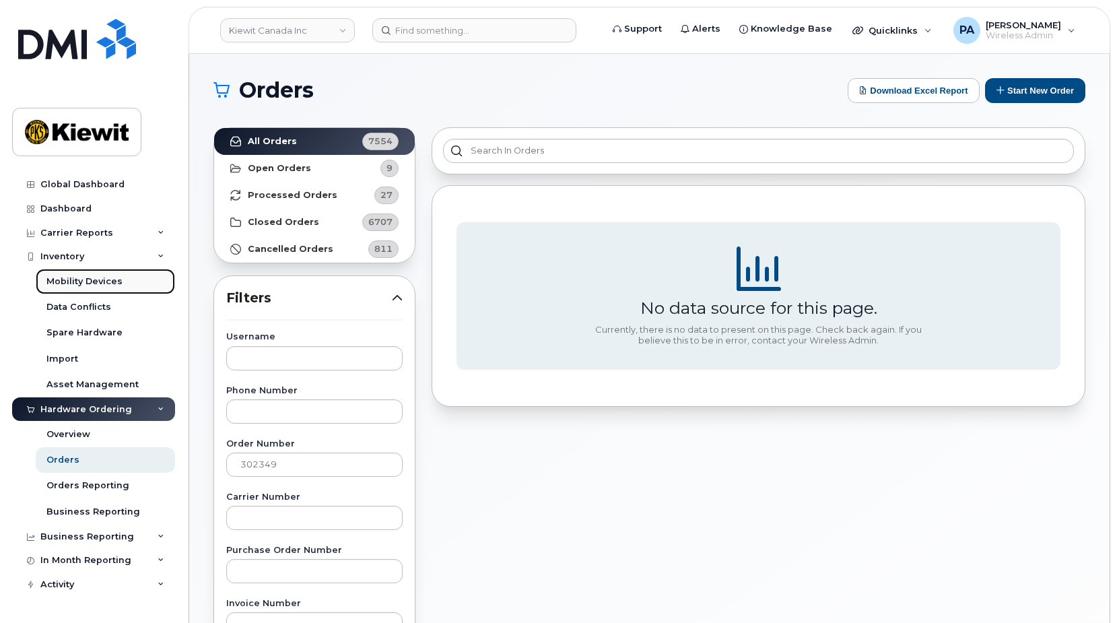
click at [73, 279] on div "Mobility Devices" at bounding box center [84, 281] width 76 height 12
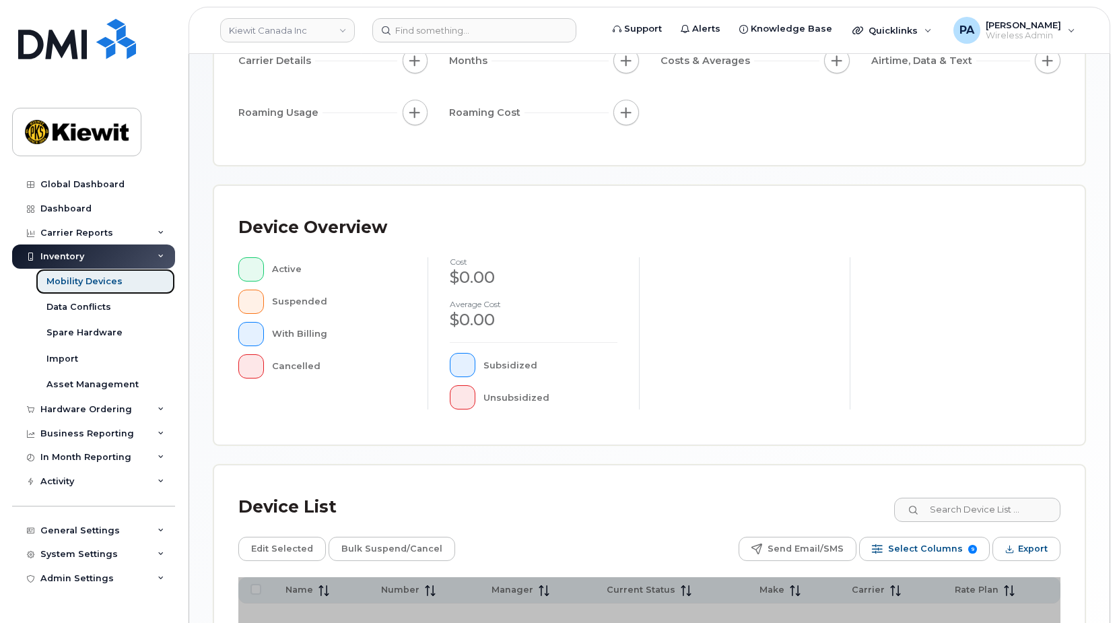
scroll to position [337, 0]
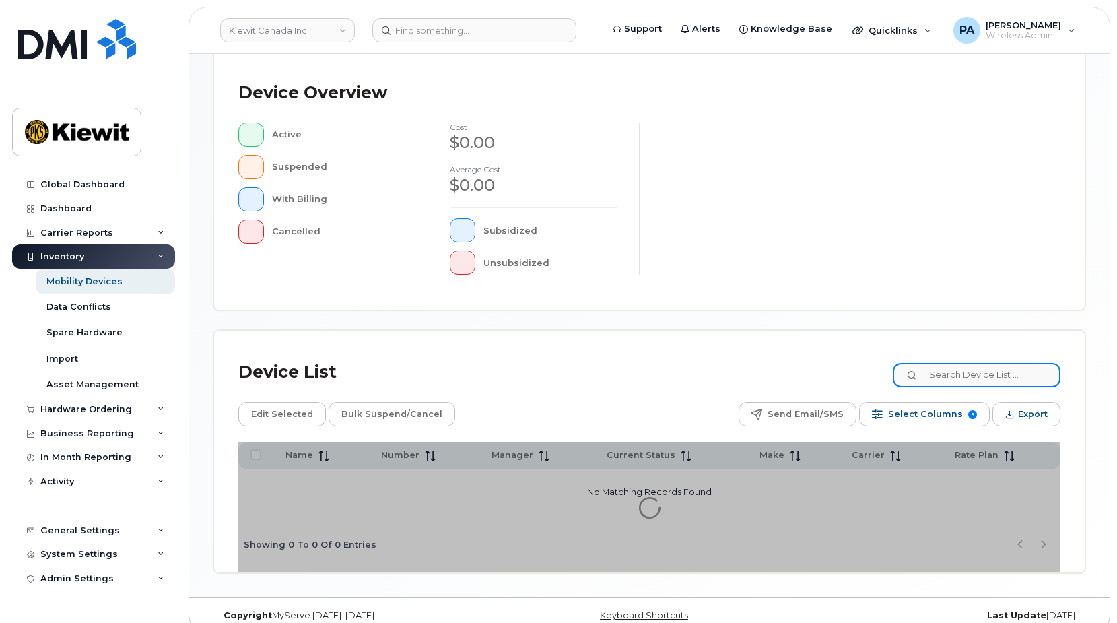
click at [989, 375] on input at bounding box center [977, 375] width 168 height 24
paste input "108030.1008"
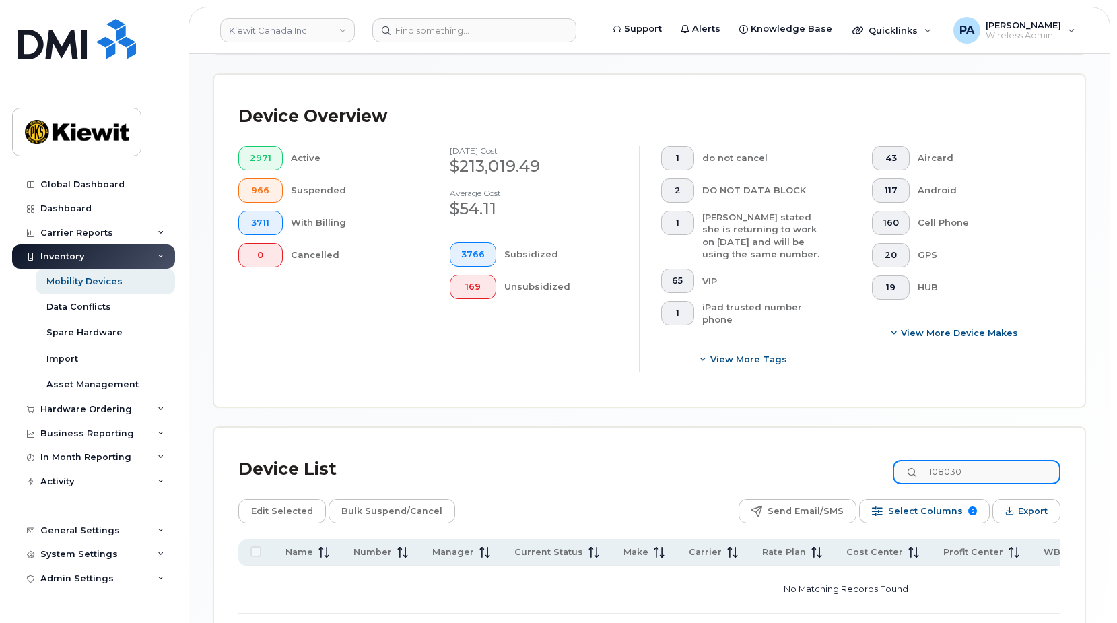
type input "108030"
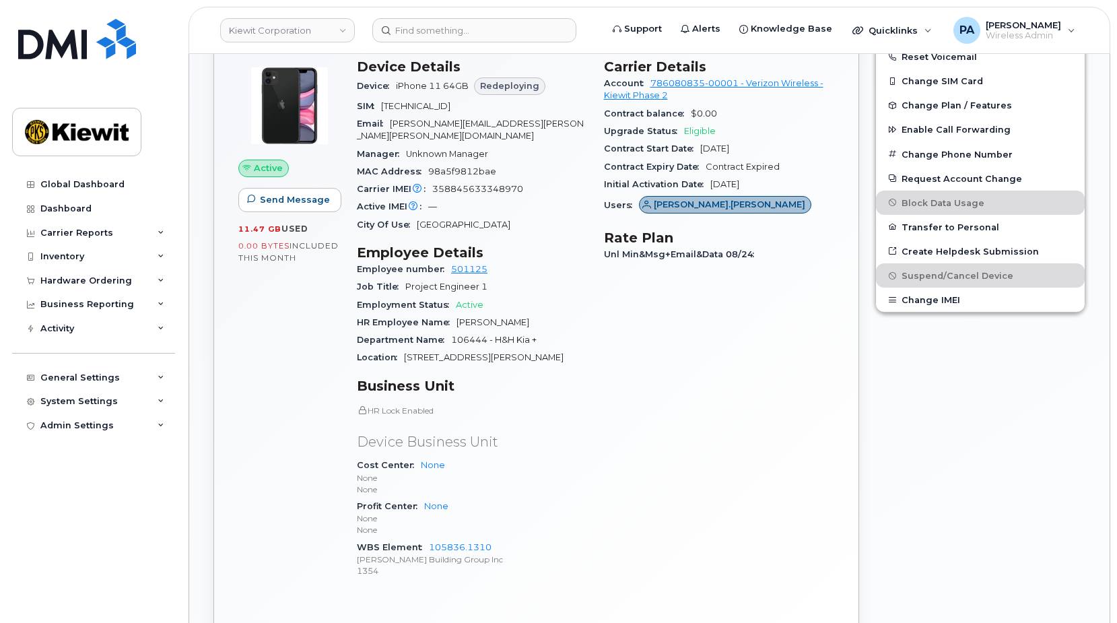
scroll to position [673, 0]
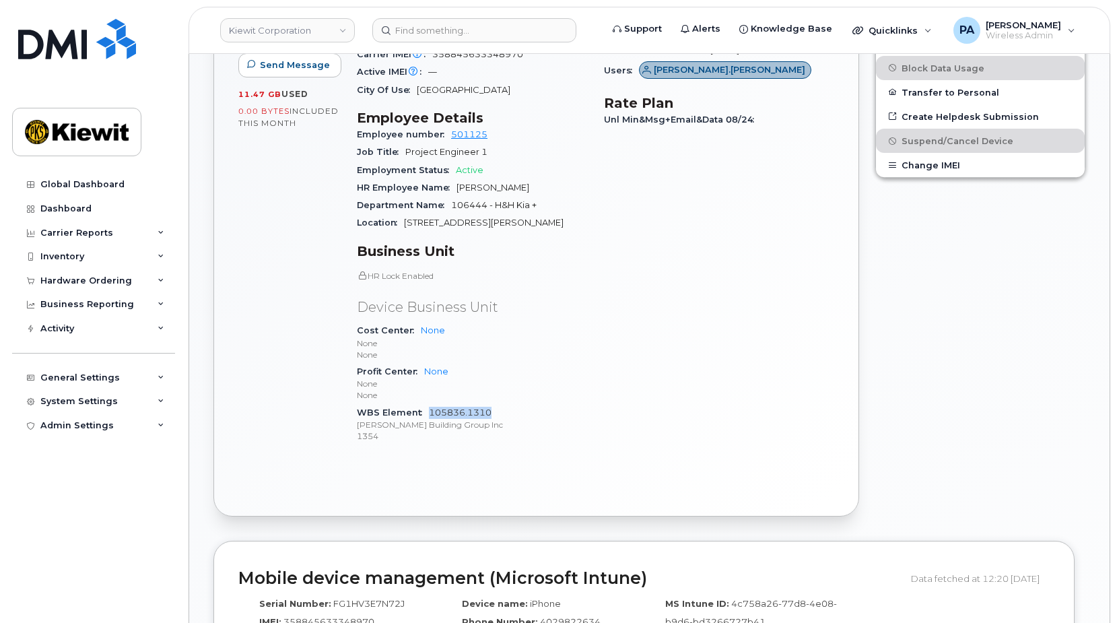
drag, startPoint x: 500, startPoint y: 399, endPoint x: 429, endPoint y: 401, distance: 70.7
click at [429, 404] on div "WBS Element 105836.1310 [PERSON_NAME] Building Group Inc 1354" at bounding box center [472, 424] width 231 height 41
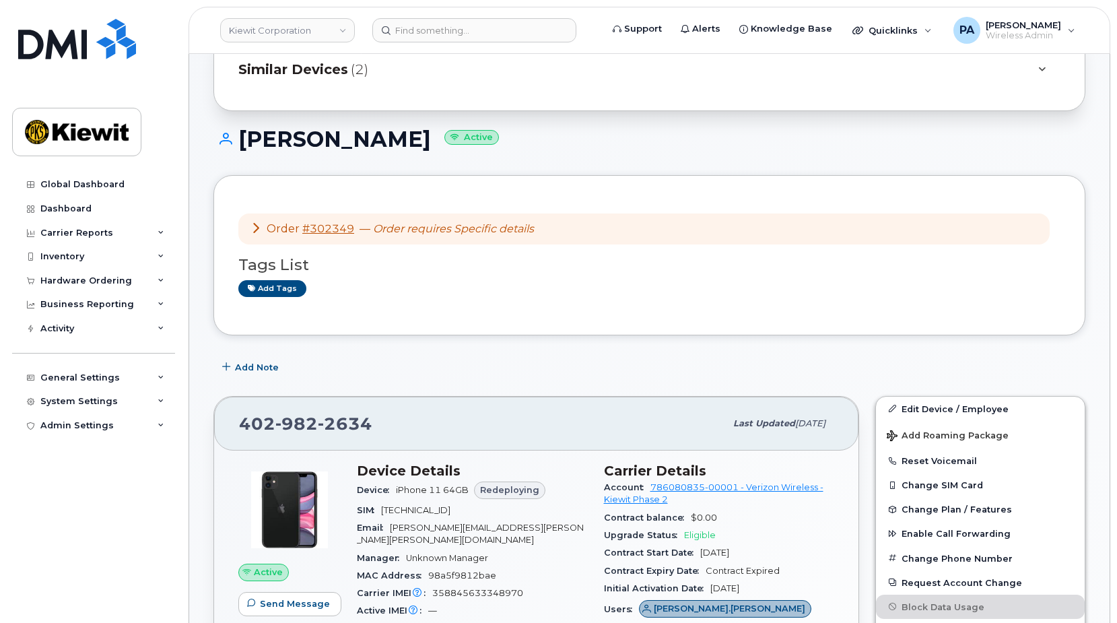
scroll to position [67, 0]
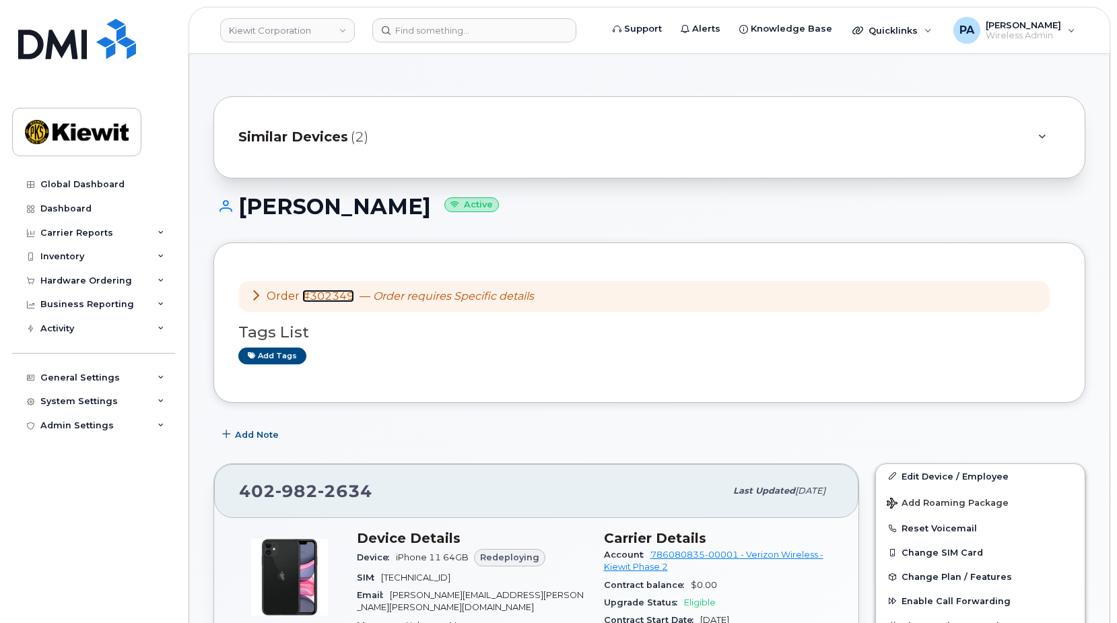
click at [327, 298] on link "#302349" at bounding box center [328, 296] width 52 height 13
click at [83, 255] on div "Inventory" at bounding box center [62, 256] width 44 height 11
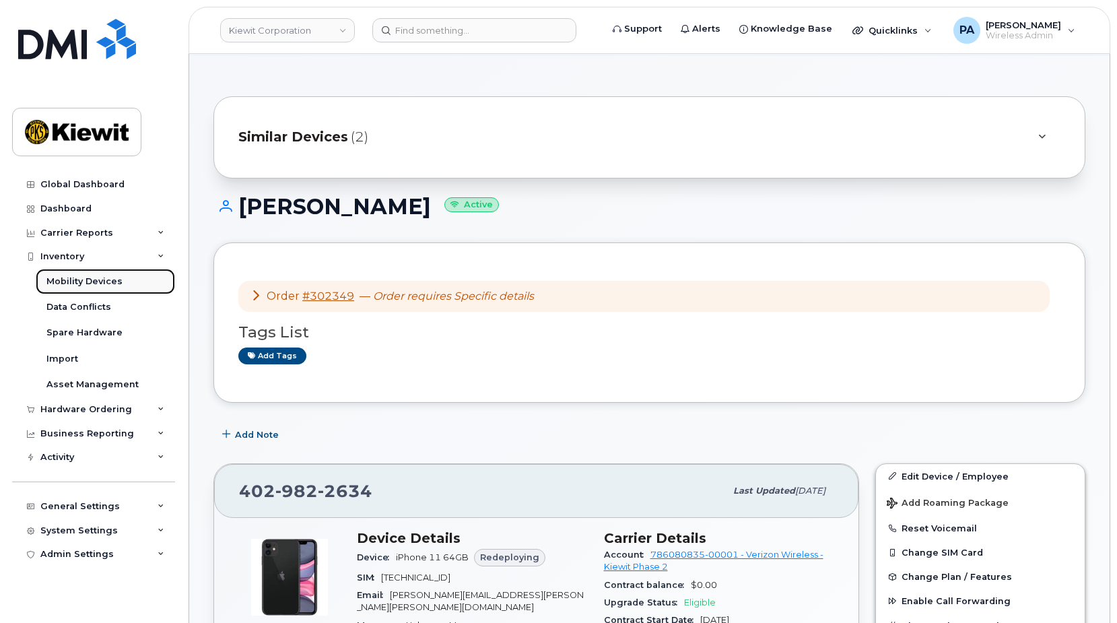
click at [91, 282] on div "Mobility Devices" at bounding box center [84, 281] width 76 height 12
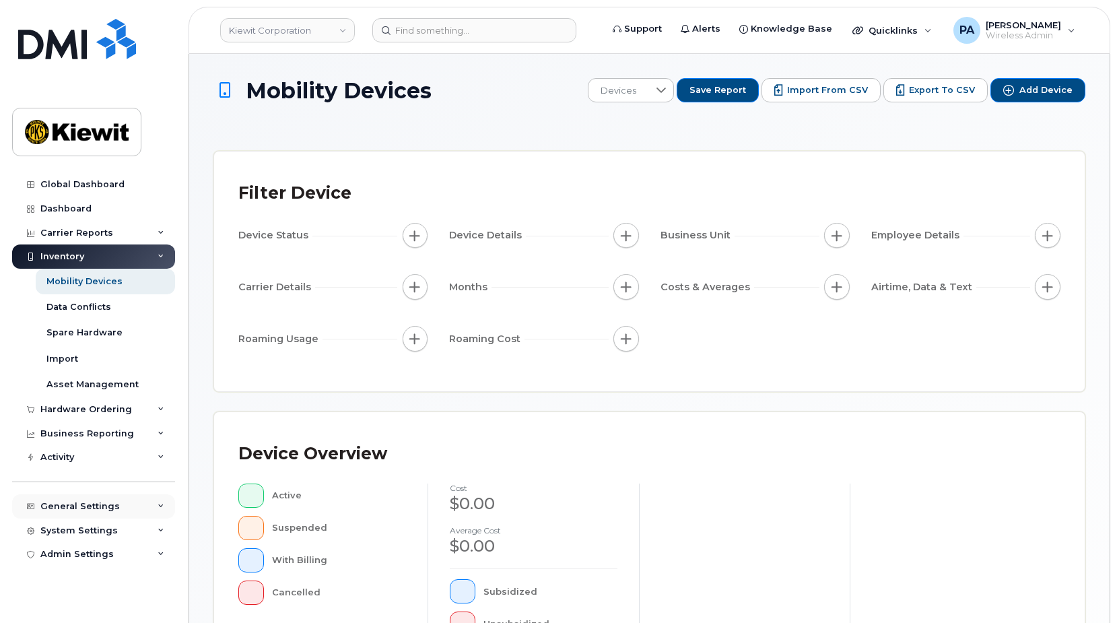
click at [80, 506] on div "General Settings" at bounding box center [79, 506] width 79 height 11
click at [85, 560] on div "Approval Mapping" at bounding box center [89, 557] width 86 height 12
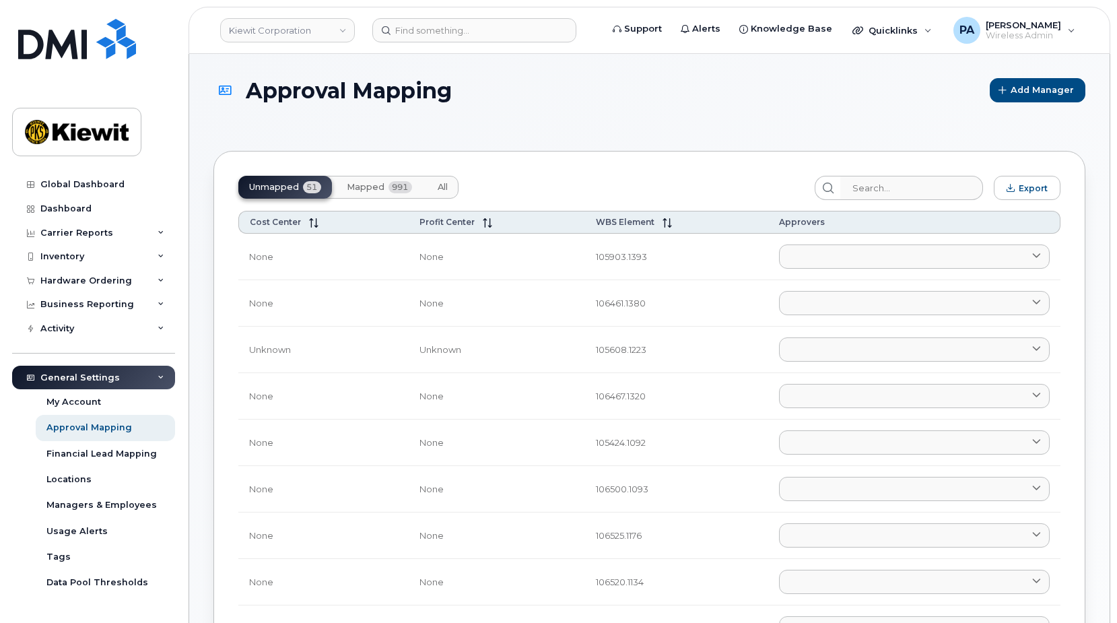
click at [452, 186] on button "All" at bounding box center [443, 187] width 32 height 23
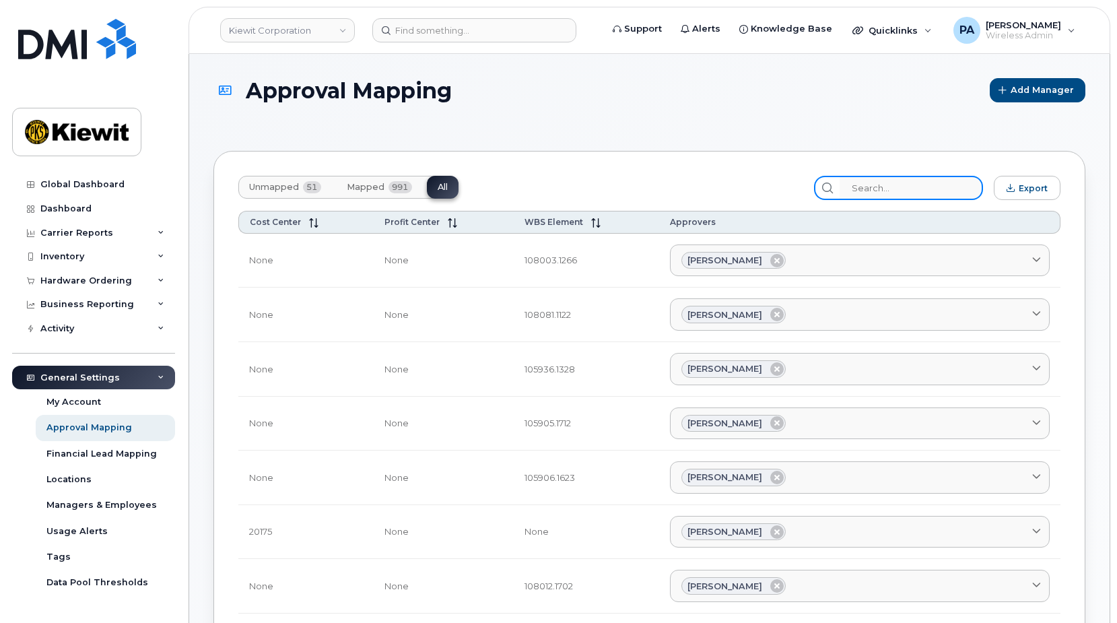
click at [914, 191] on input "search" at bounding box center [911, 188] width 143 height 24
type input "1"
paste input "1"
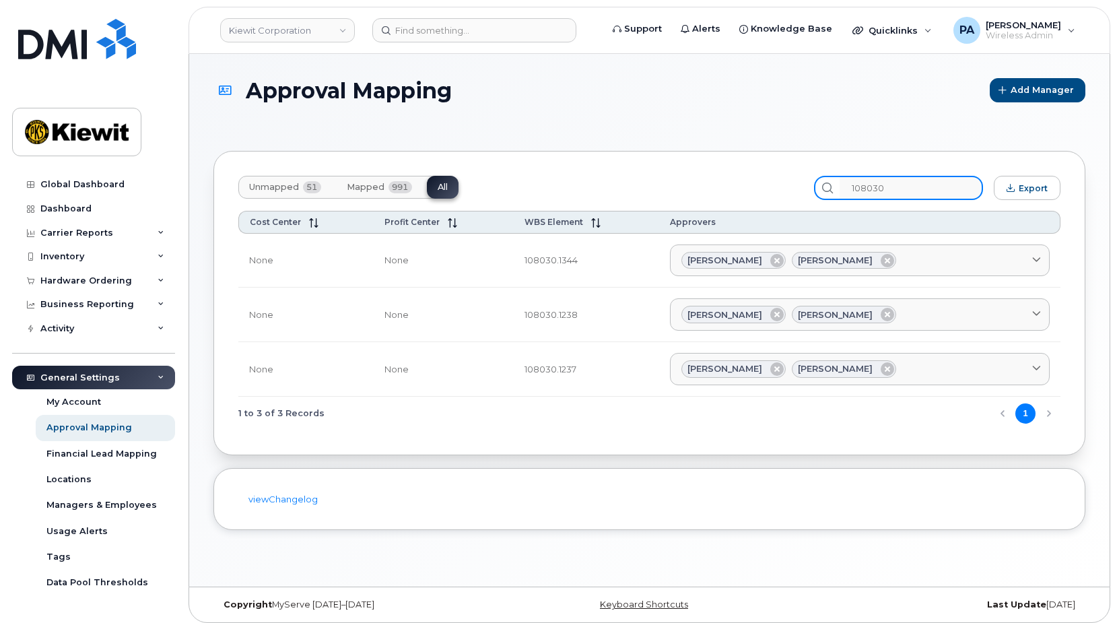
type input "108030"
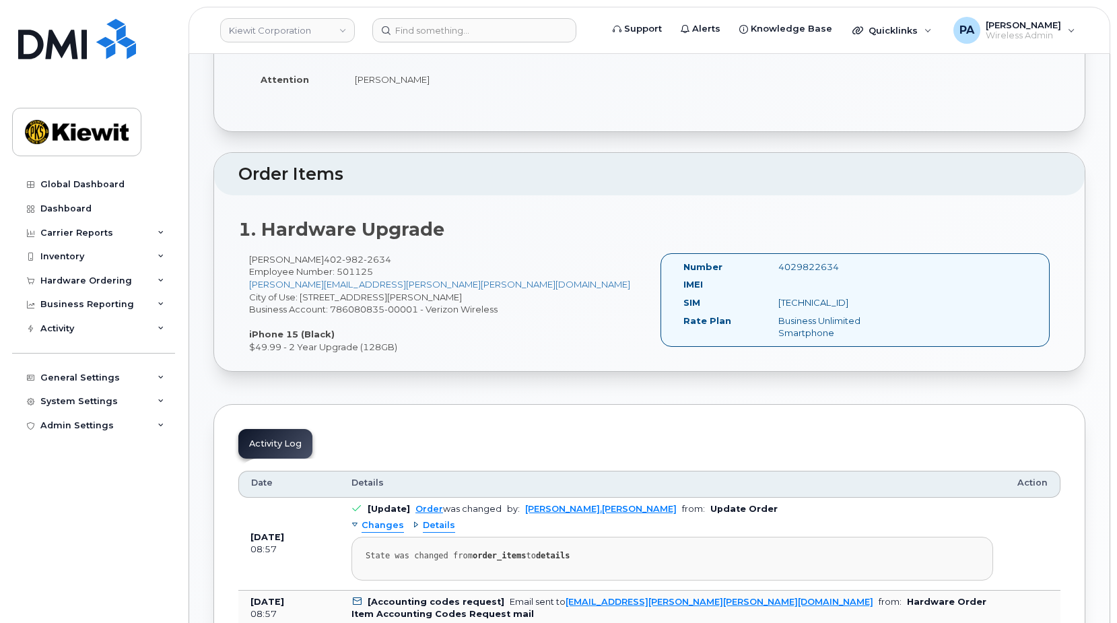
scroll to position [606, 0]
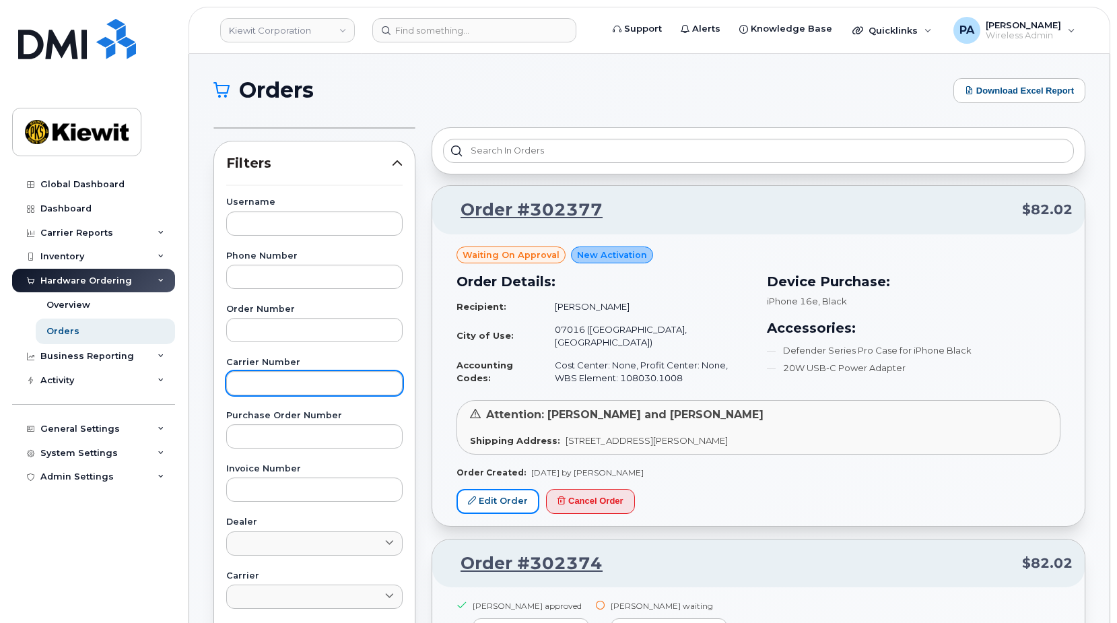
click at [507, 493] on link "Edit Order" at bounding box center [498, 501] width 83 height 25
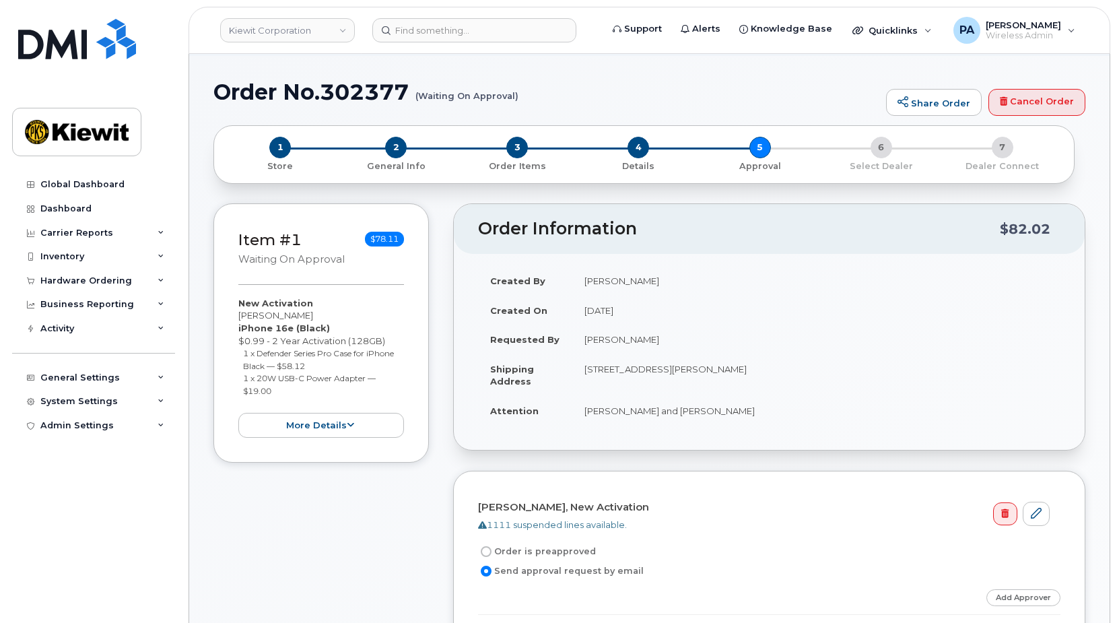
scroll to position [404, 0]
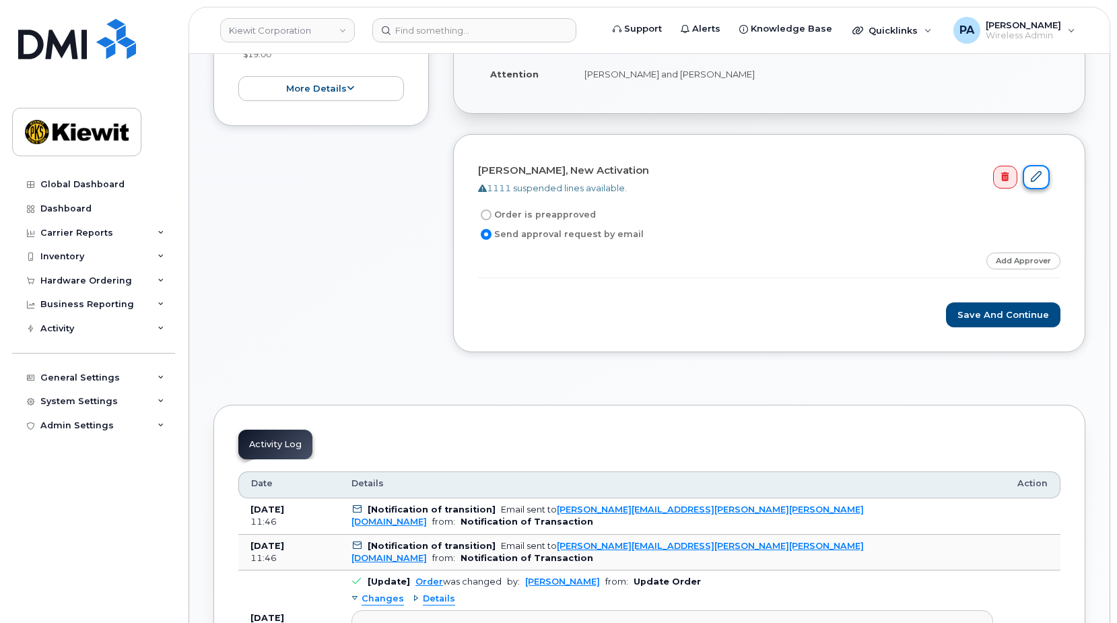
click at [1046, 178] on link at bounding box center [1036, 177] width 27 height 25
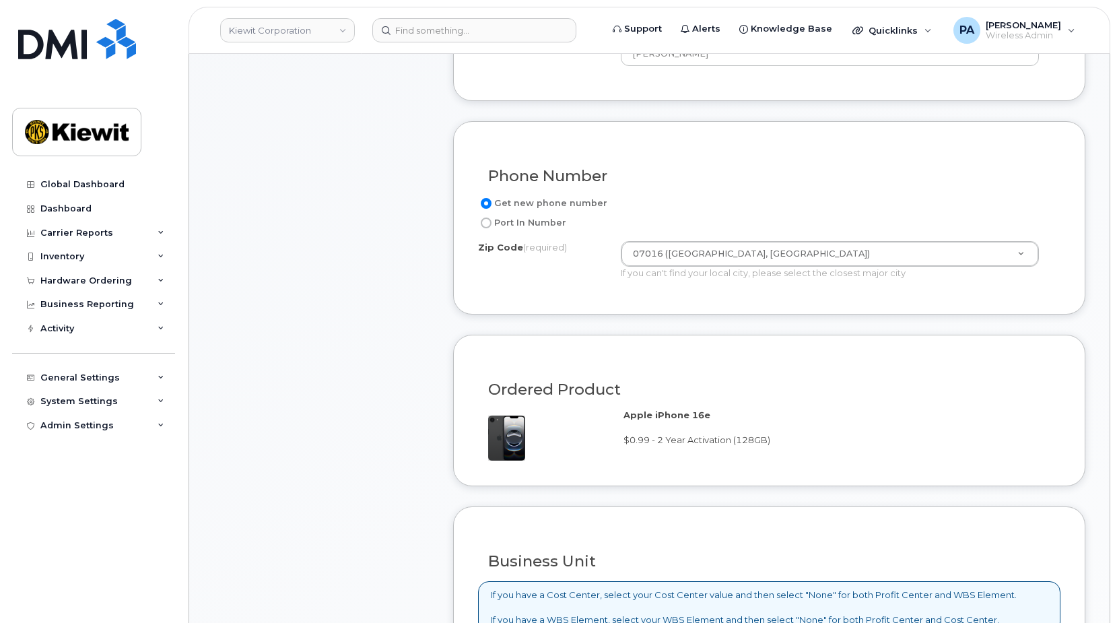
scroll to position [875, 0]
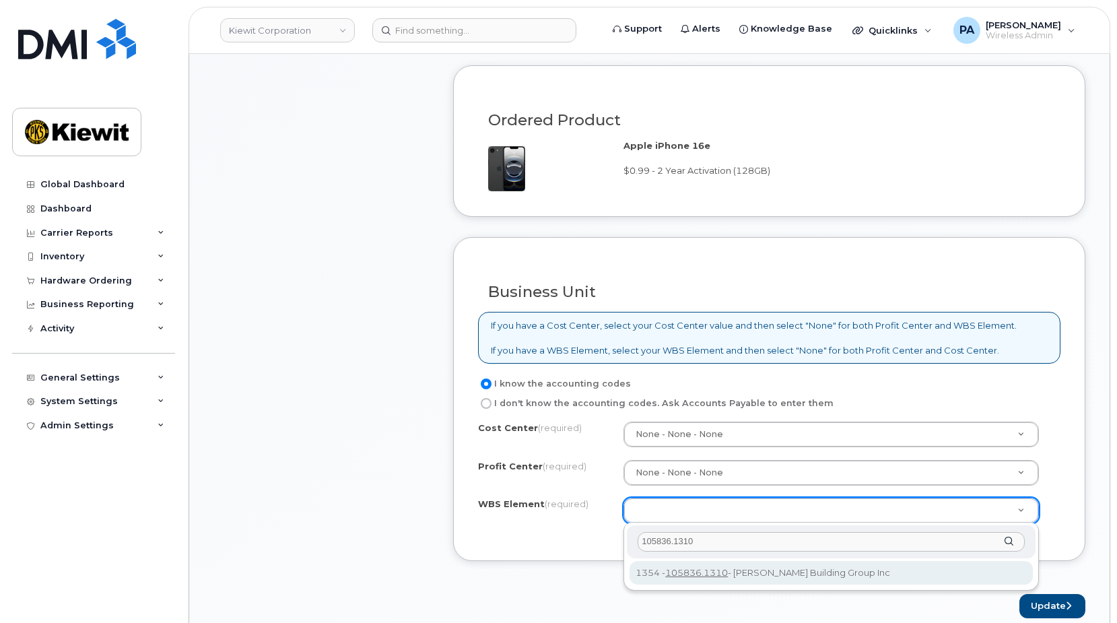
type input "105836.1310"
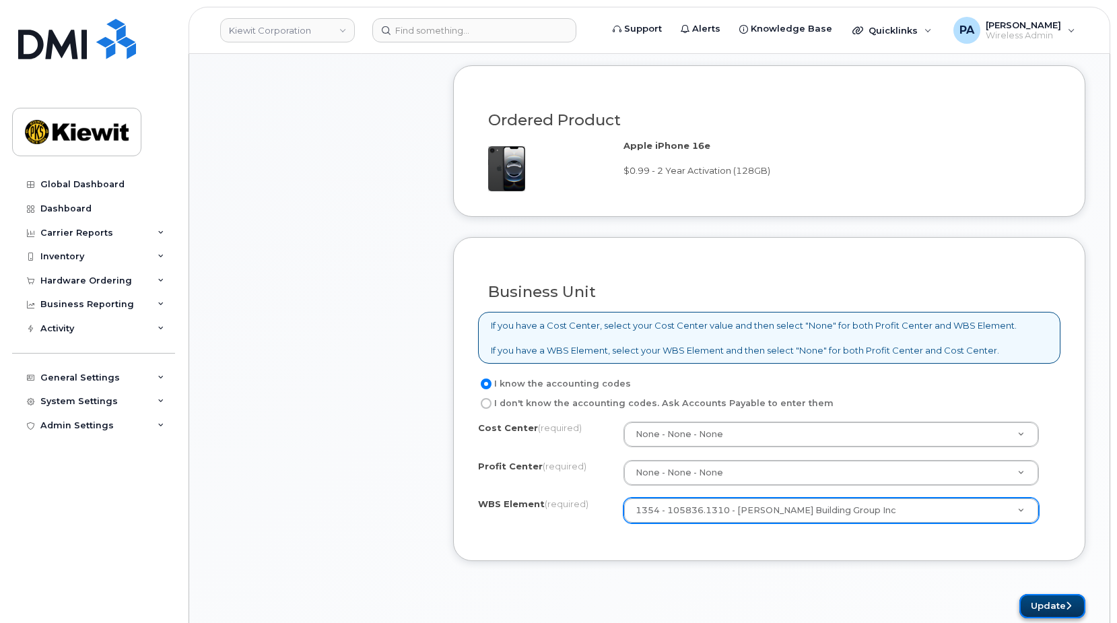
click at [1033, 606] on button "Update" at bounding box center [1052, 606] width 66 height 25
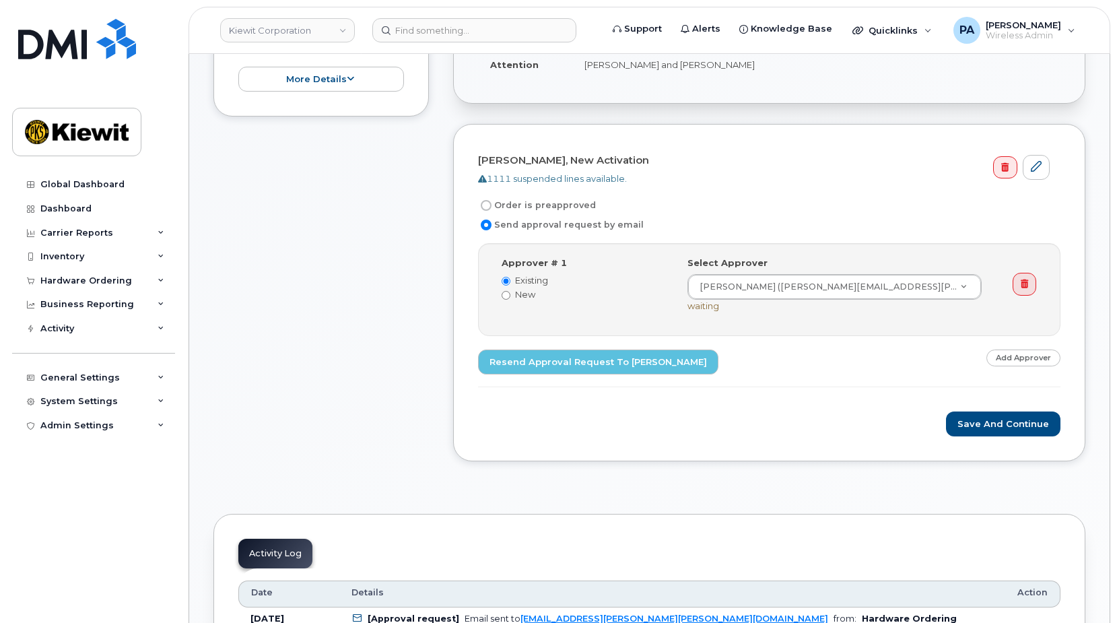
scroll to position [808, 0]
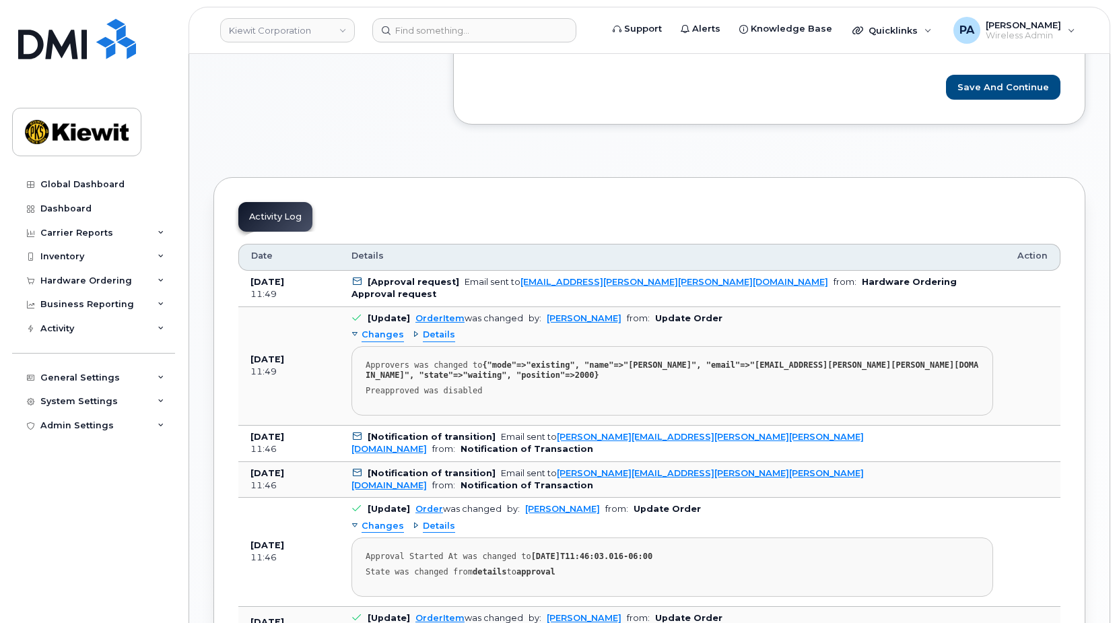
click at [387, 335] on span "Changes" at bounding box center [383, 335] width 42 height 13
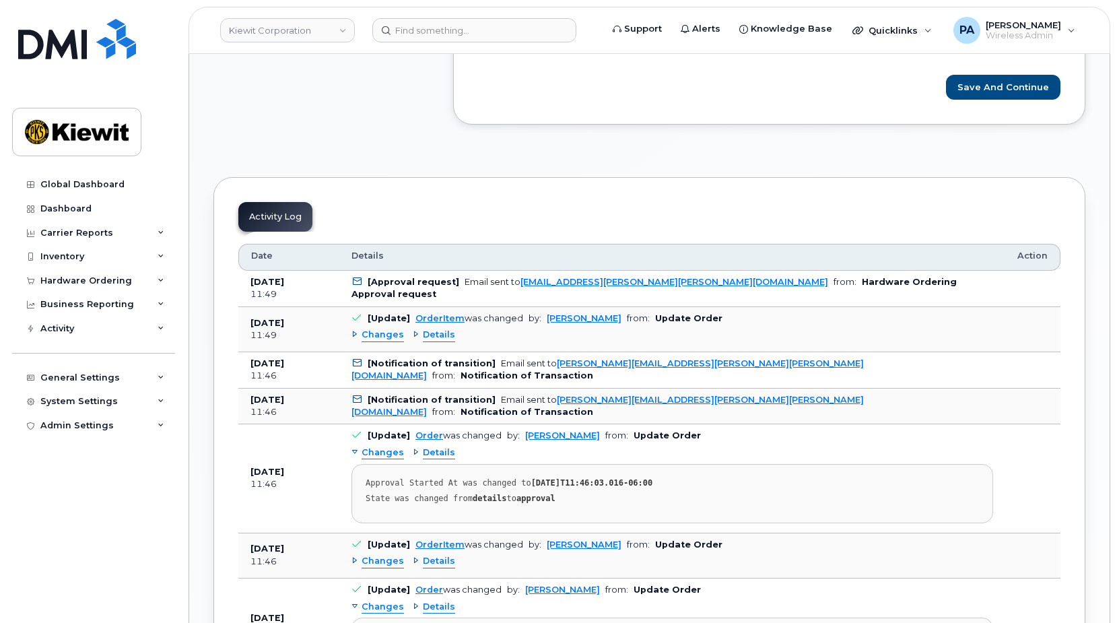
click at [387, 335] on span "Changes" at bounding box center [383, 335] width 42 height 13
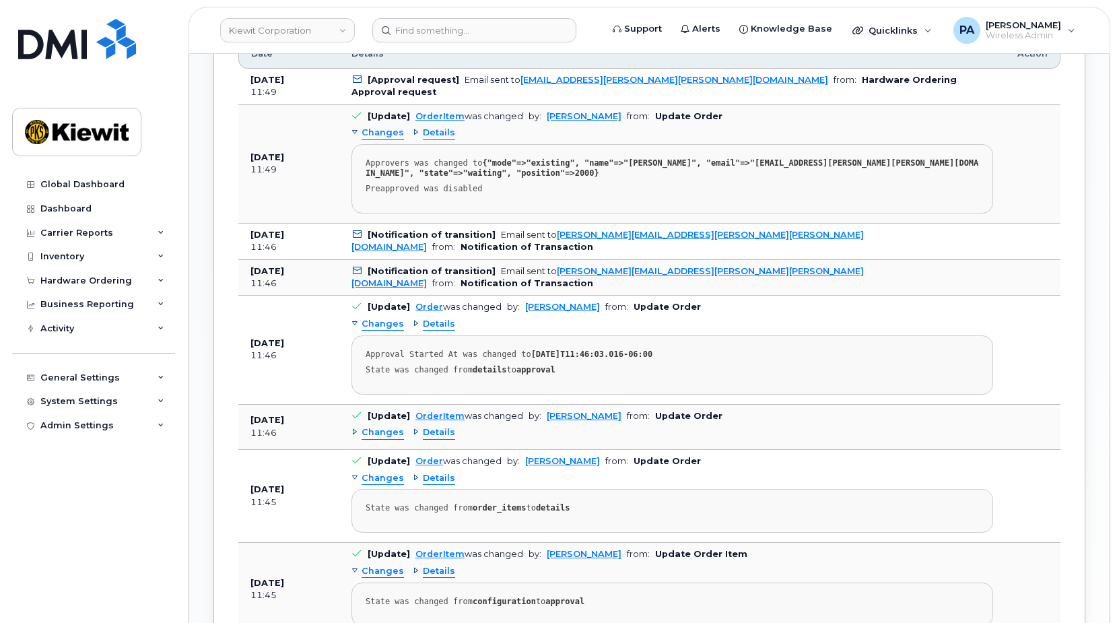
scroll to position [1145, 0]
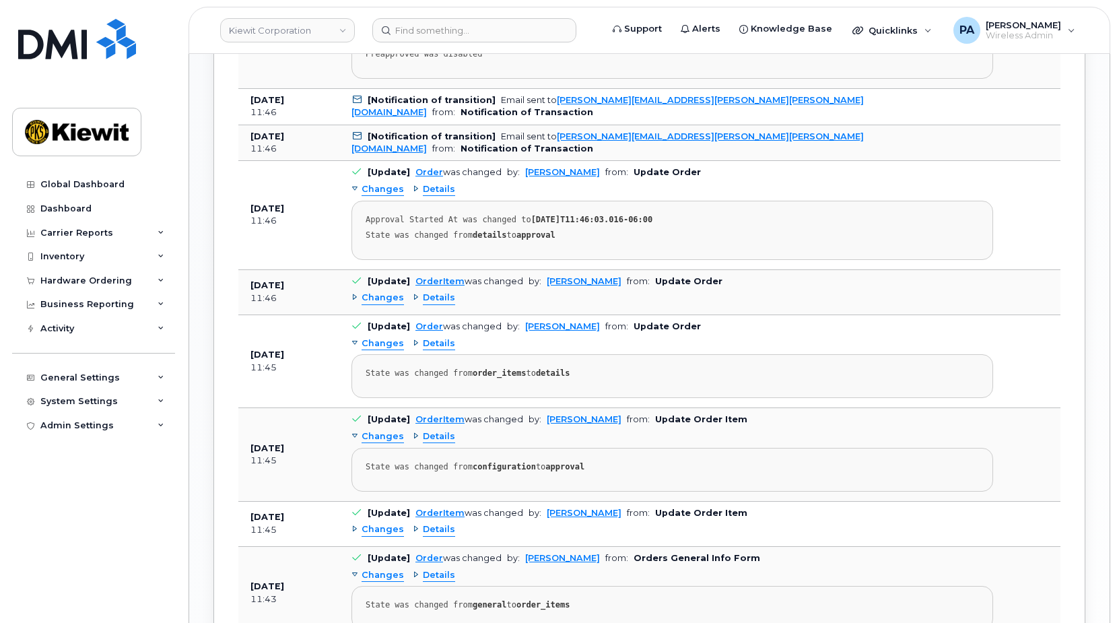
click at [372, 297] on span "Changes" at bounding box center [383, 298] width 42 height 13
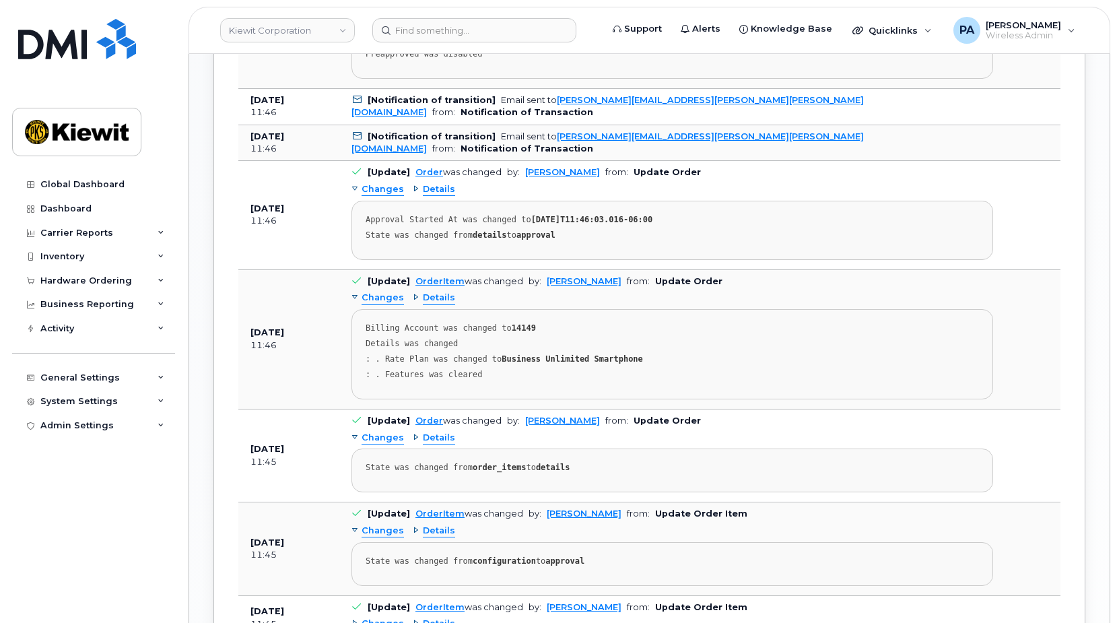
click at [372, 297] on span "Changes" at bounding box center [383, 298] width 42 height 13
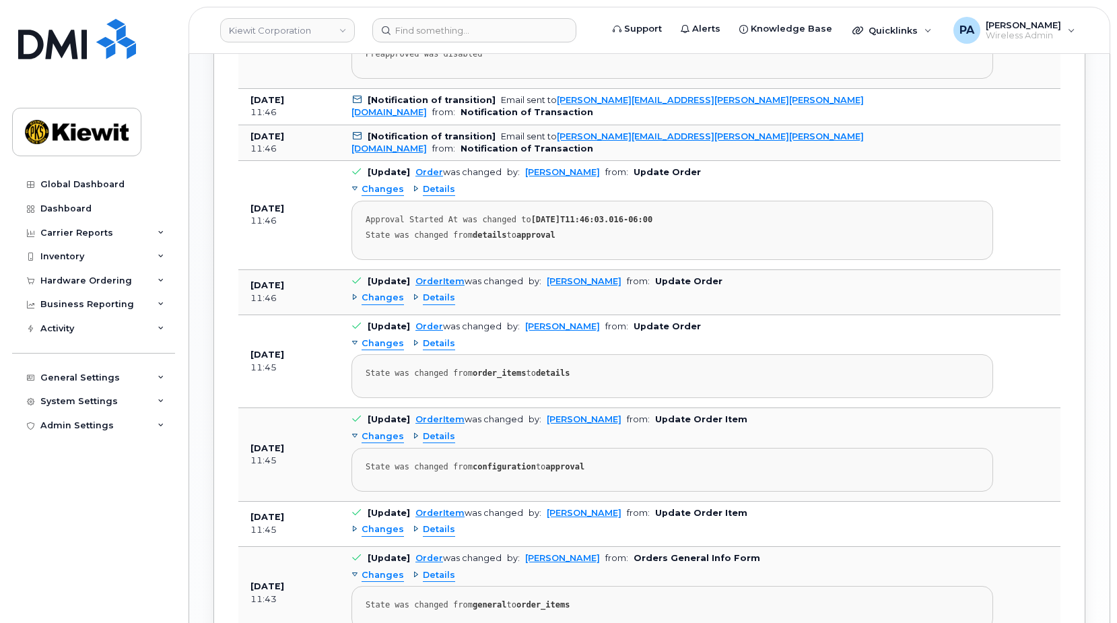
click at [391, 345] on span "Changes" at bounding box center [383, 343] width 42 height 13
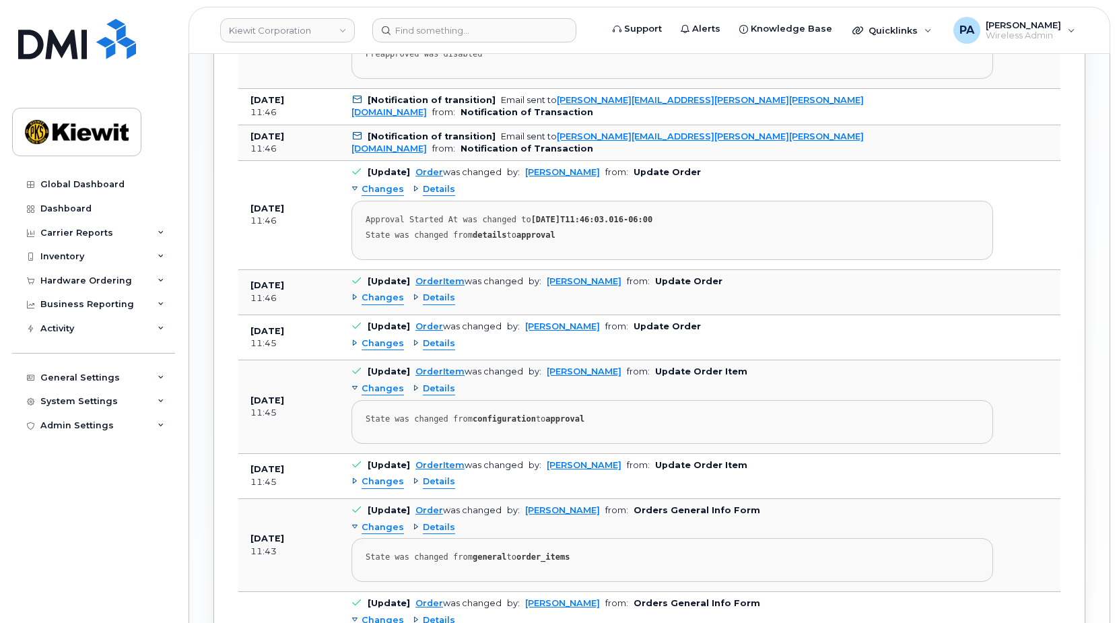
click at [391, 345] on span "Changes" at bounding box center [383, 343] width 42 height 13
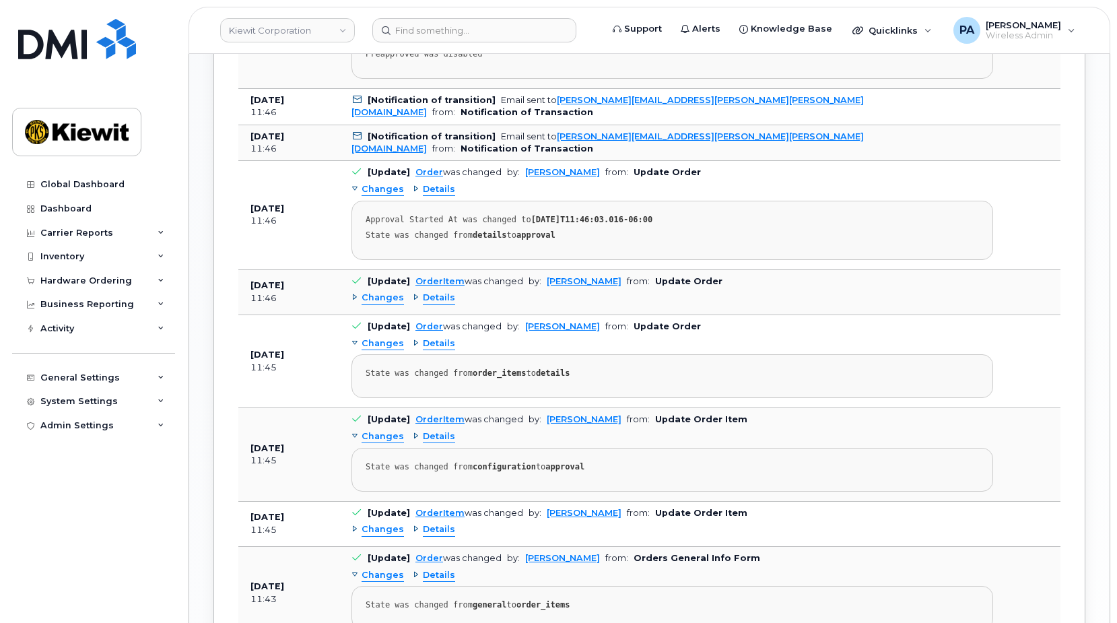
click at [385, 438] on span "Changes" at bounding box center [383, 436] width 42 height 13
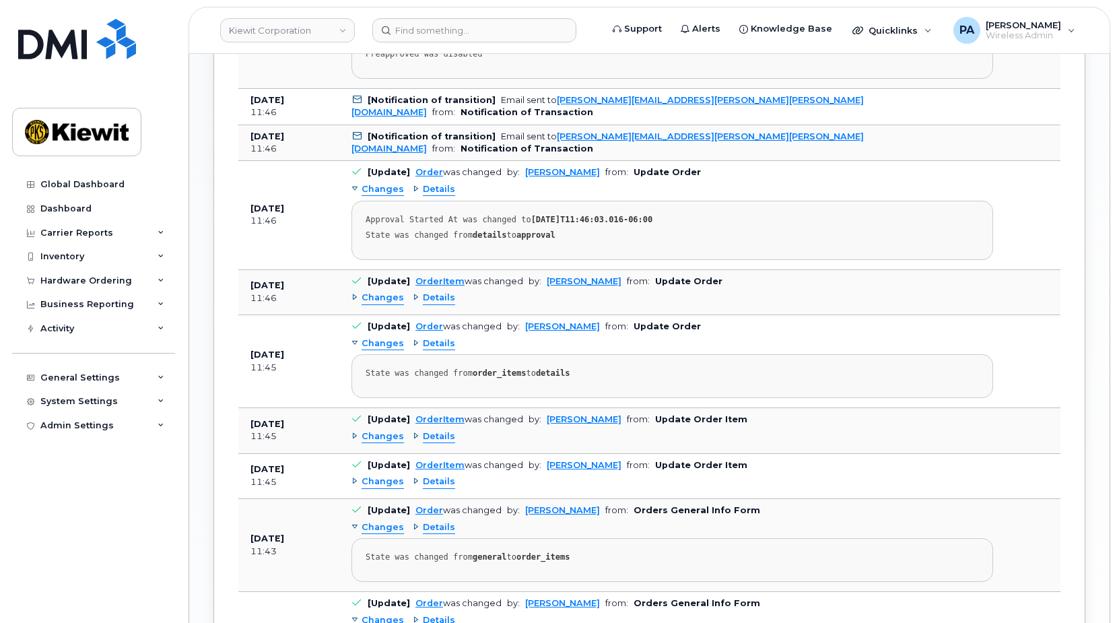
click at [385, 438] on span "Changes" at bounding box center [383, 436] width 42 height 13
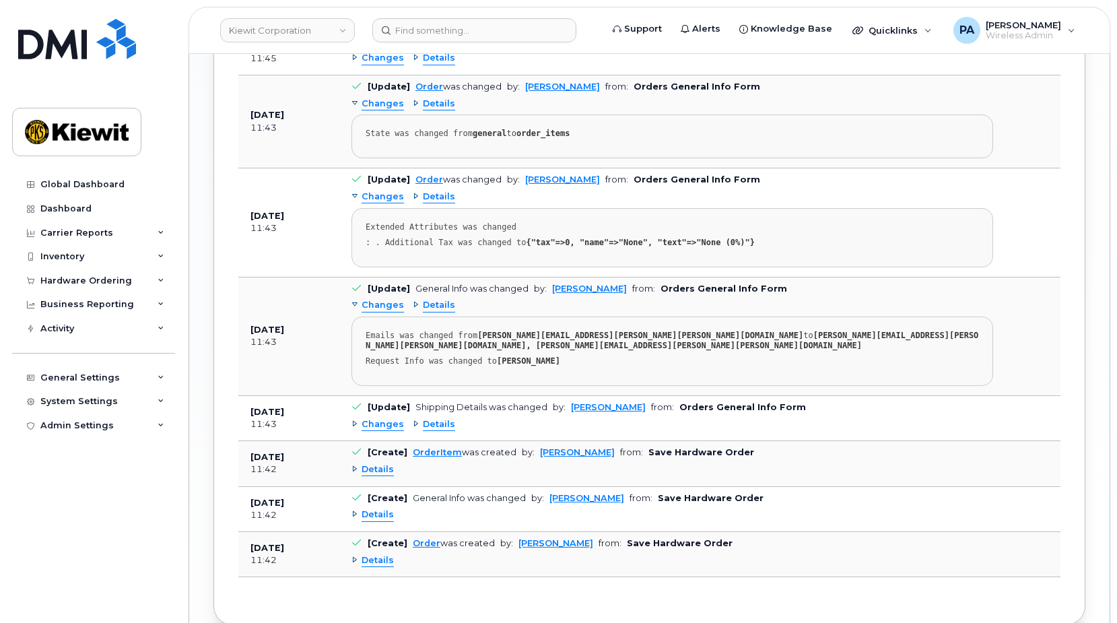
scroll to position [1675, 0]
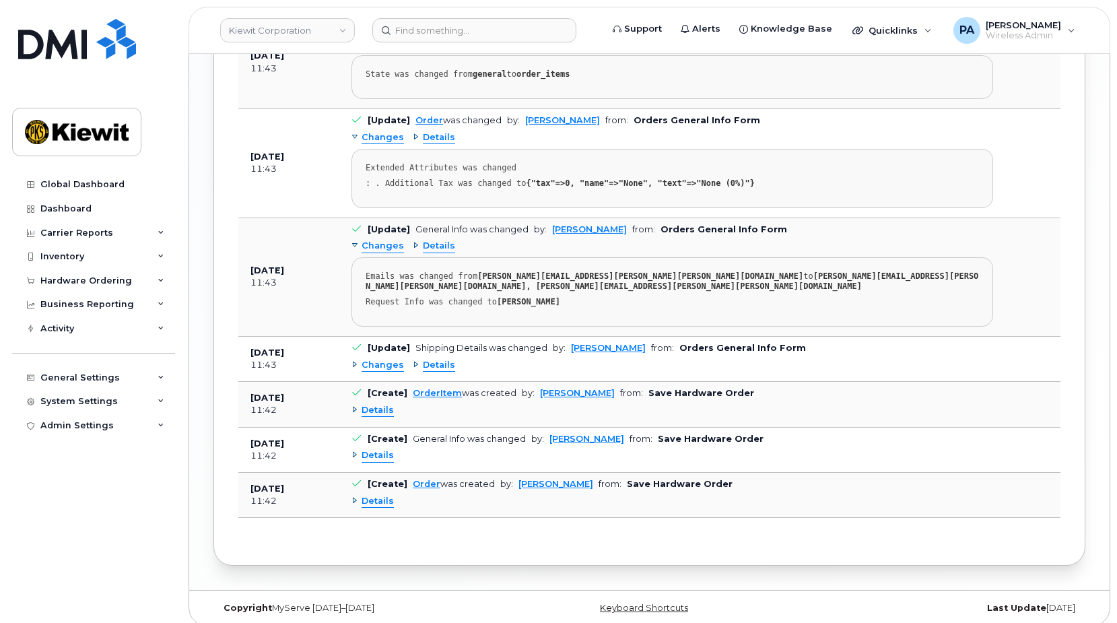
click at [386, 359] on span "Changes" at bounding box center [383, 365] width 42 height 13
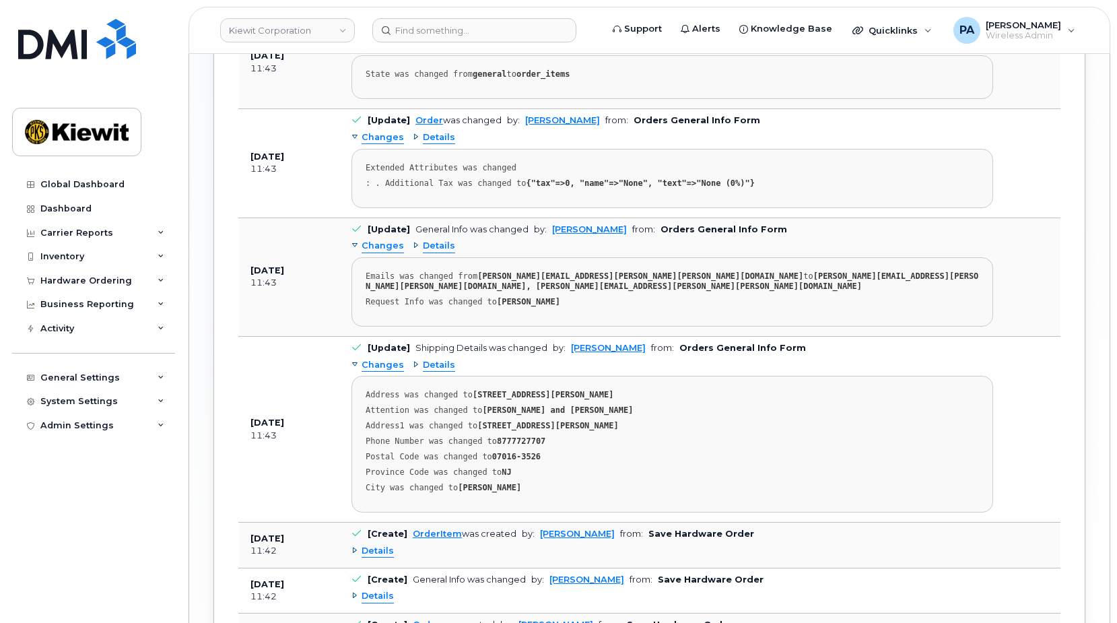
click at [386, 359] on span "Changes" at bounding box center [383, 365] width 42 height 13
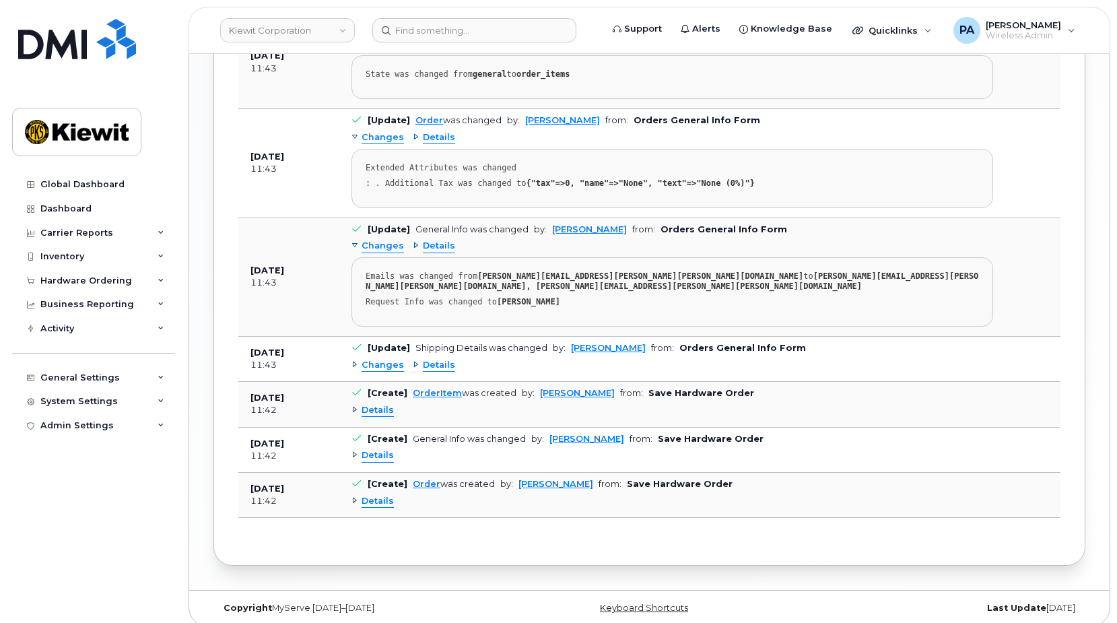
click at [384, 404] on span "Details" at bounding box center [378, 410] width 32 height 13
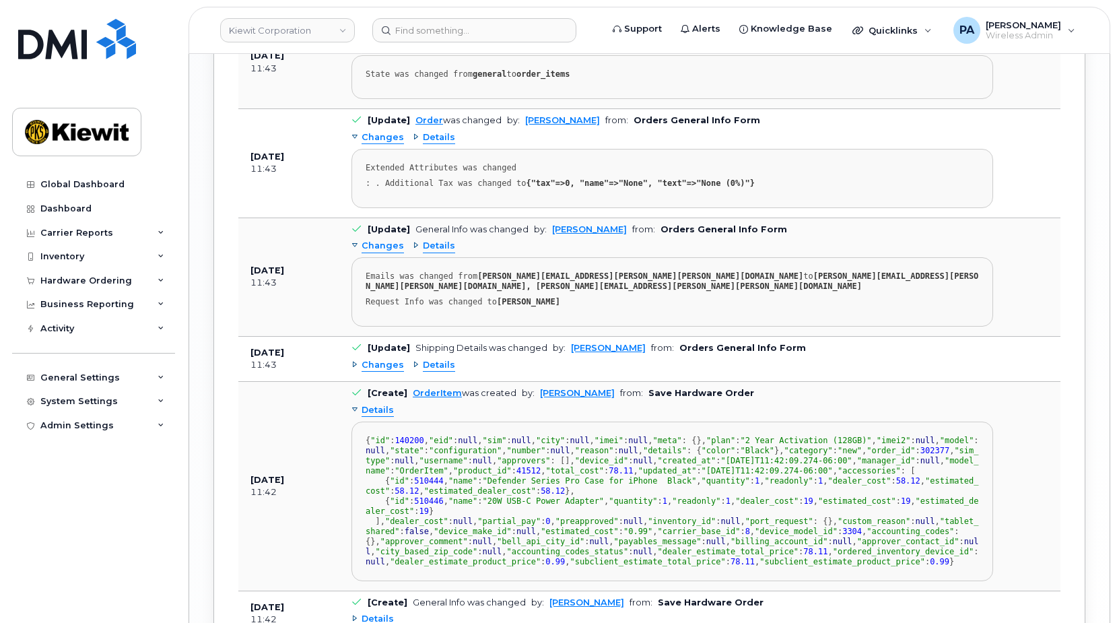
click at [384, 404] on span "Details" at bounding box center [378, 410] width 32 height 13
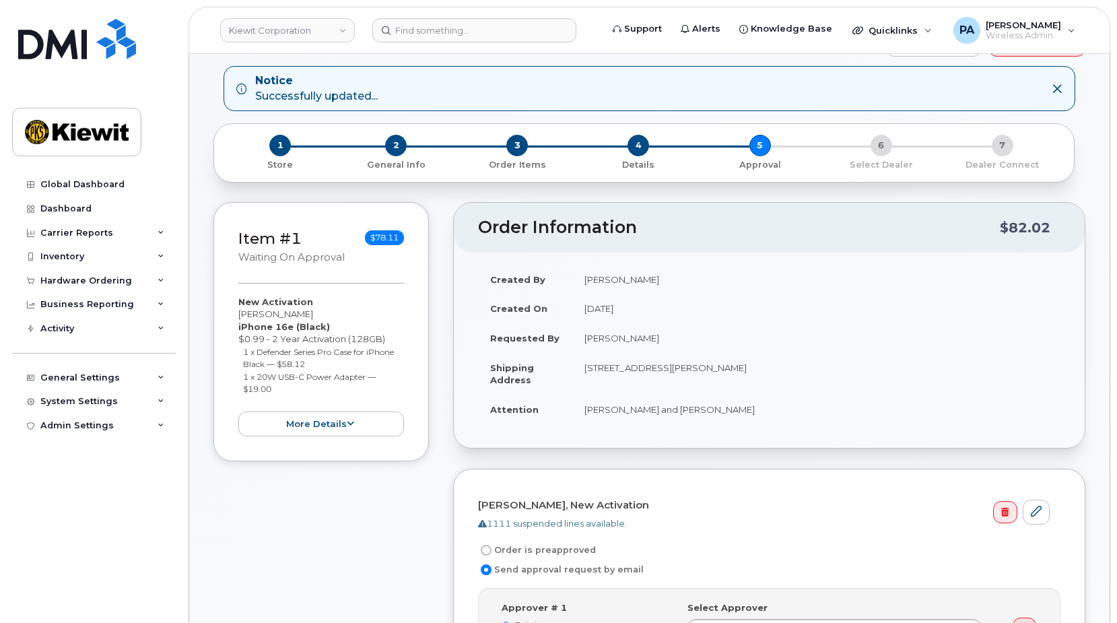
scroll to position [0, 0]
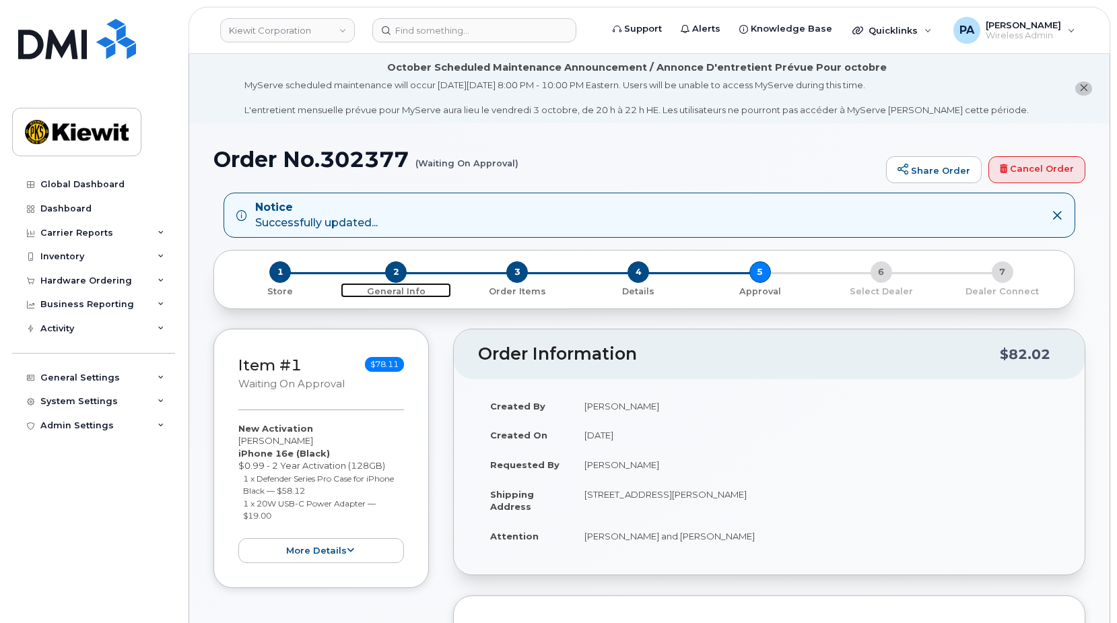
click at [398, 276] on span "2" at bounding box center [396, 272] width 22 height 22
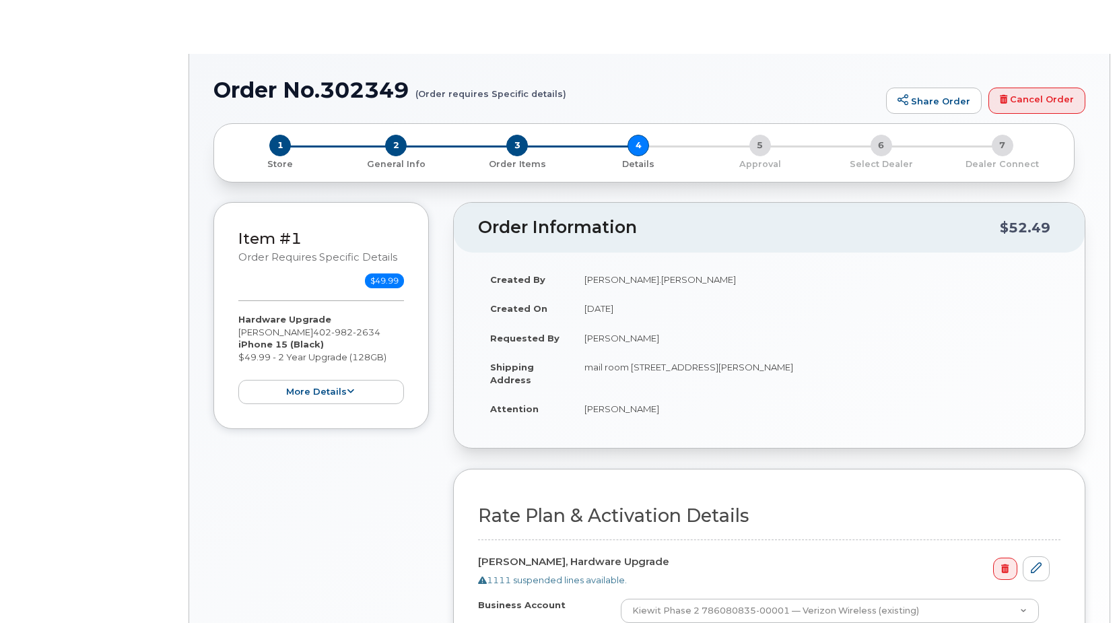
select select "Business Unlimited Smartphone"
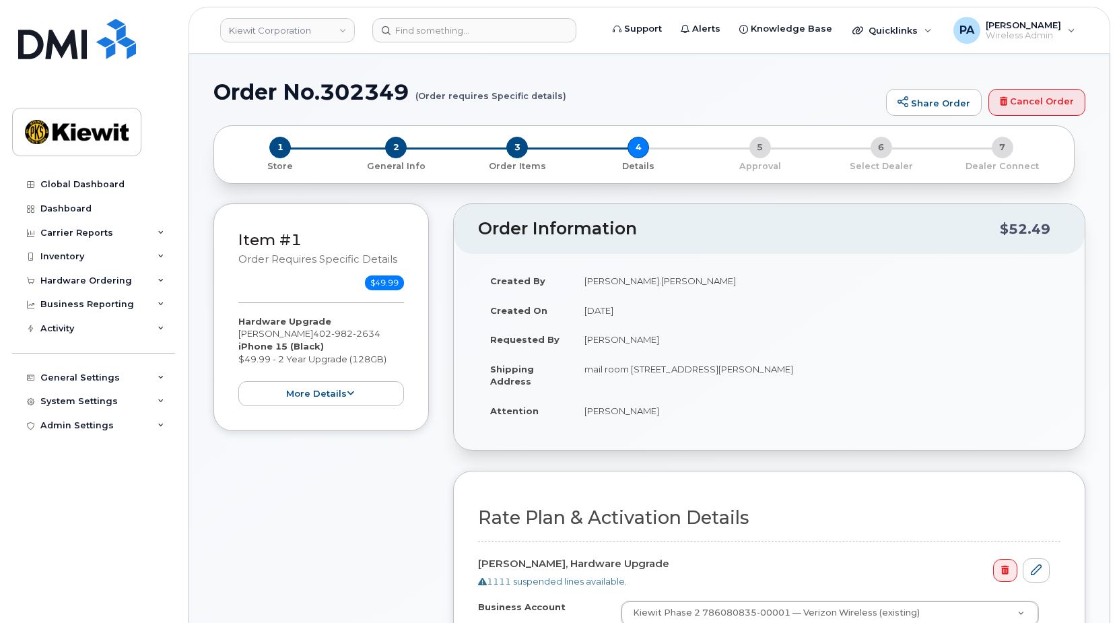
scroll to position [269, 0]
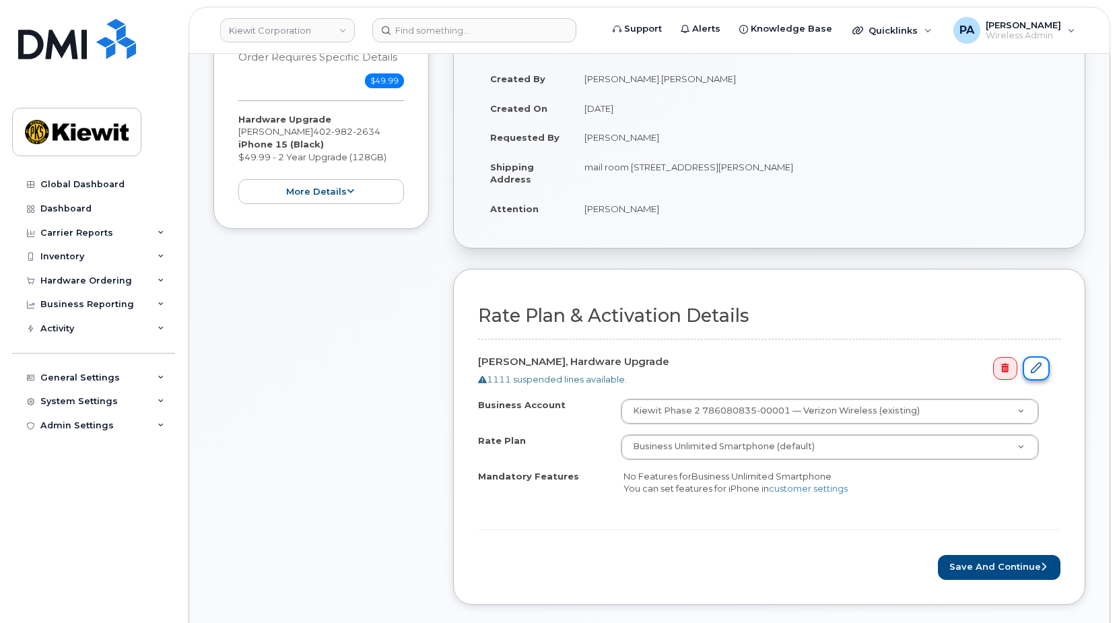
click at [1040, 370] on icon at bounding box center [1036, 367] width 11 height 11
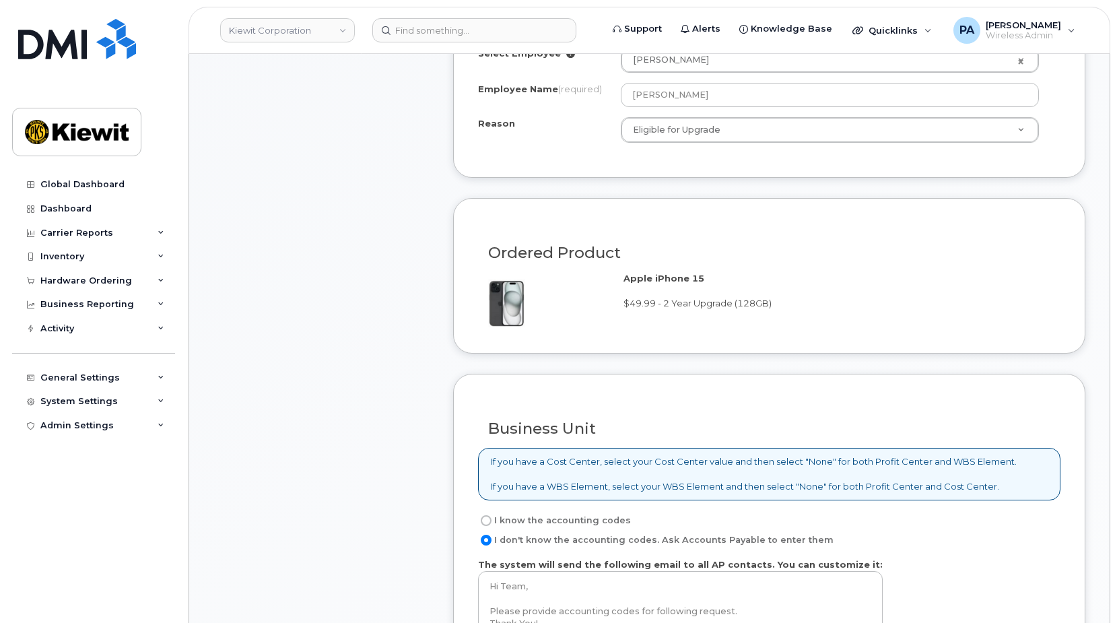
scroll to position [808, 0]
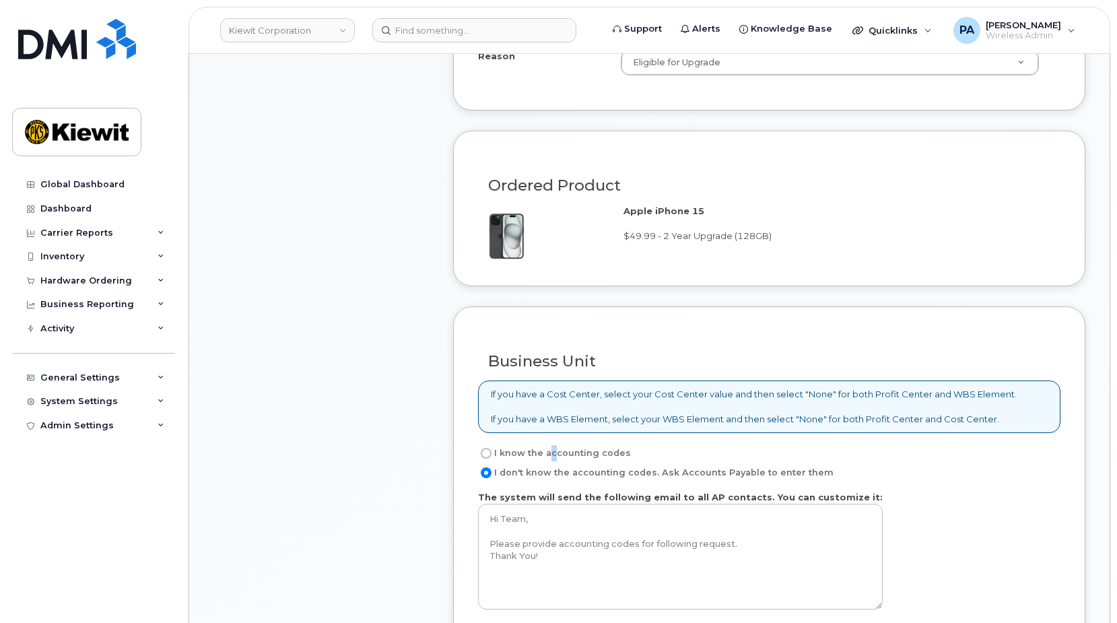
click at [549, 452] on label "I know the accounting codes" at bounding box center [554, 453] width 153 height 16
click at [531, 453] on label "I know the accounting codes" at bounding box center [554, 453] width 153 height 16
click at [492, 453] on input "I know the accounting codes" at bounding box center [486, 453] width 11 height 11
radio input "true"
select select
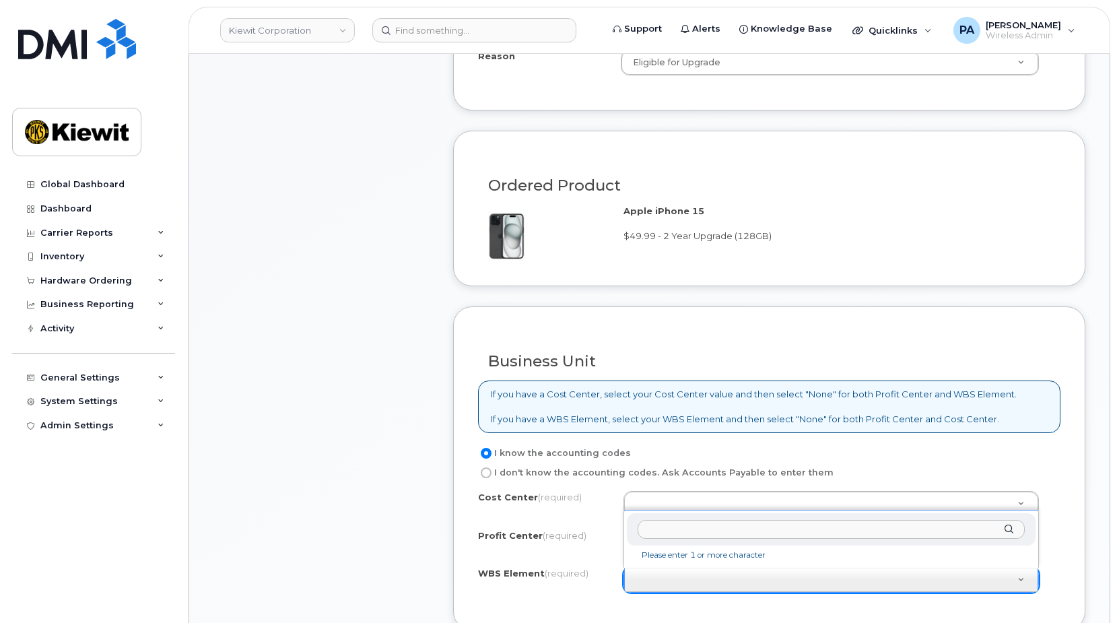
type input "105836.1310"
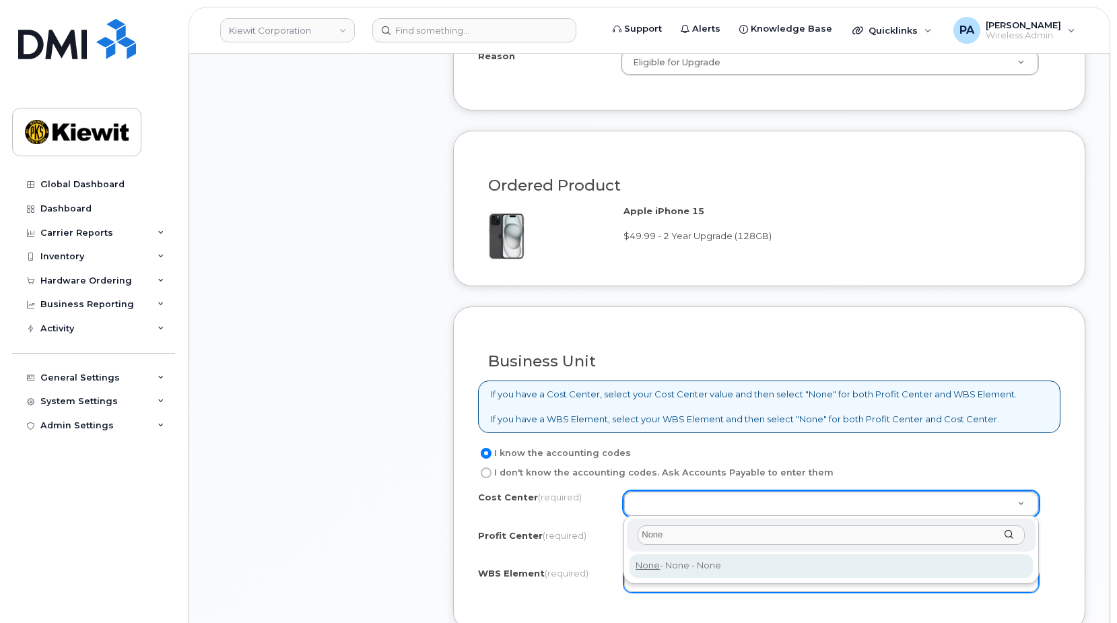
type input "None"
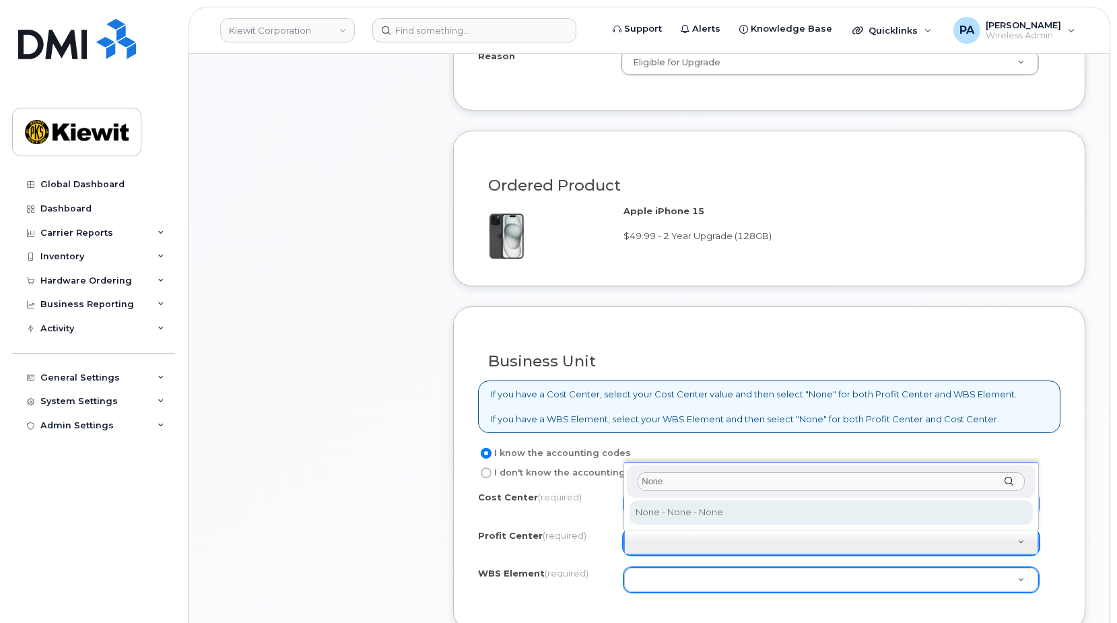
type input "None"
select select "None"
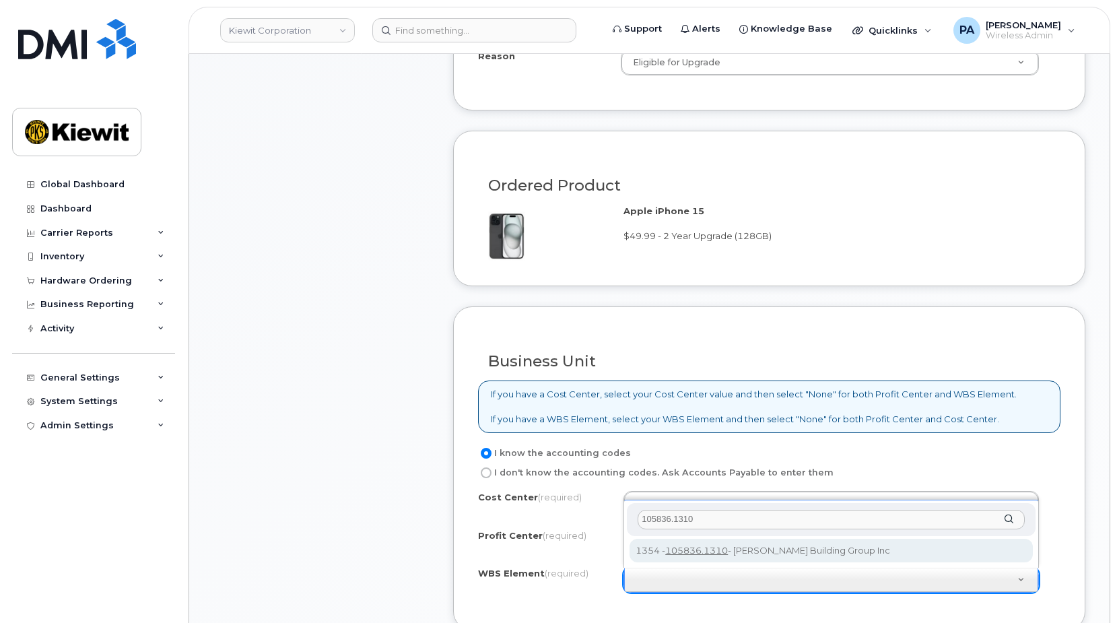
type input "105836.1310"
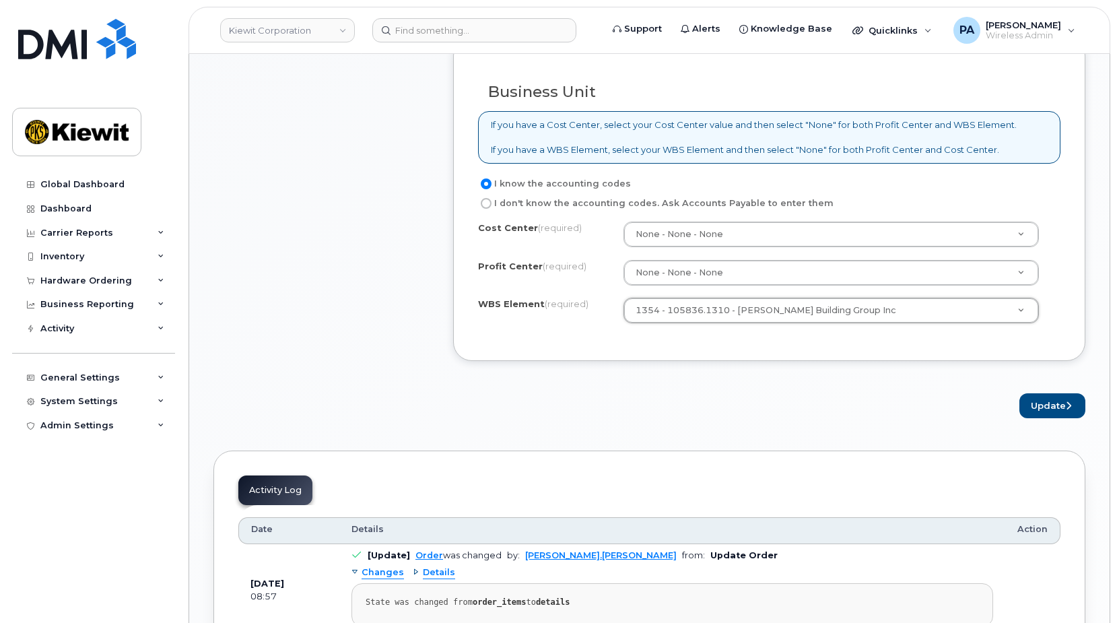
scroll to position [1145, 0]
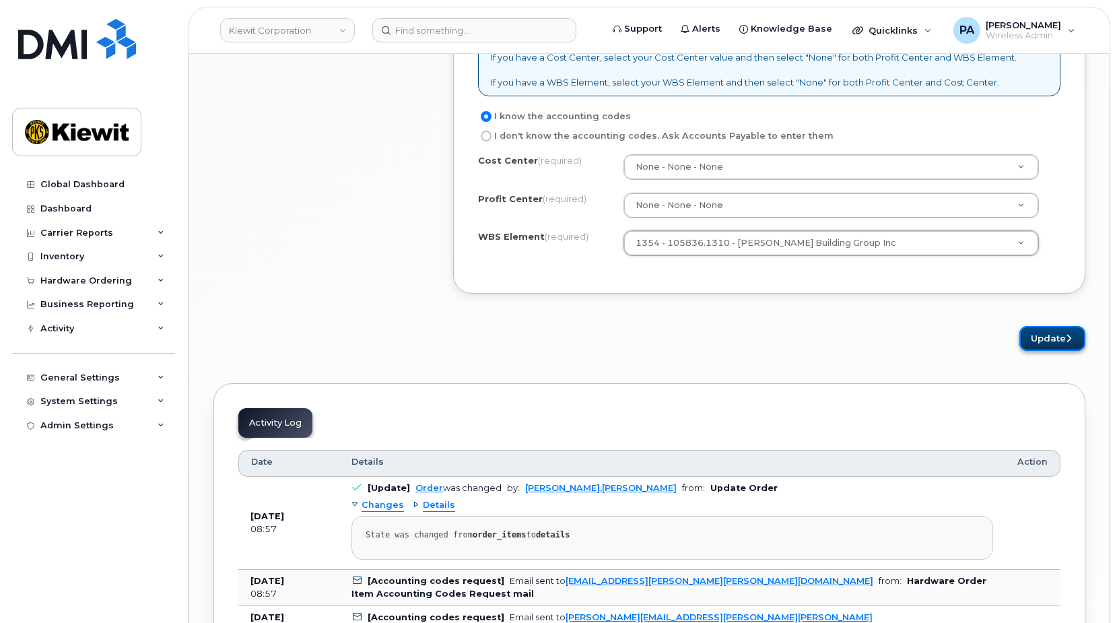
click at [1046, 341] on button "Update" at bounding box center [1052, 338] width 66 height 25
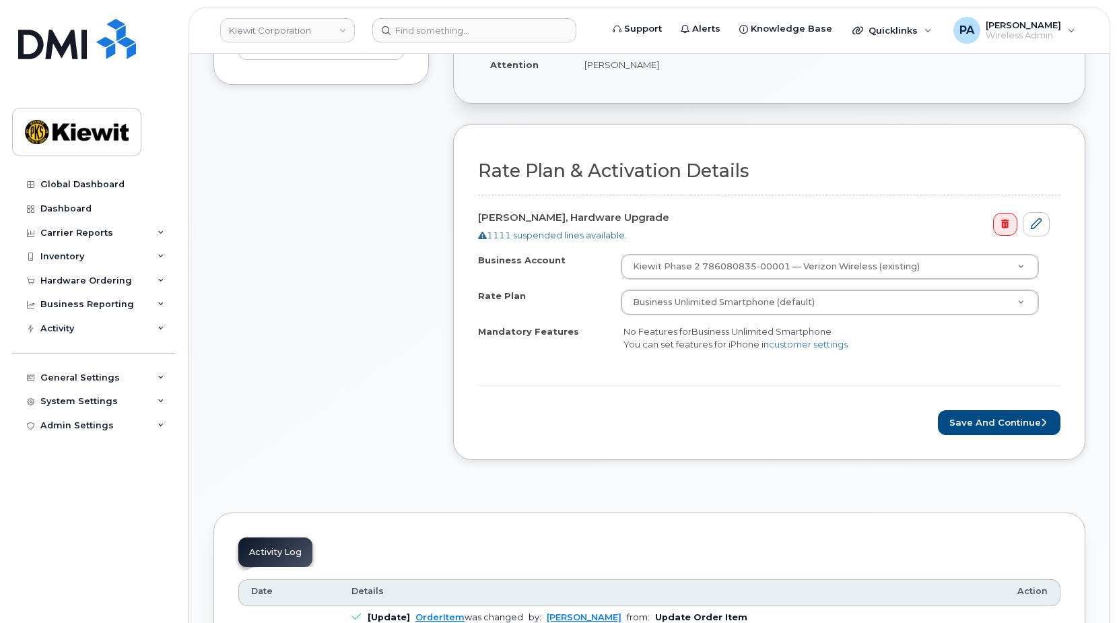
scroll to position [673, 0]
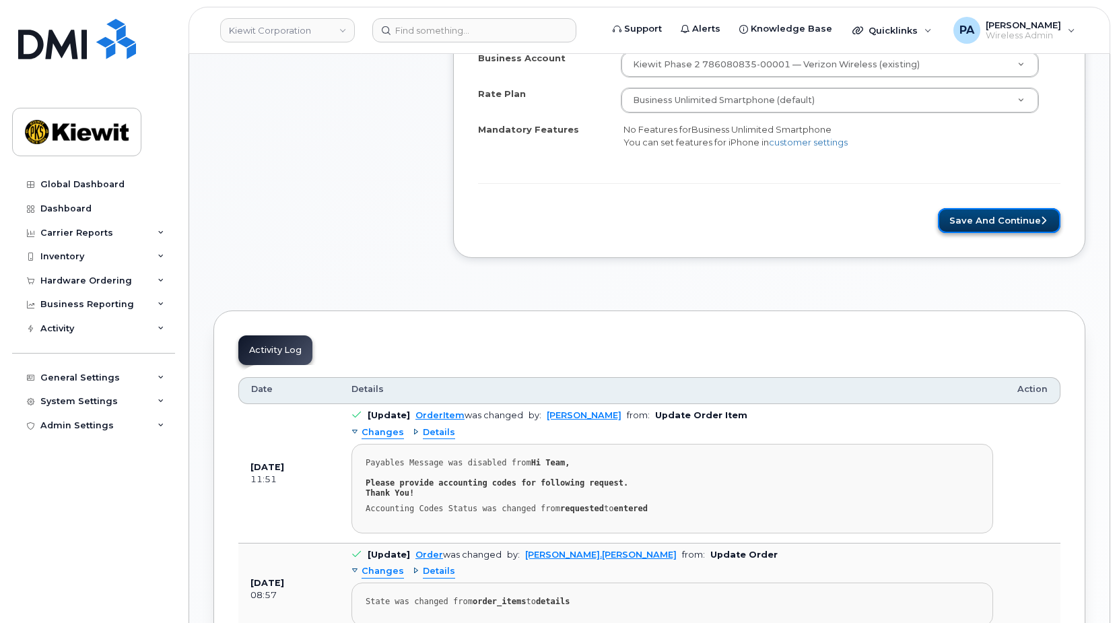
click at [1013, 218] on button "Save and Continue" at bounding box center [999, 220] width 123 height 25
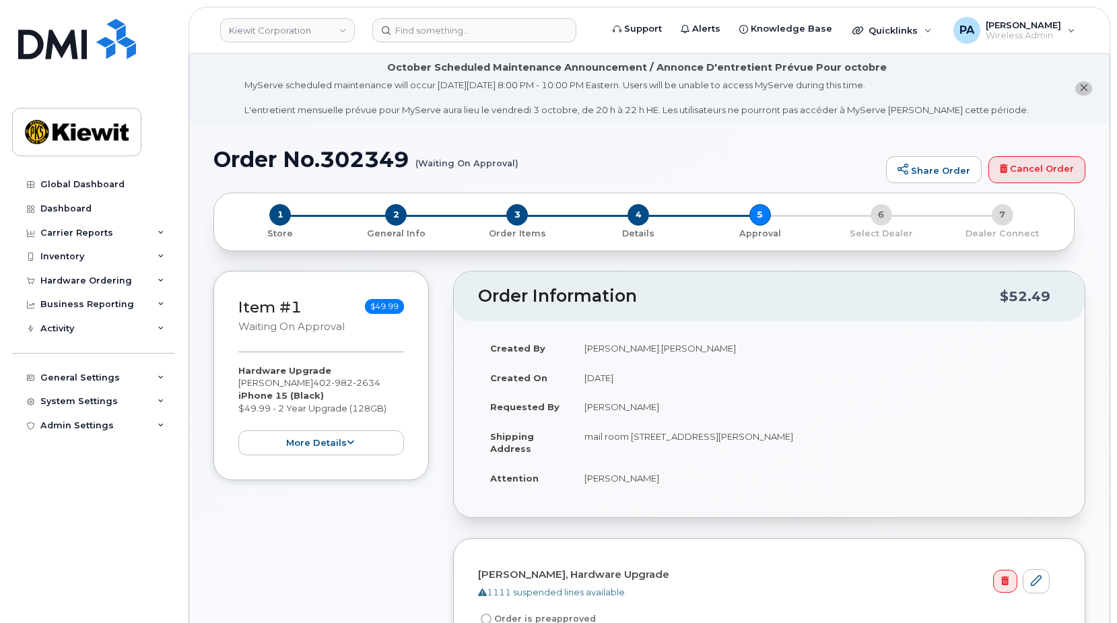
scroll to position [404, 0]
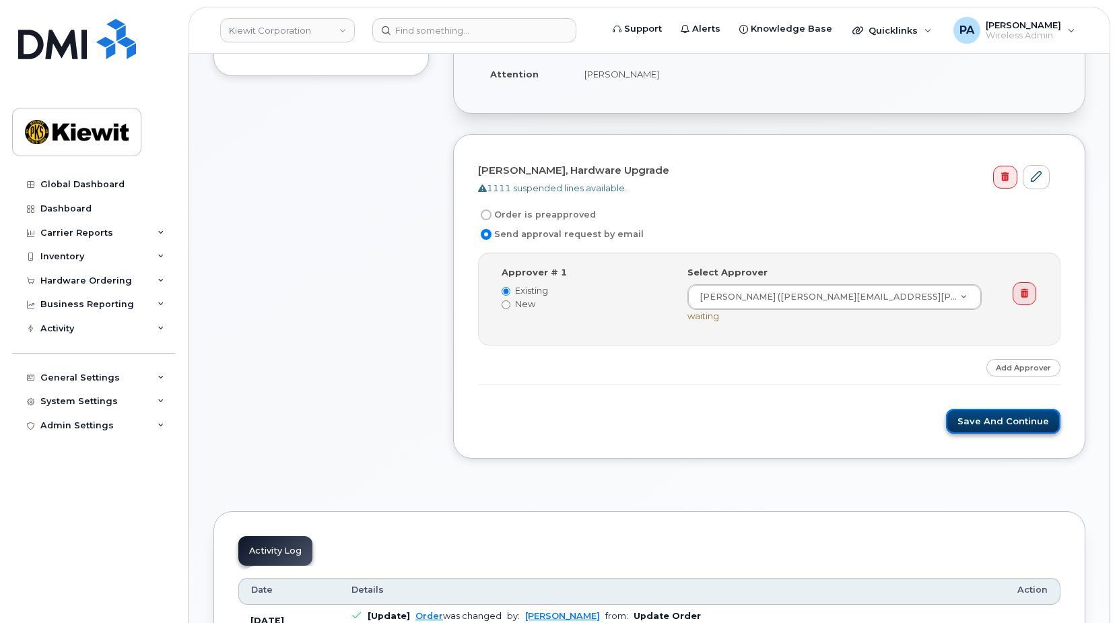
click at [1026, 430] on button "Save and Continue" at bounding box center [1003, 421] width 114 height 25
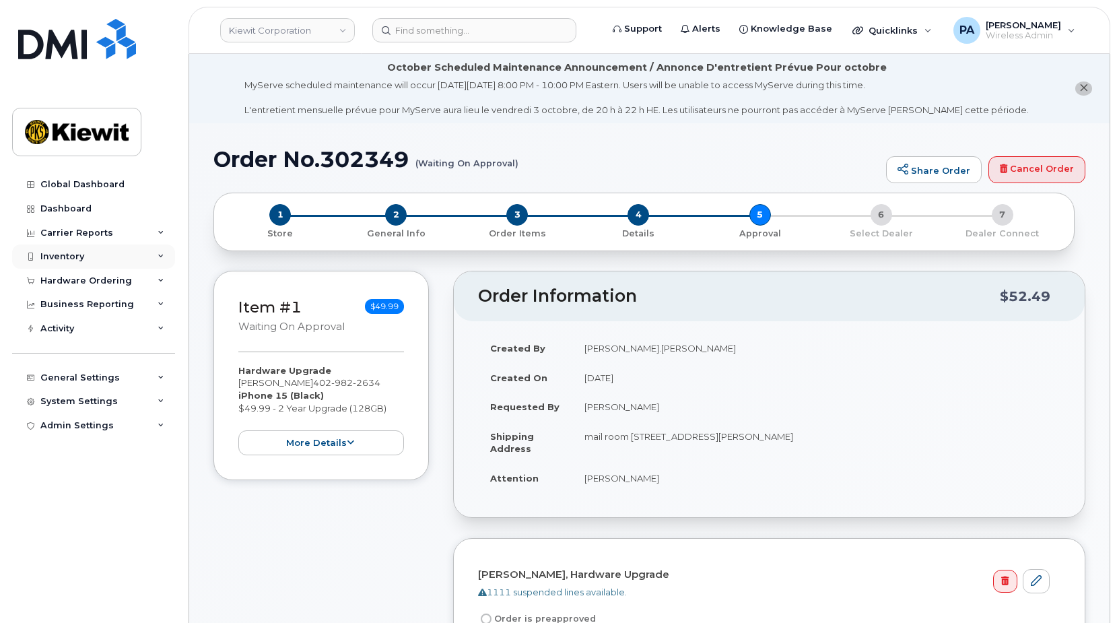
click at [100, 255] on div "Inventory" at bounding box center [93, 256] width 163 height 24
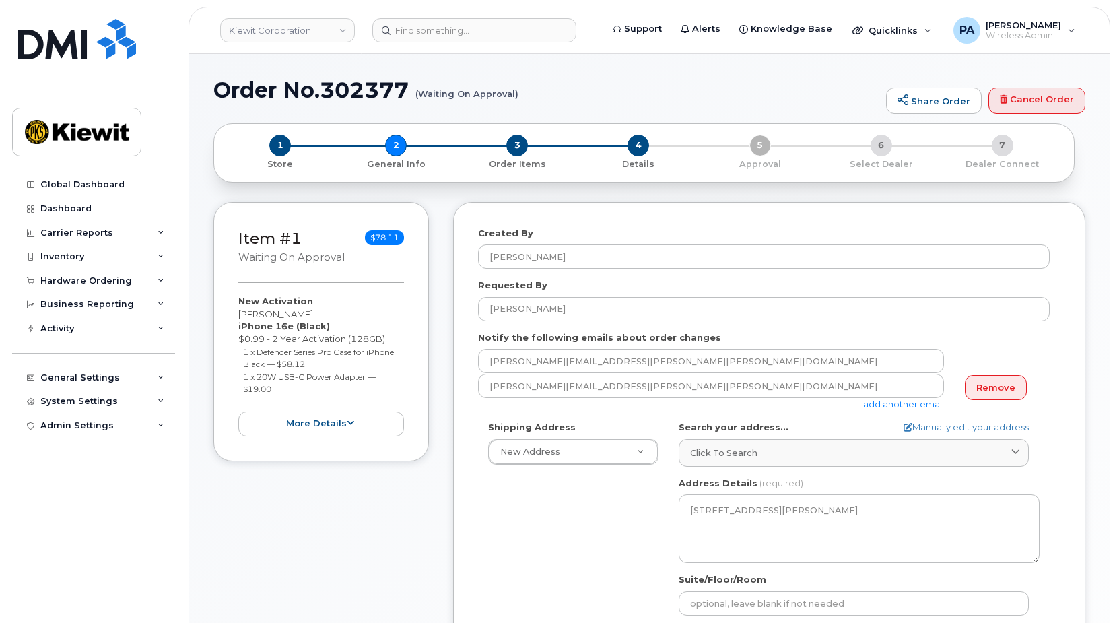
select select
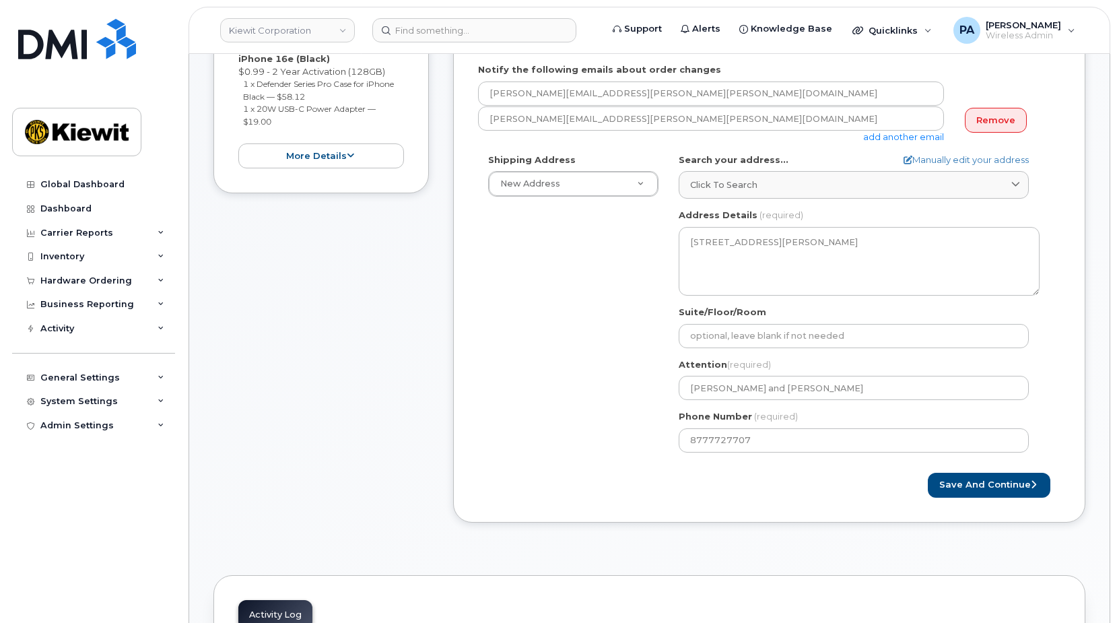
scroll to position [135, 0]
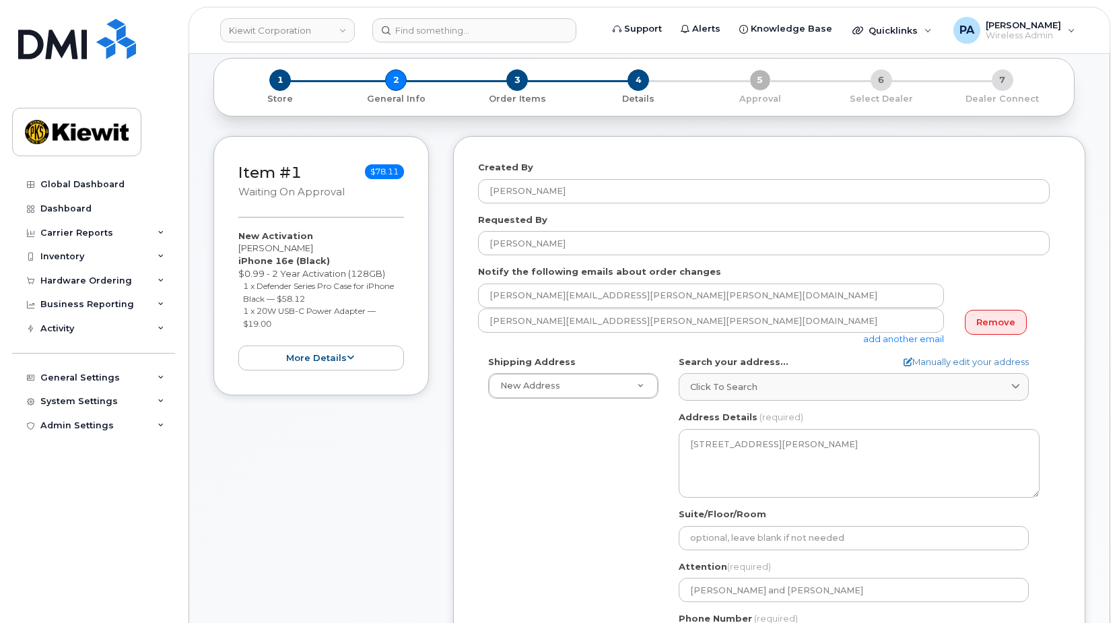
click at [413, 193] on div "Item #1 Waiting On Approval $78.11 New Activation [PERSON_NAME] iPhone 16e (Bla…" at bounding box center [649, 440] width 872 height 608
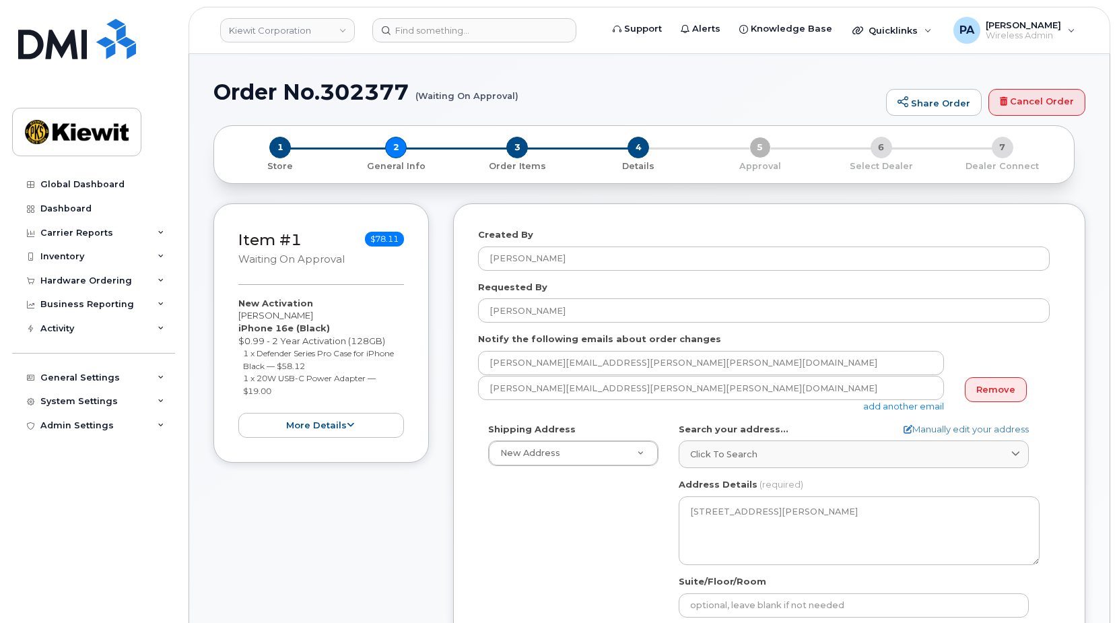
scroll to position [0, 0]
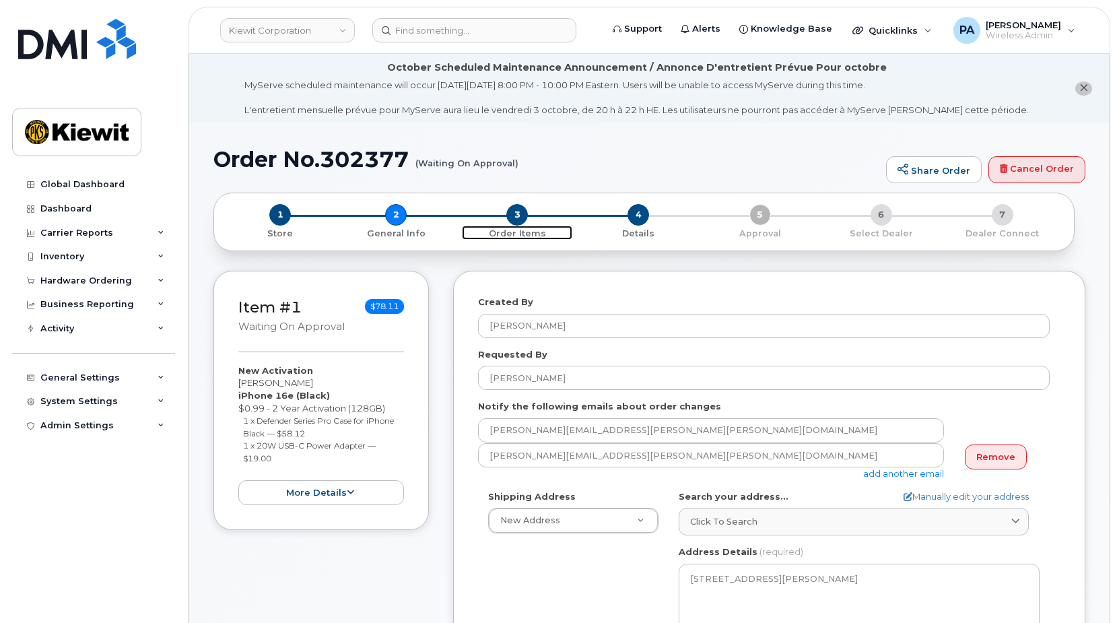
click at [510, 212] on span "3" at bounding box center [517, 215] width 22 height 22
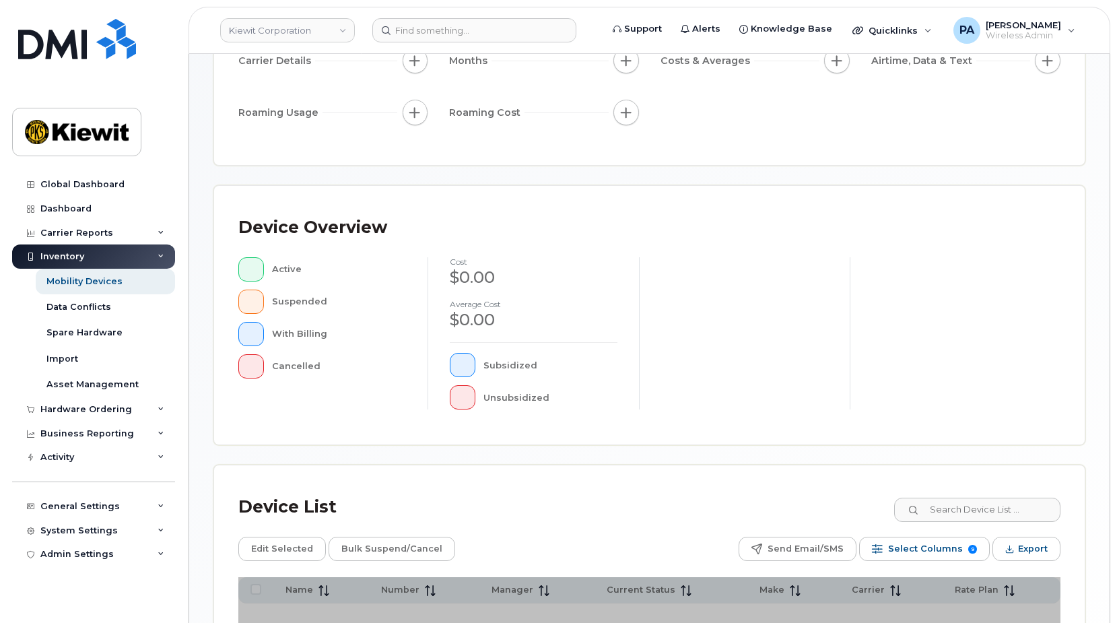
scroll to position [337, 0]
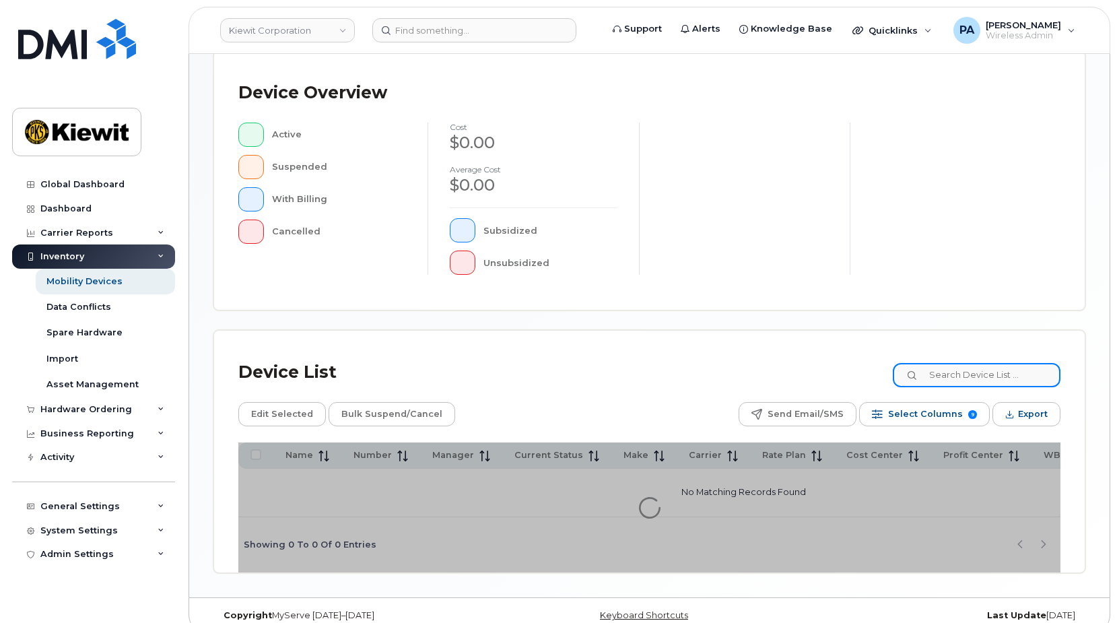
click at [972, 375] on input at bounding box center [977, 375] width 168 height 24
paste input "108030.1008"
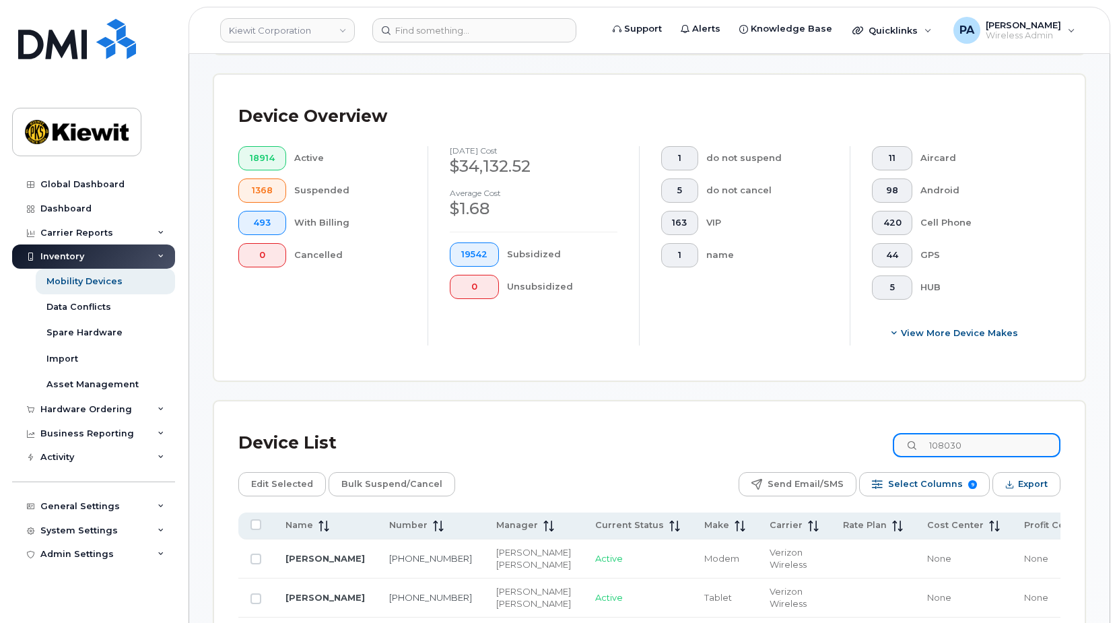
scroll to position [539, 0]
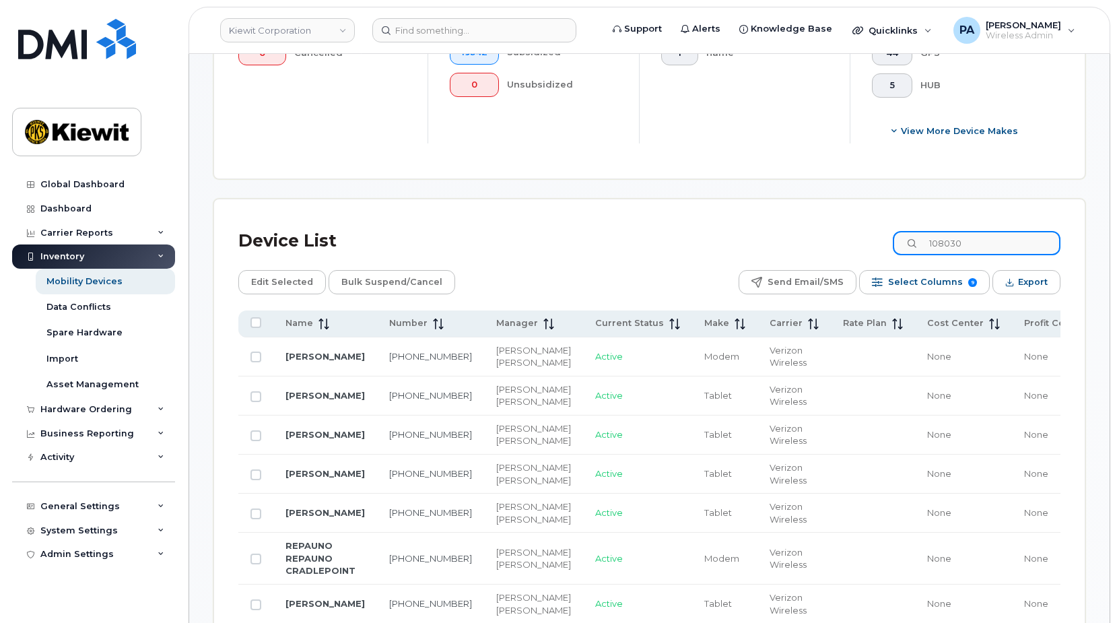
type input "108030"
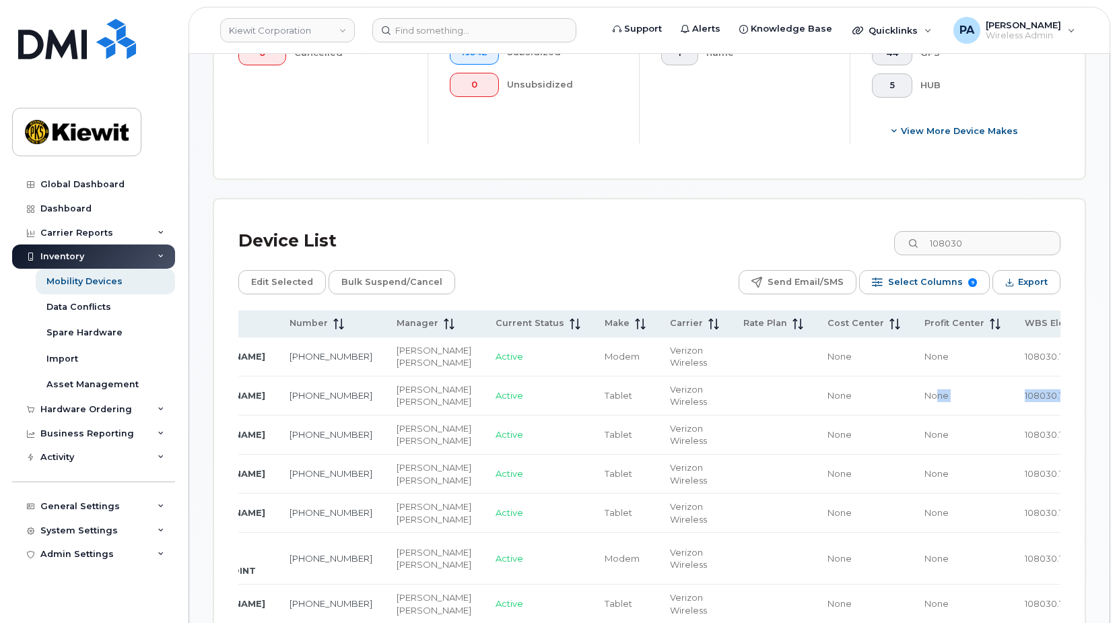
scroll to position [0, 201]
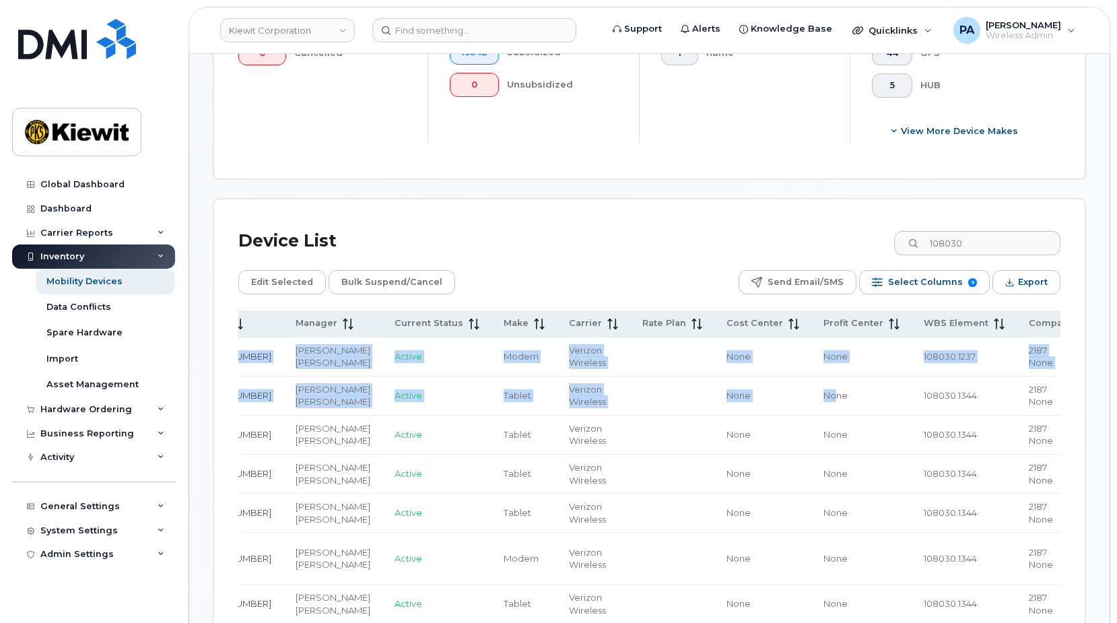
drag, startPoint x: 980, startPoint y: 447, endPoint x: 1065, endPoint y: 452, distance: 85.0
click at [916, 415] on td "108030.1344" at bounding box center [964, 395] width 105 height 39
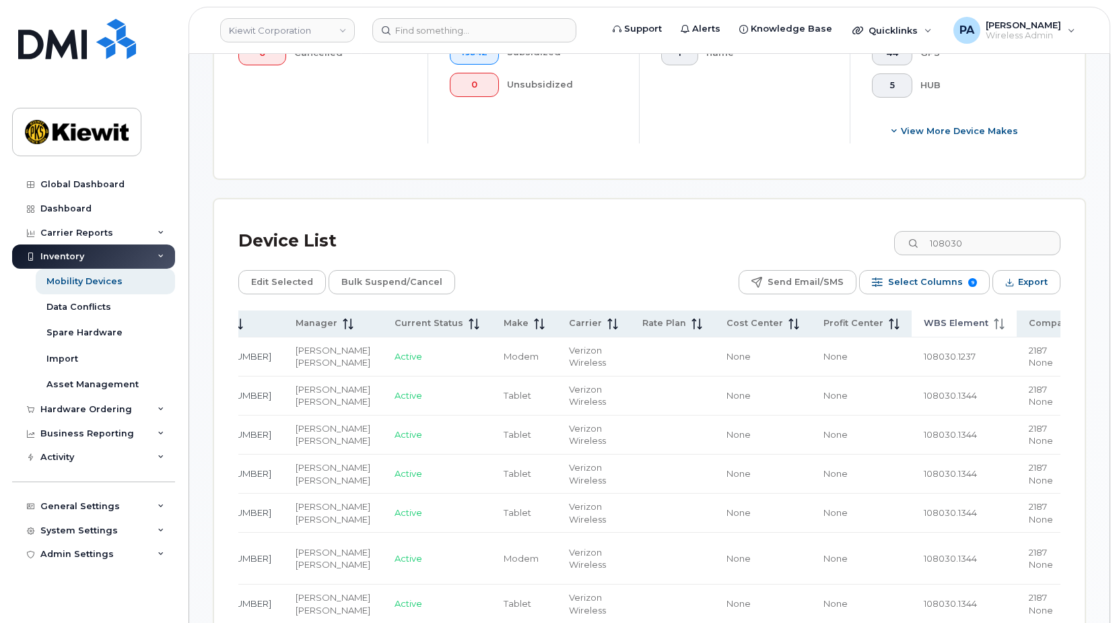
click at [924, 320] on span "WBS Element" at bounding box center [956, 323] width 65 height 12
drag, startPoint x: 902, startPoint y: 433, endPoint x: 854, endPoint y: 435, distance: 47.2
click at [912, 415] on td "108030.1237" at bounding box center [964, 395] width 105 height 39
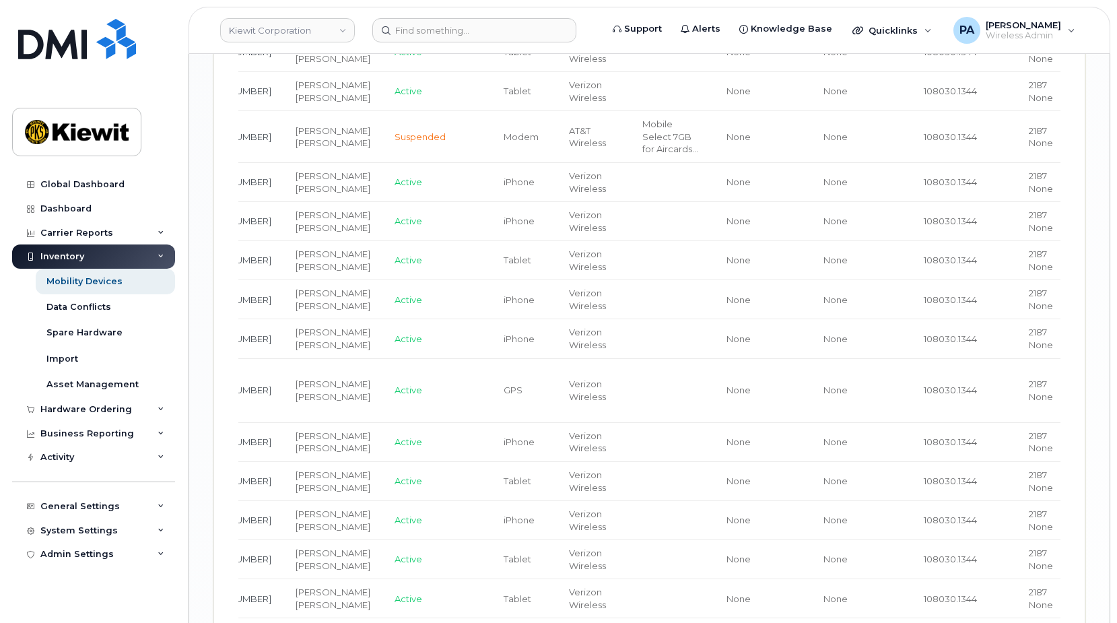
scroll to position [2087, 0]
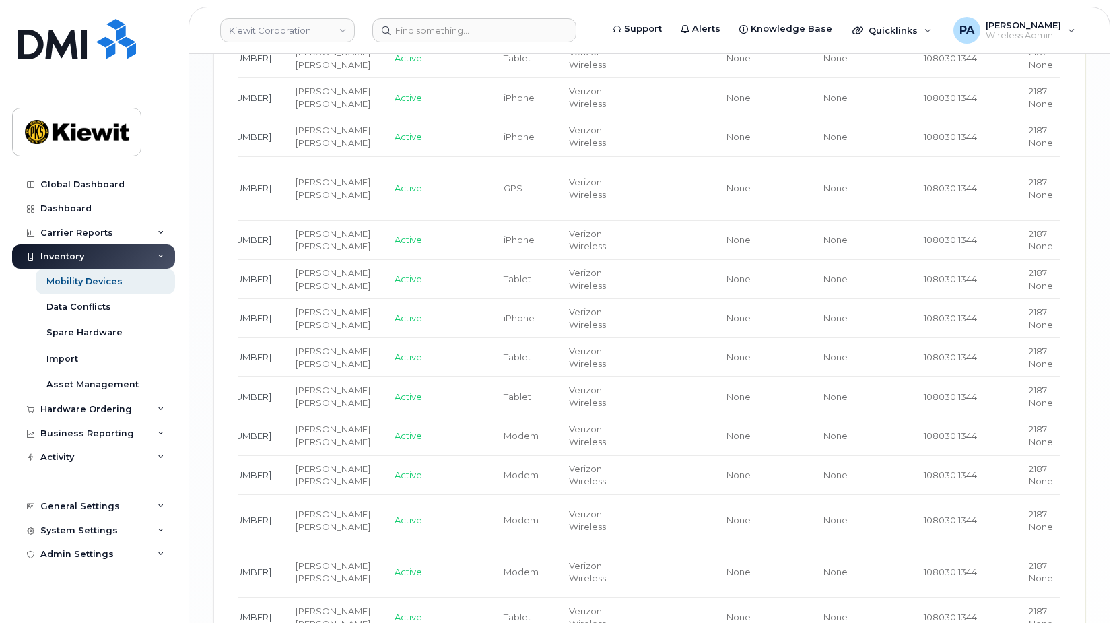
drag, startPoint x: 918, startPoint y: 362, endPoint x: 857, endPoint y: 357, distance: 60.8
copy span "108030.1344"
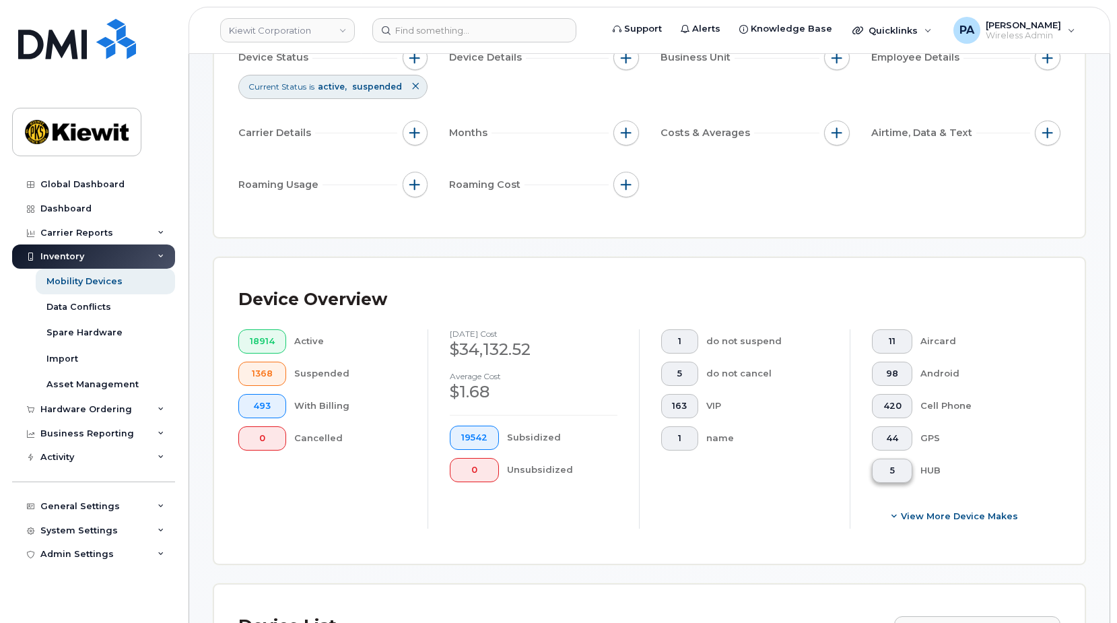
scroll to position [558, 0]
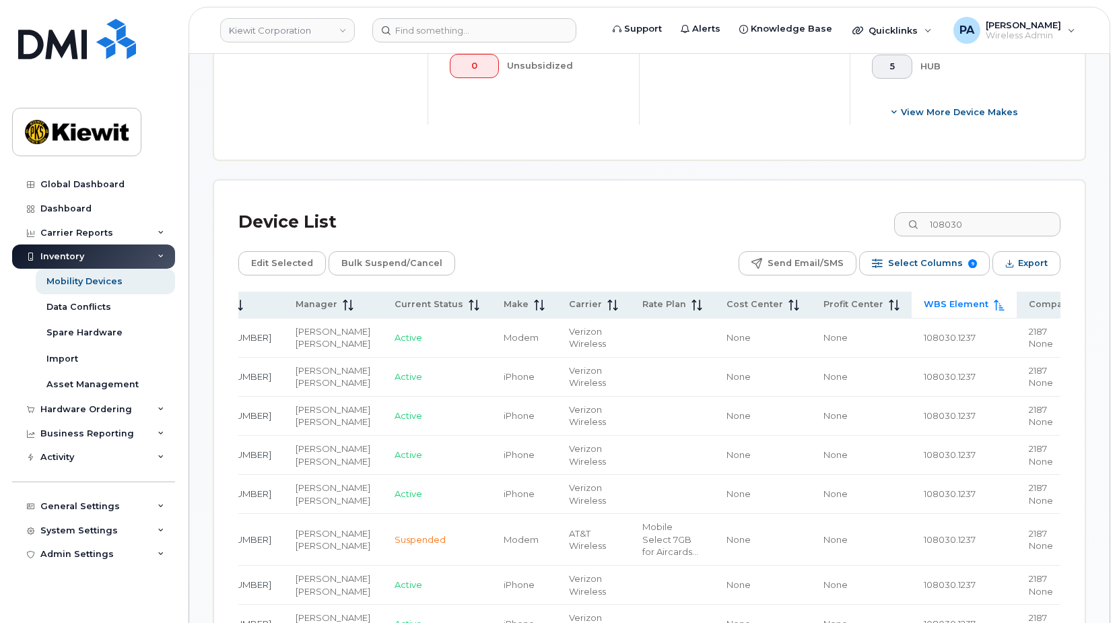
click at [924, 304] on span "WBS Element" at bounding box center [956, 304] width 65 height 12
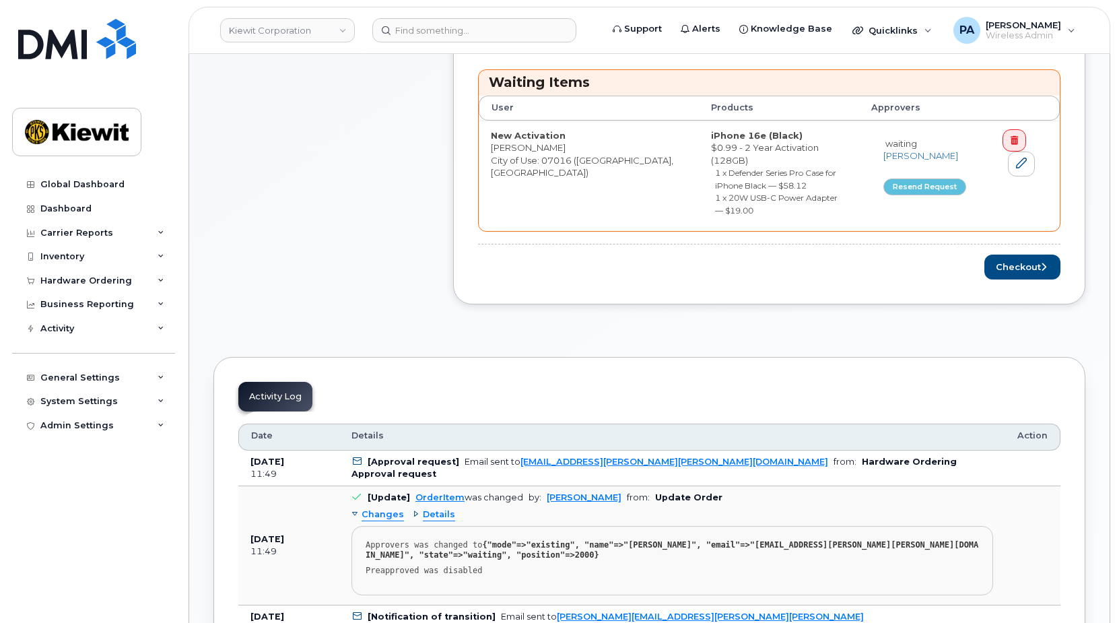
scroll to position [404, 0]
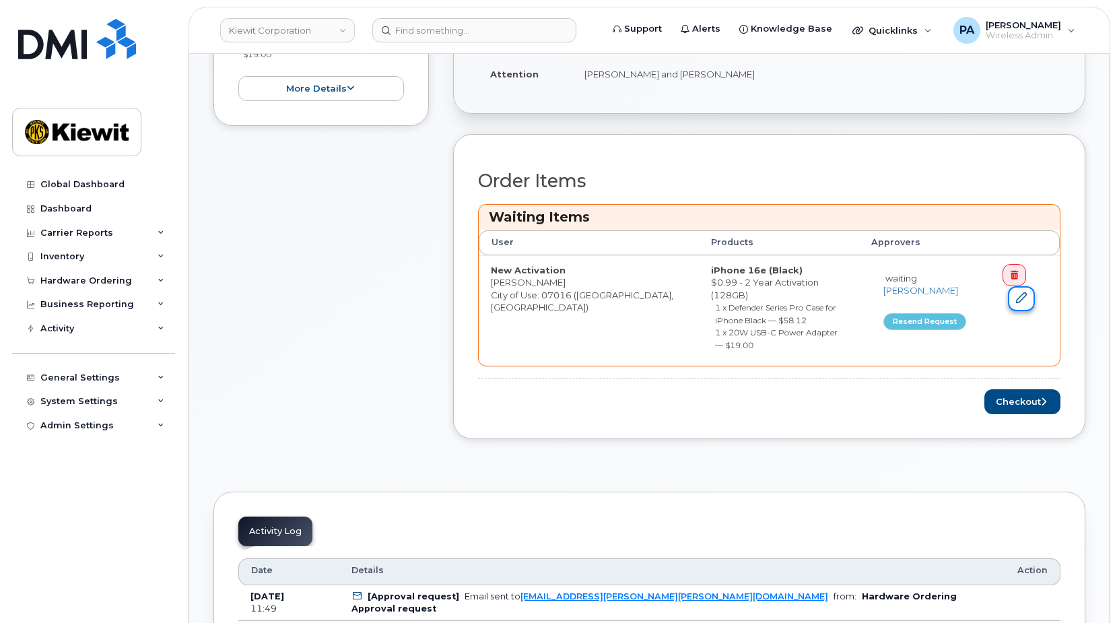
click at [1019, 298] on icon at bounding box center [1021, 297] width 11 height 11
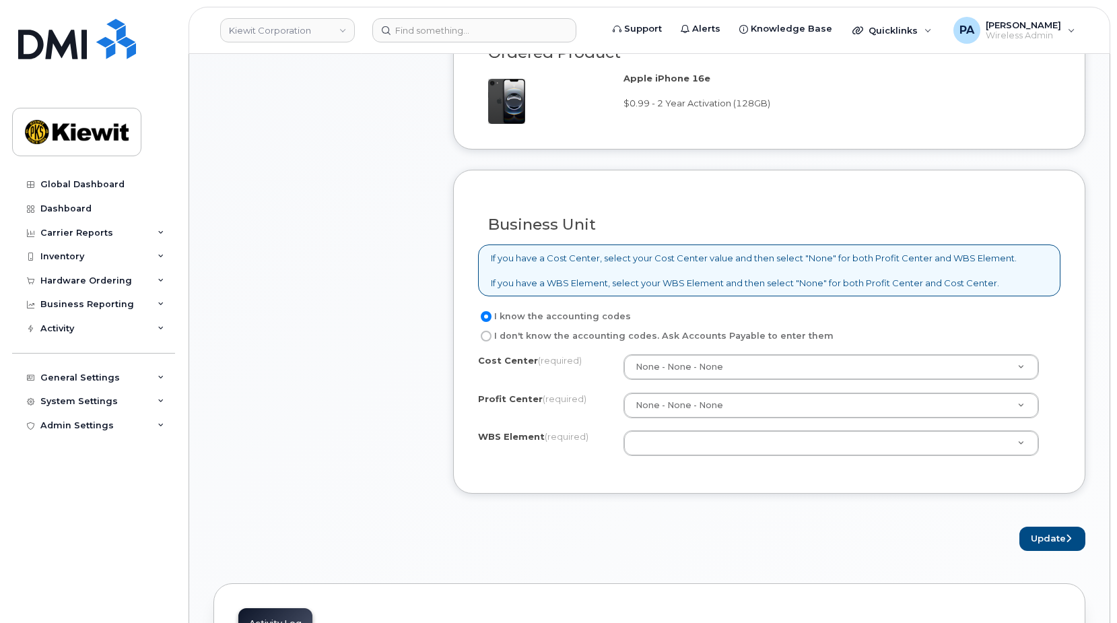
scroll to position [1010, 0]
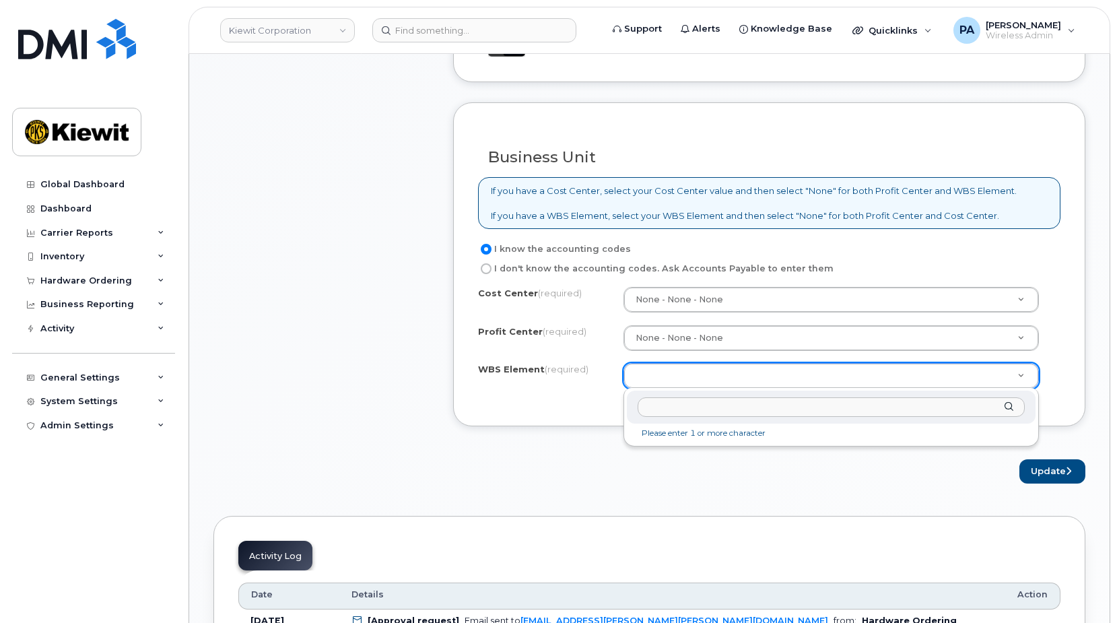
paste input "108030.1344"
click at [691, 415] on input "108030.1344" at bounding box center [831, 407] width 387 height 20
type input "108030.1344"
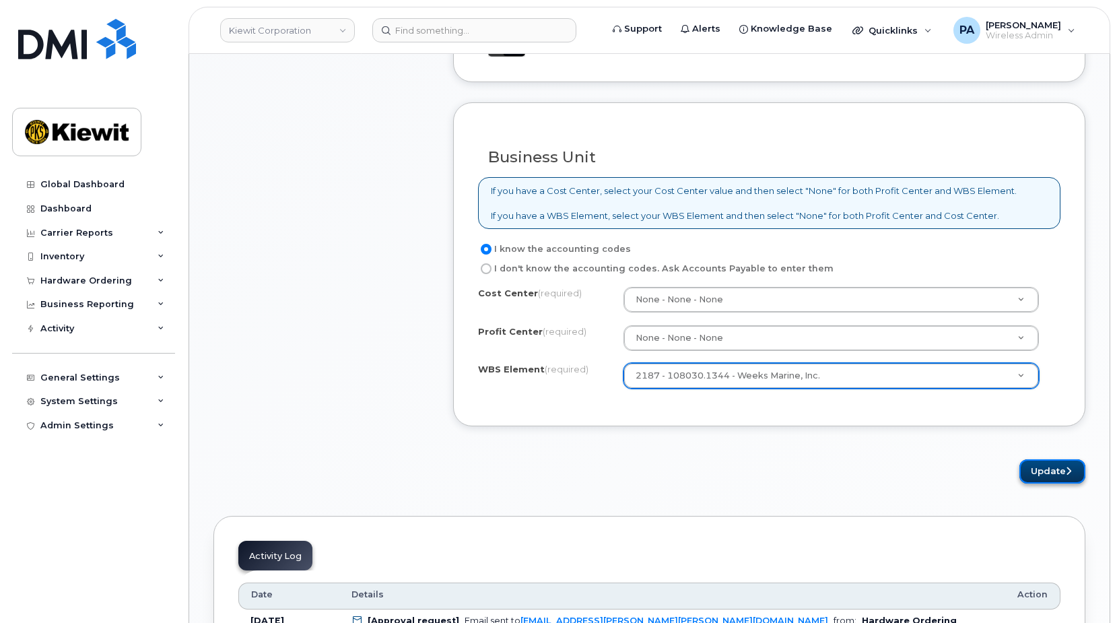
click at [1022, 464] on button "Update" at bounding box center [1052, 471] width 66 height 25
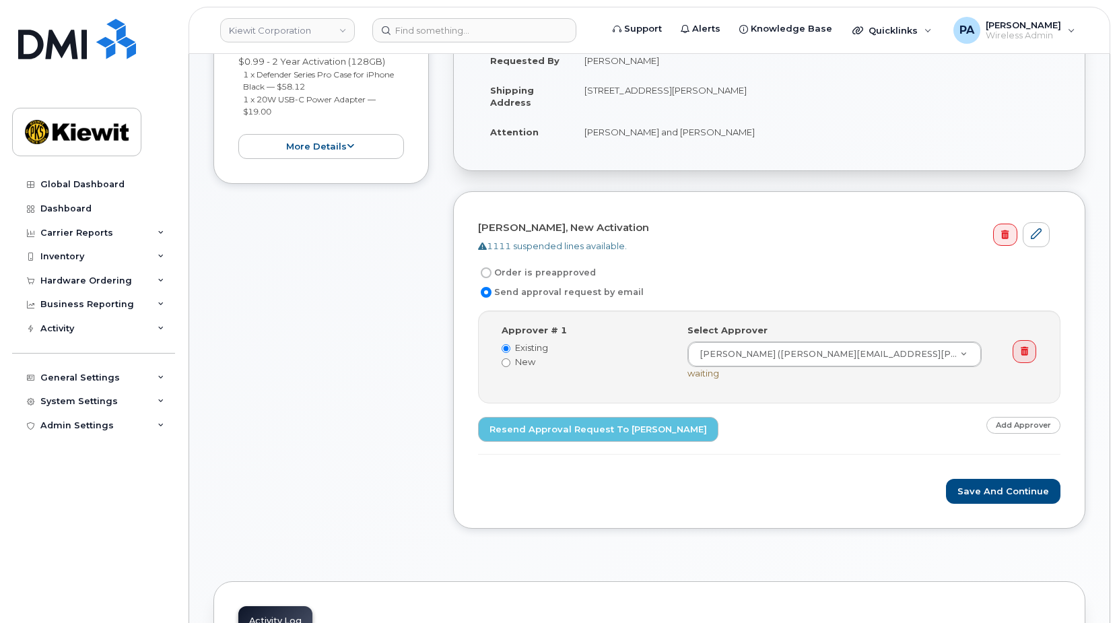
scroll to position [539, 0]
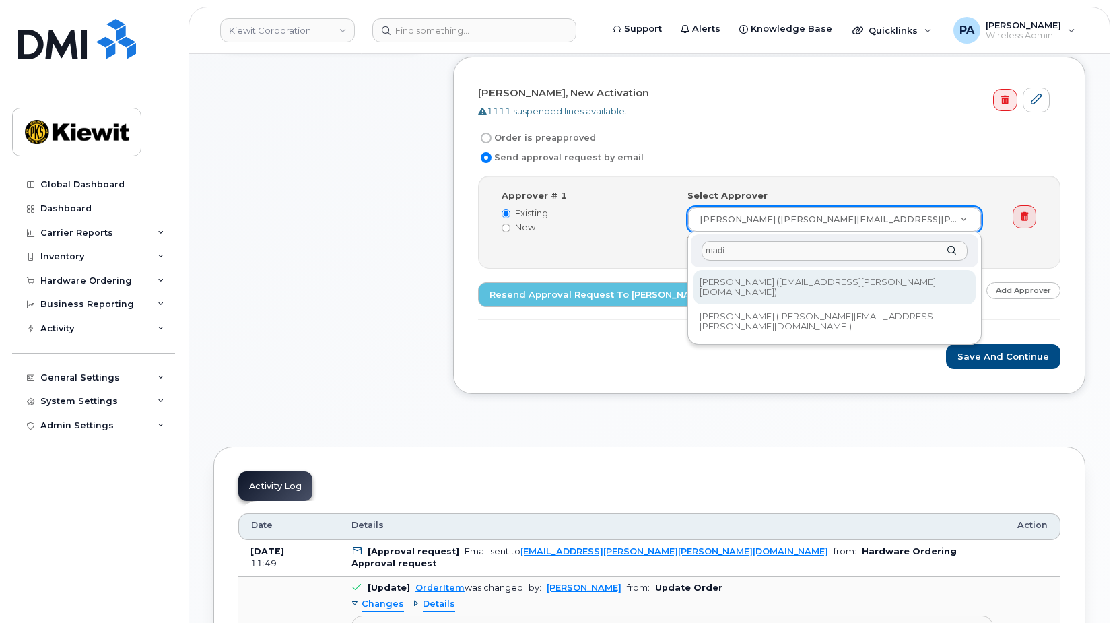
type input "madi"
type input "2162101"
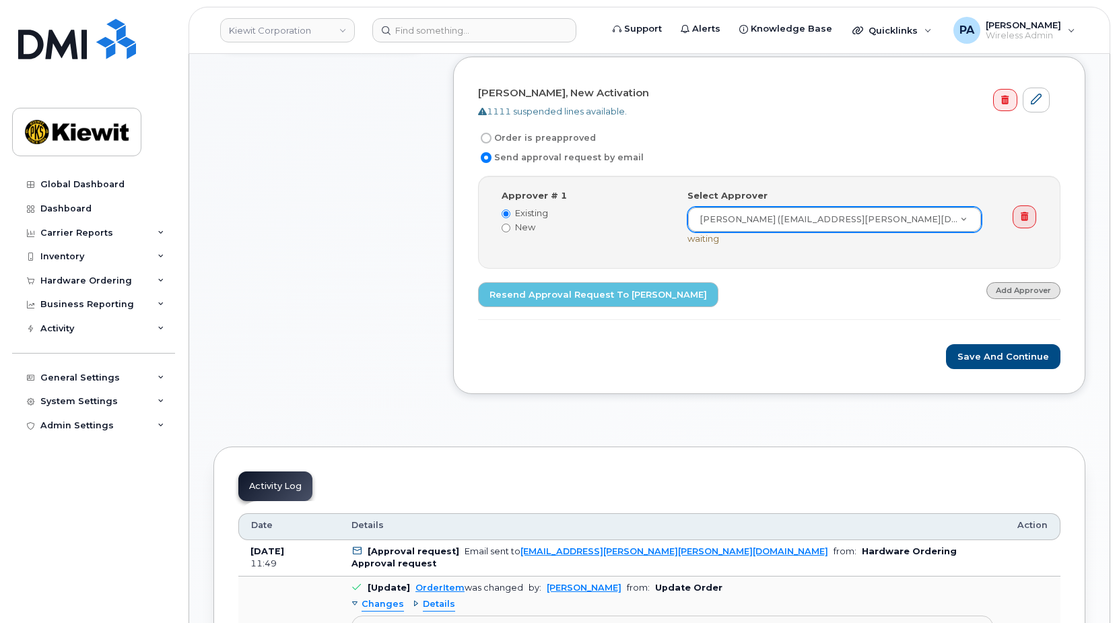
click at [1017, 290] on link "Add Approver" at bounding box center [1023, 290] width 74 height 17
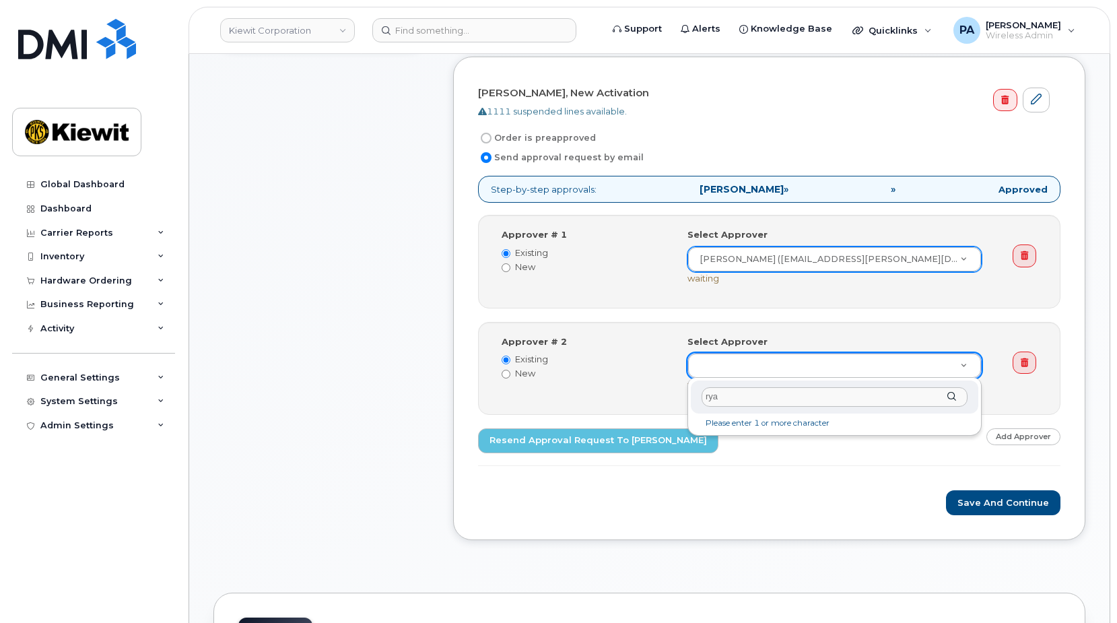
type input "ryan"
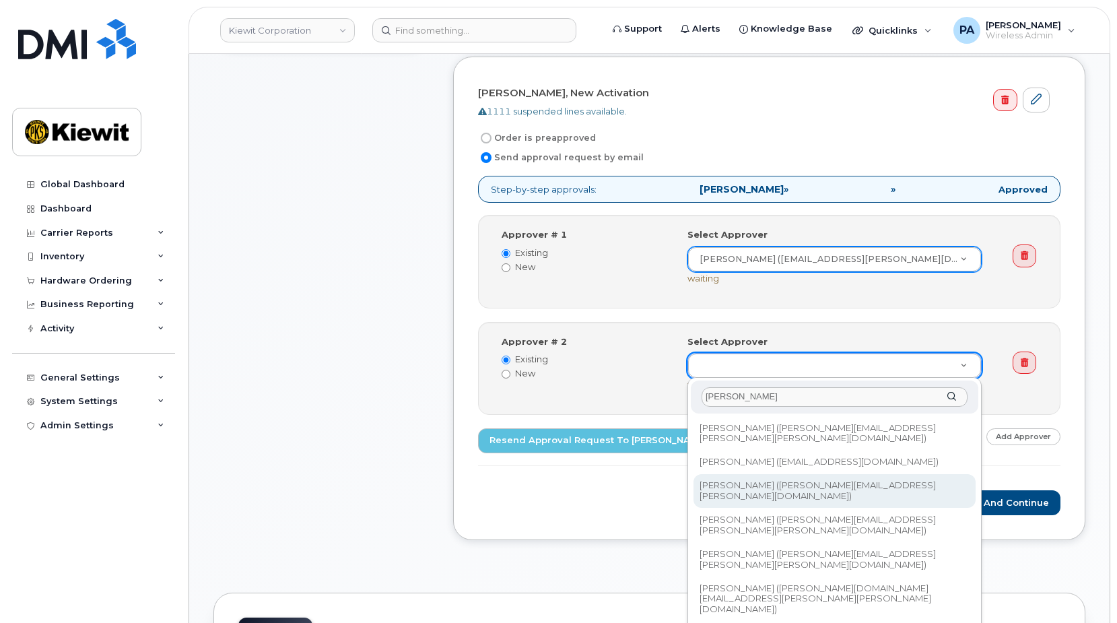
type input "2356192"
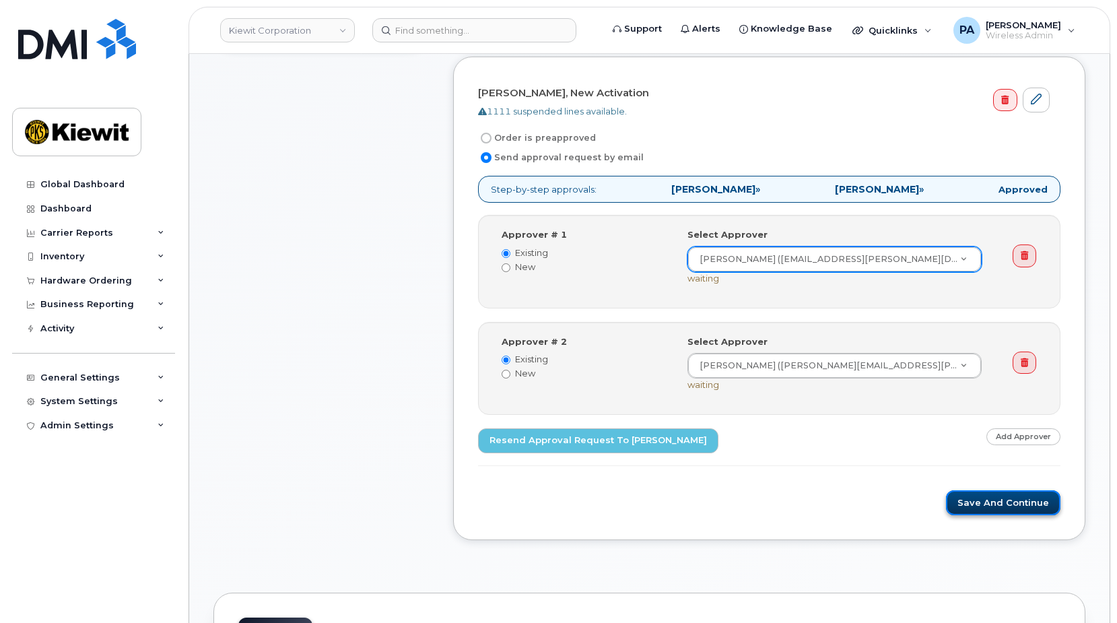
click at [1011, 508] on button "Save and Continue" at bounding box center [1003, 502] width 114 height 25
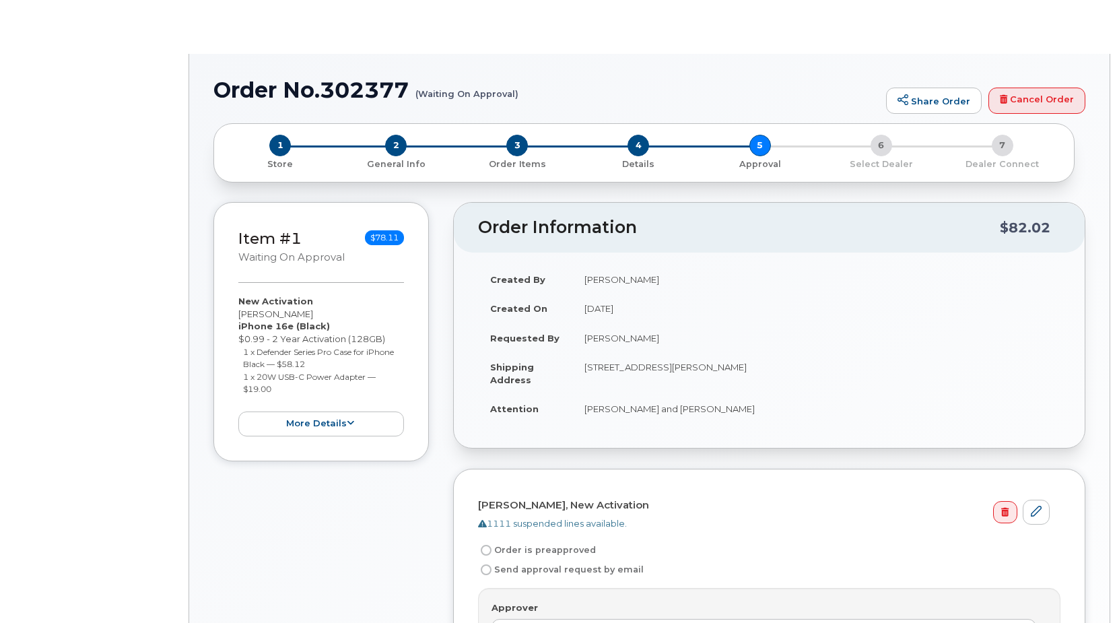
radio input "true"
